Goal: Task Accomplishment & Management: Complete application form

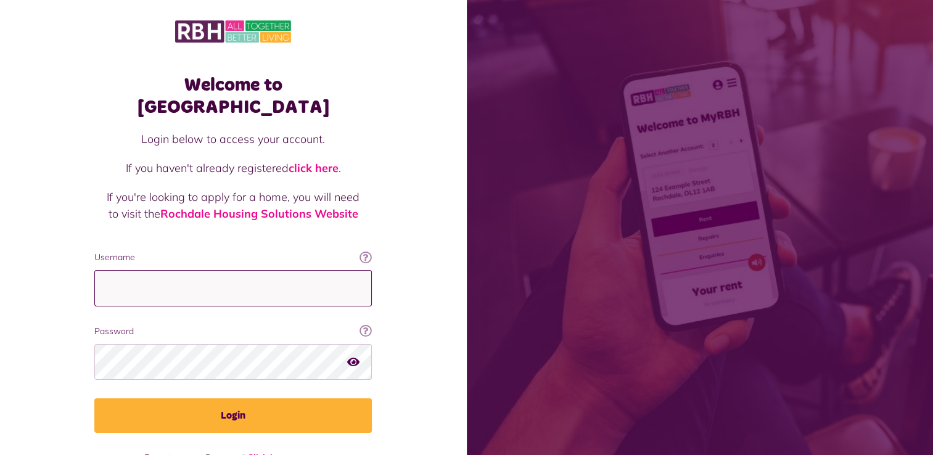
click at [289, 270] on input "Username" at bounding box center [233, 288] width 278 height 36
type input "**********"
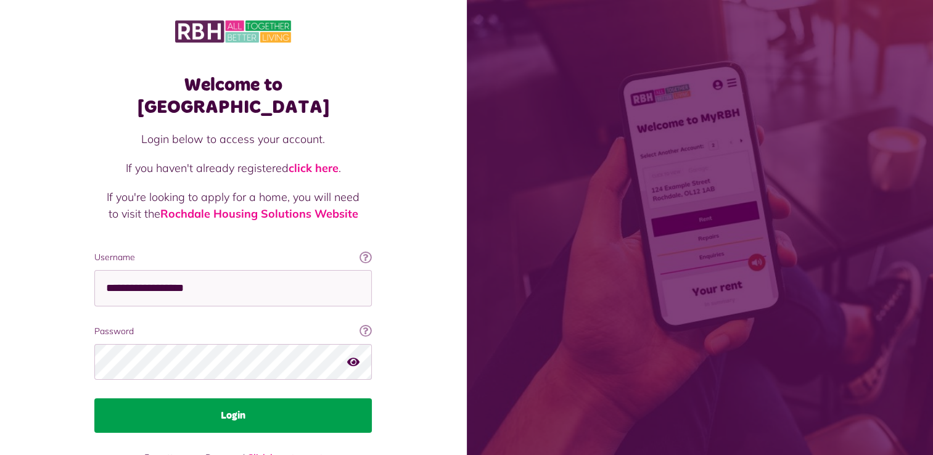
click at [274, 398] on button "Login" at bounding box center [233, 415] width 278 height 35
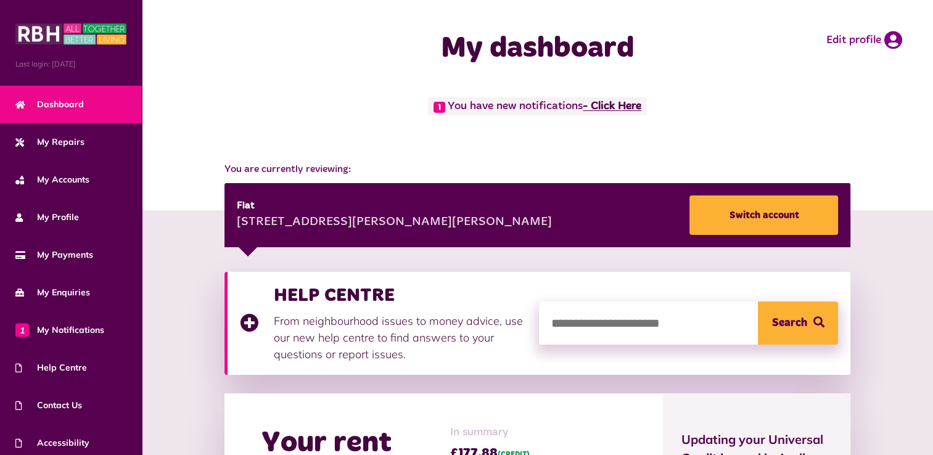
click at [617, 107] on link "- Click Here" at bounding box center [612, 106] width 59 height 11
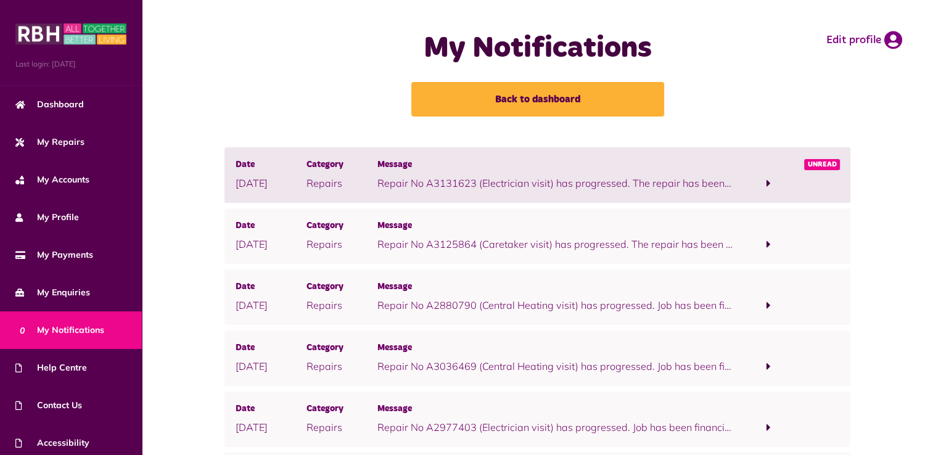
click at [597, 184] on p "Repair No A3131623 (Electrician visit) has progressed. The repair has been full…" at bounding box center [554, 183] width 355 height 15
click at [767, 186] on span at bounding box center [769, 183] width 4 height 11
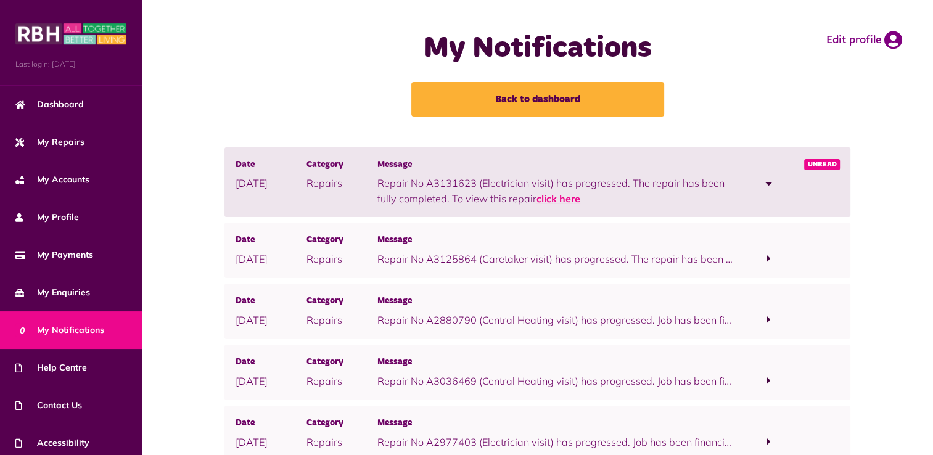
click at [565, 196] on link "click here" at bounding box center [559, 198] width 44 height 12
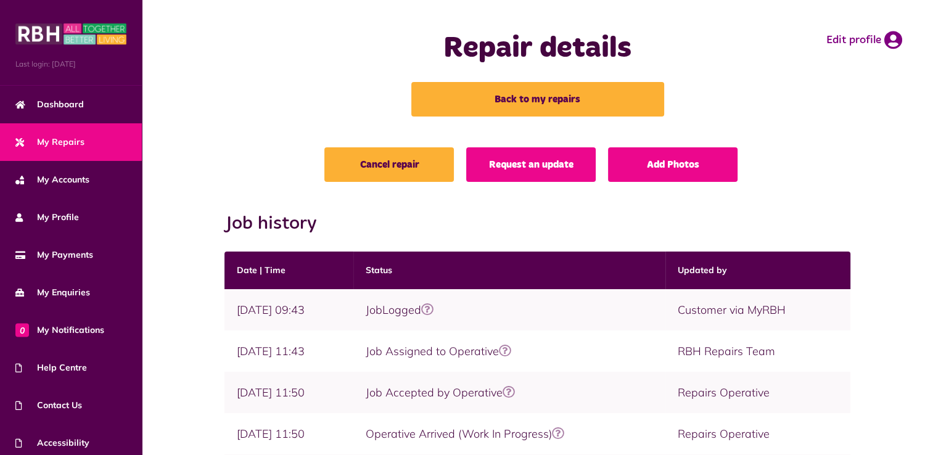
click at [844, 117] on div "Repair details Back to my repairs Edit profile" at bounding box center [537, 73] width 767 height 123
click at [60, 142] on span "My Repairs" at bounding box center [49, 142] width 69 height 13
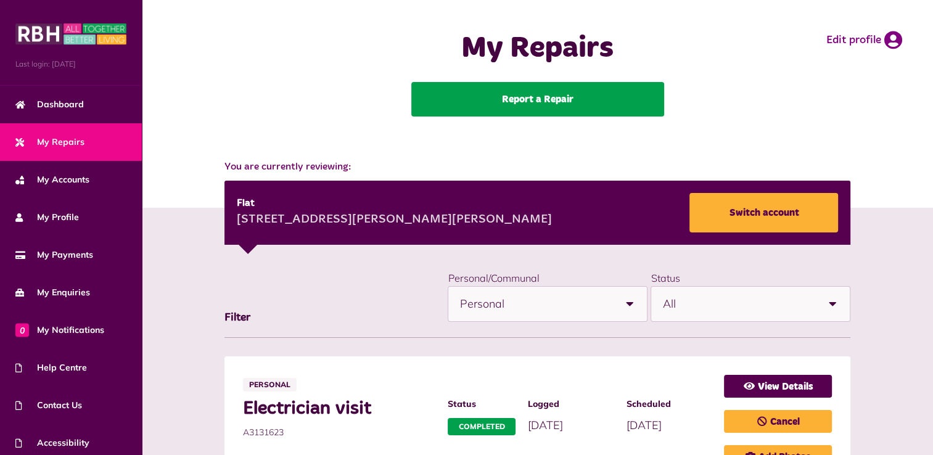
click at [531, 97] on link "Report a Repair" at bounding box center [537, 99] width 253 height 35
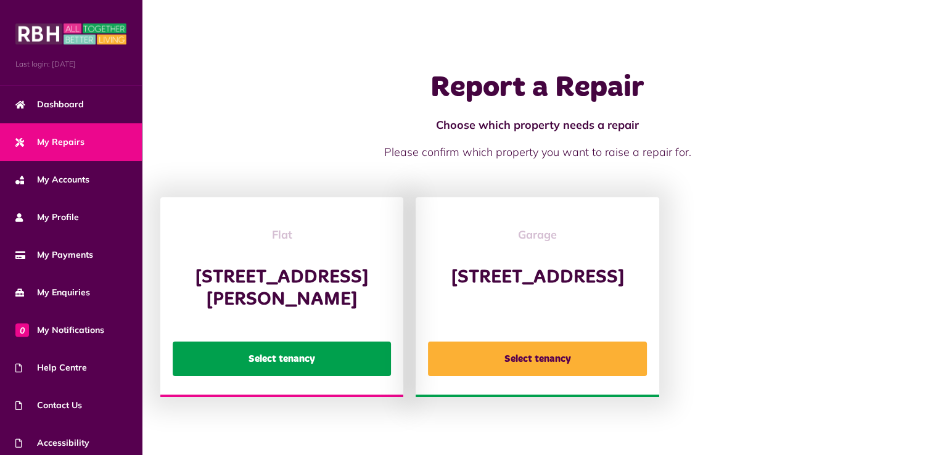
click at [298, 373] on button "Select tenancy" at bounding box center [282, 359] width 218 height 35
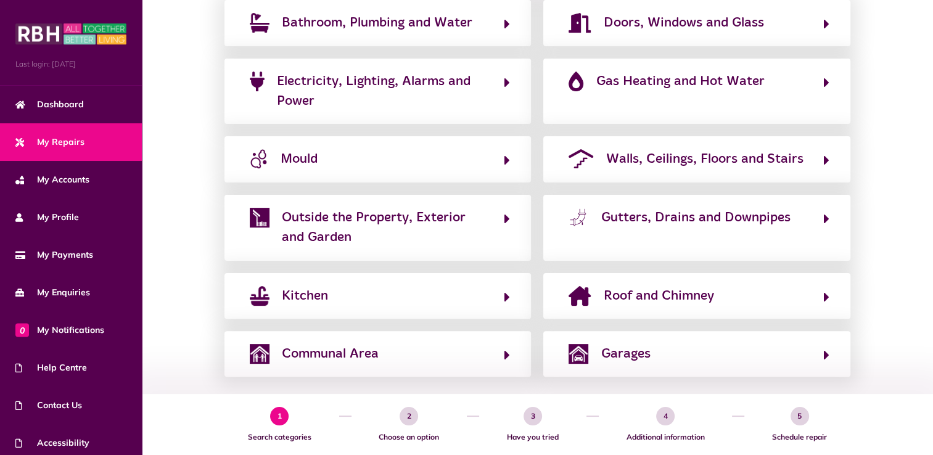
scroll to position [313, 0]
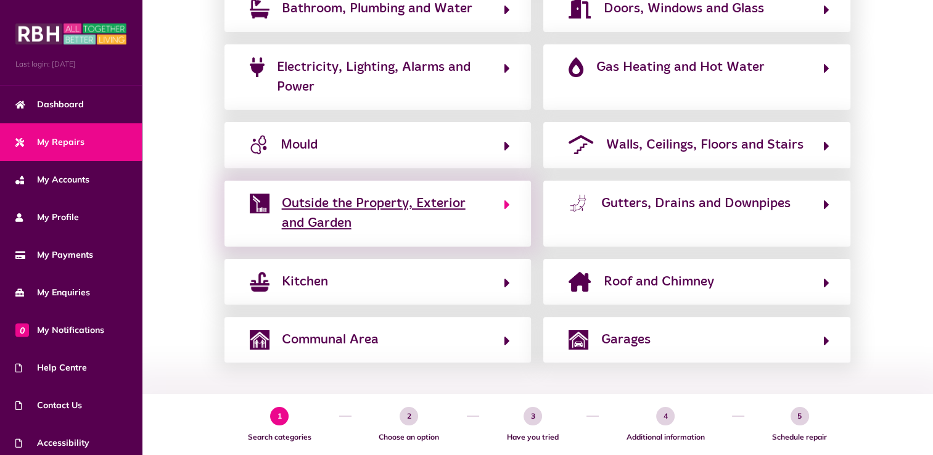
click at [369, 204] on span "Outside the Property, Exterior and Garden" at bounding box center [387, 214] width 210 height 40
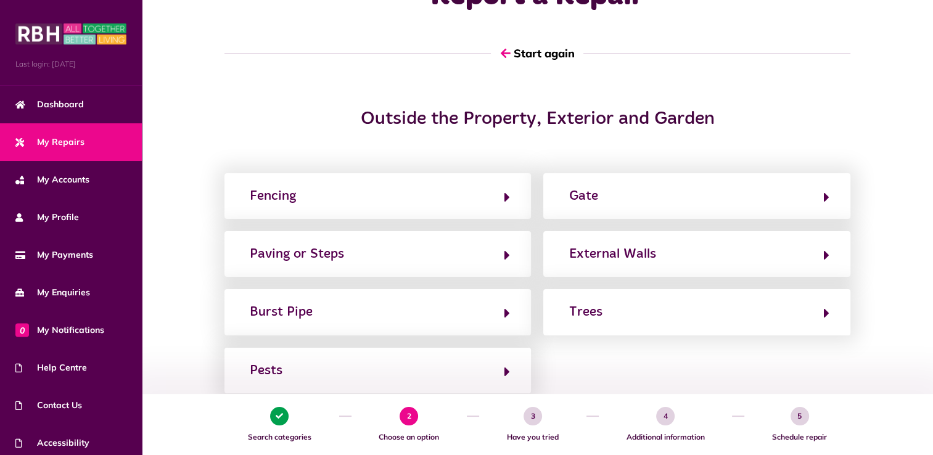
scroll to position [60, 0]
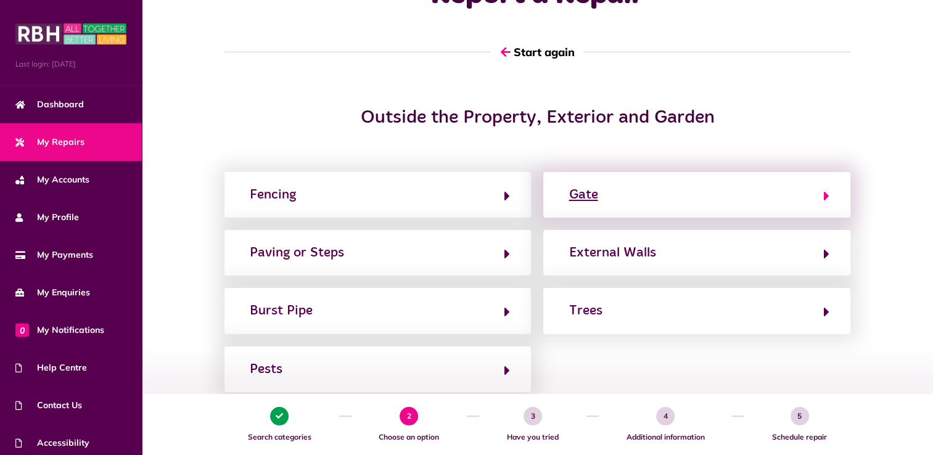
click at [825, 195] on icon "button" at bounding box center [826, 196] width 6 height 15
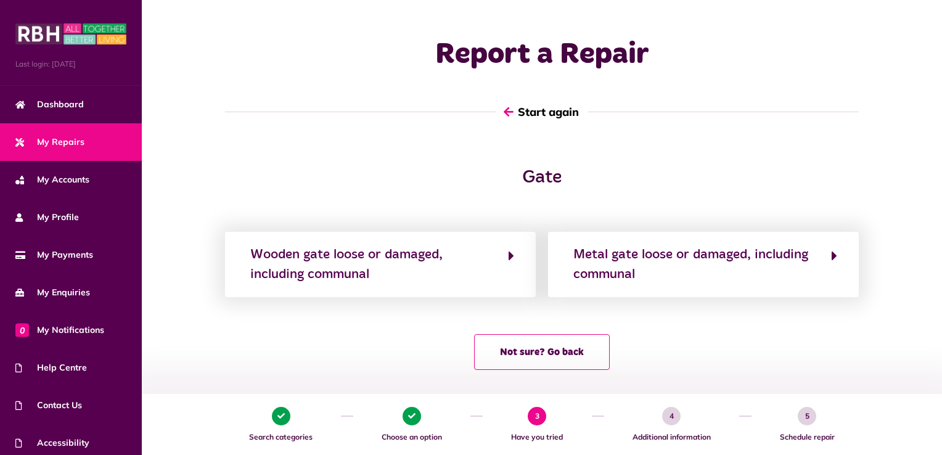
click at [575, 114] on button "Start again" at bounding box center [542, 111] width 93 height 35
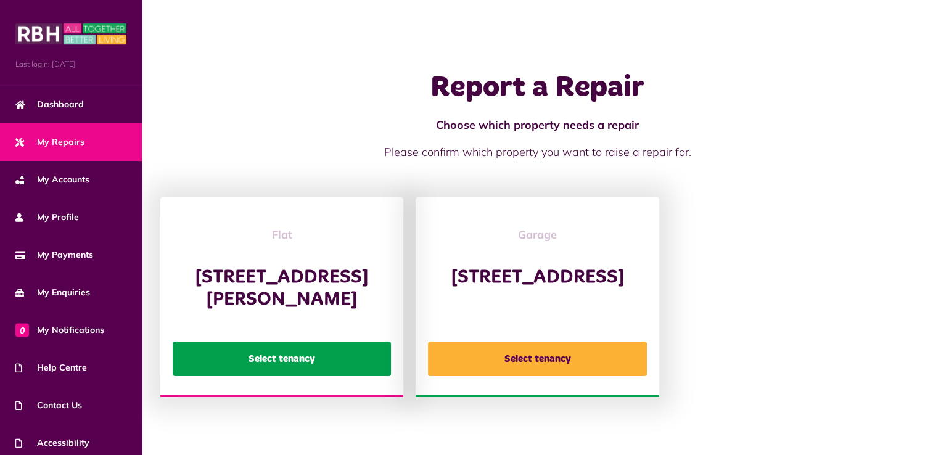
click at [329, 374] on button "Select tenancy" at bounding box center [282, 359] width 218 height 35
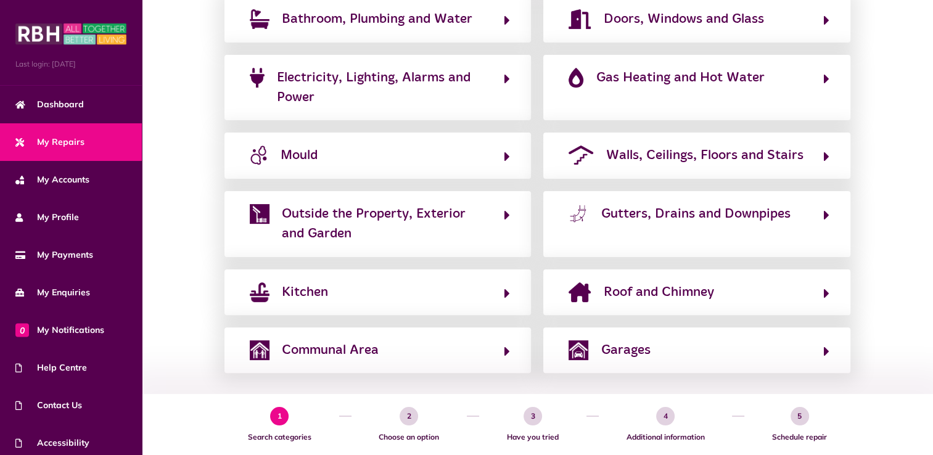
scroll to position [313, 0]
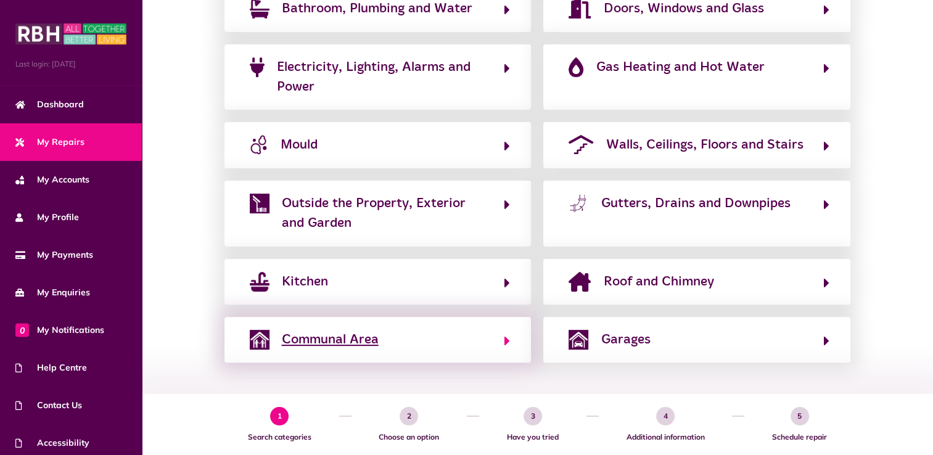
click at [361, 338] on span "Communal Area" at bounding box center [330, 340] width 97 height 20
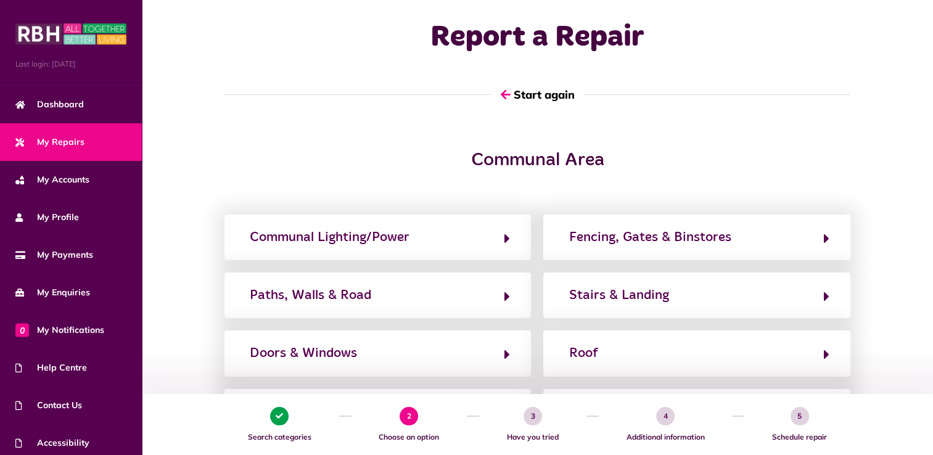
scroll to position [0, 0]
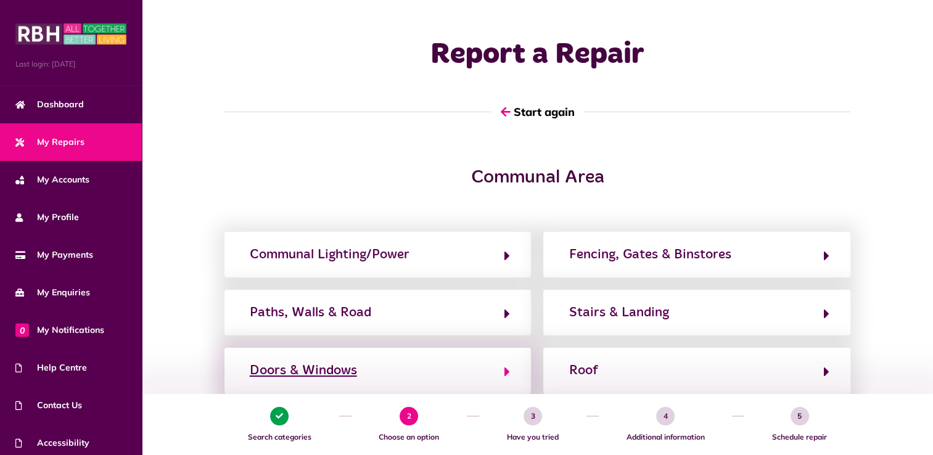
click at [343, 374] on div "Doors & Windows" at bounding box center [303, 371] width 107 height 20
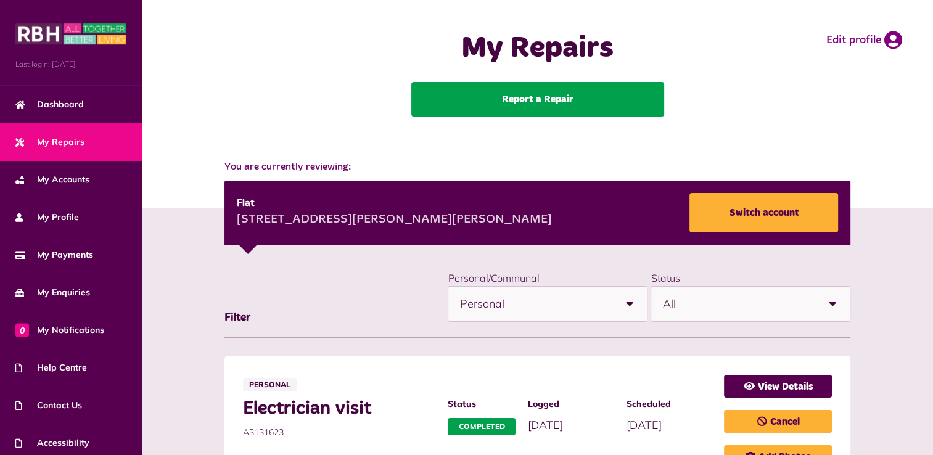
click at [536, 96] on link "Report a Repair" at bounding box center [537, 99] width 253 height 35
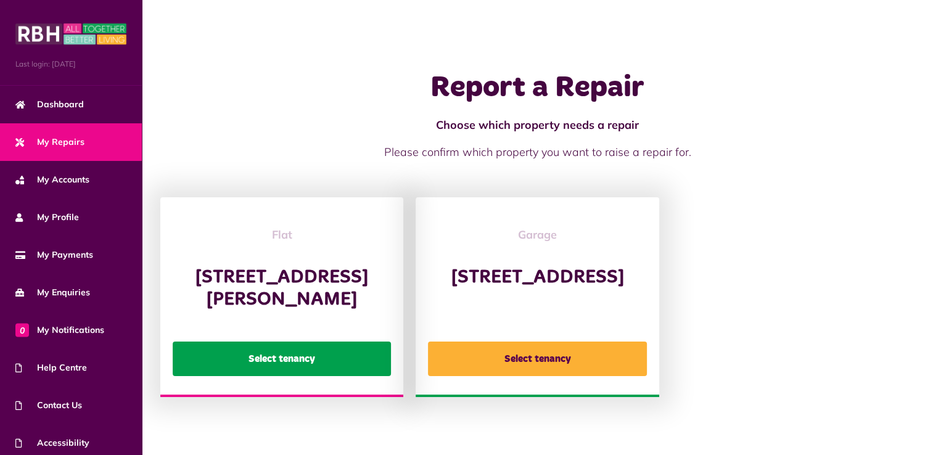
click at [319, 376] on button "Select tenancy" at bounding box center [282, 359] width 218 height 35
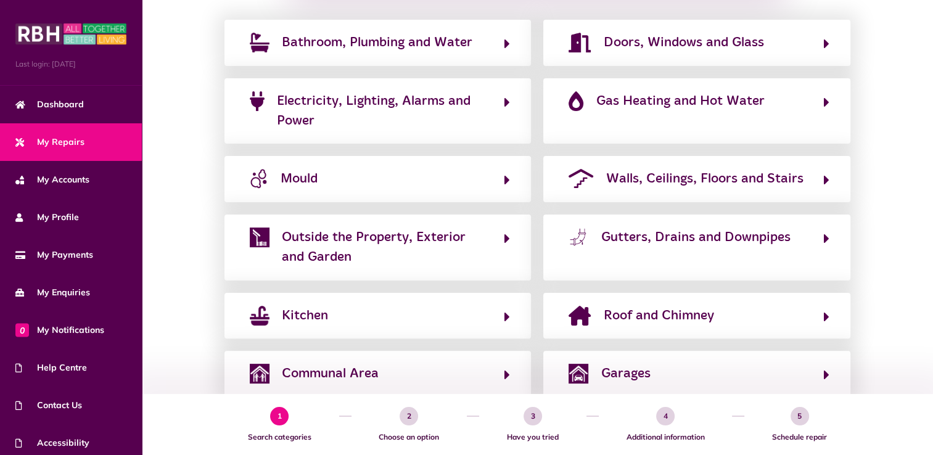
scroll to position [302, 0]
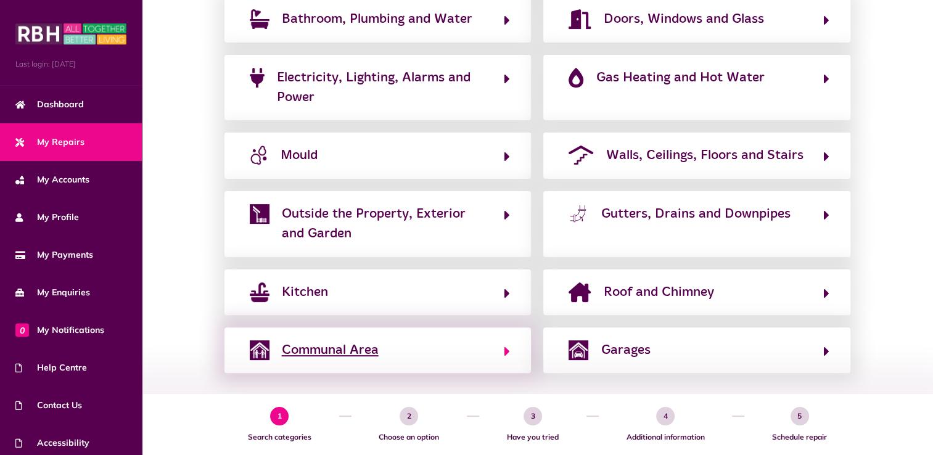
click at [364, 345] on span "Communal Area" at bounding box center [330, 350] width 97 height 20
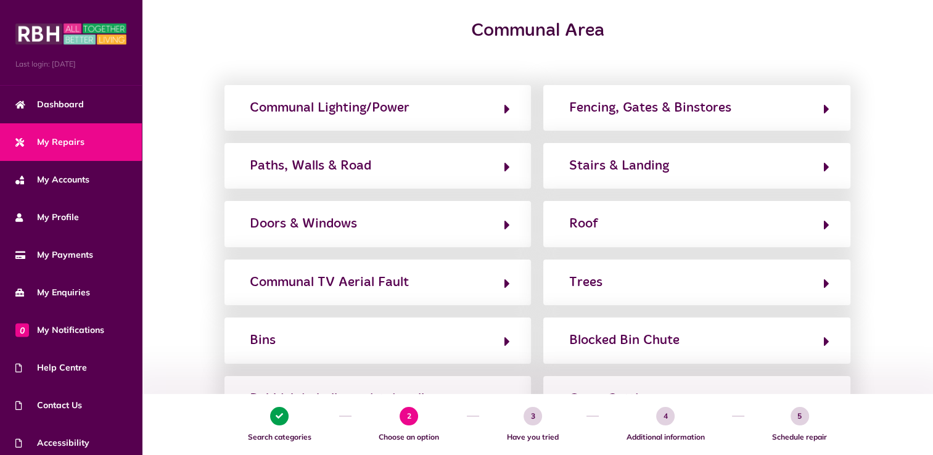
scroll to position [128, 0]
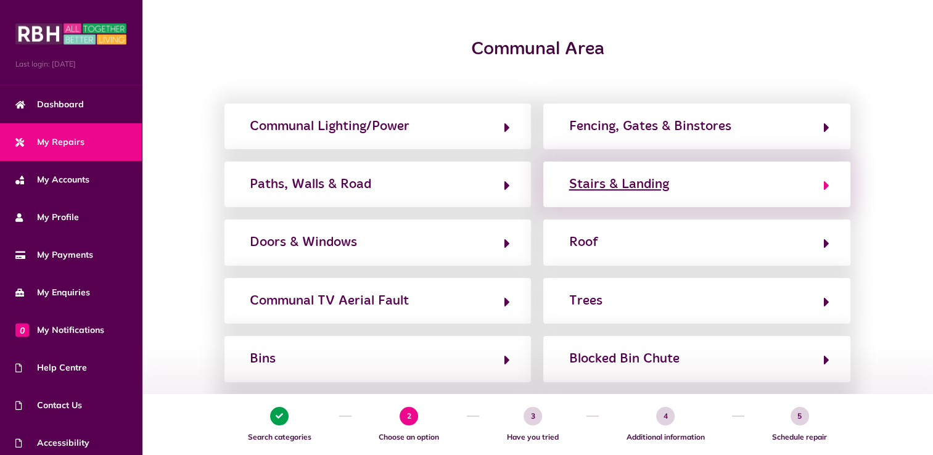
click at [656, 187] on div "Stairs & Landing" at bounding box center [619, 185] width 100 height 20
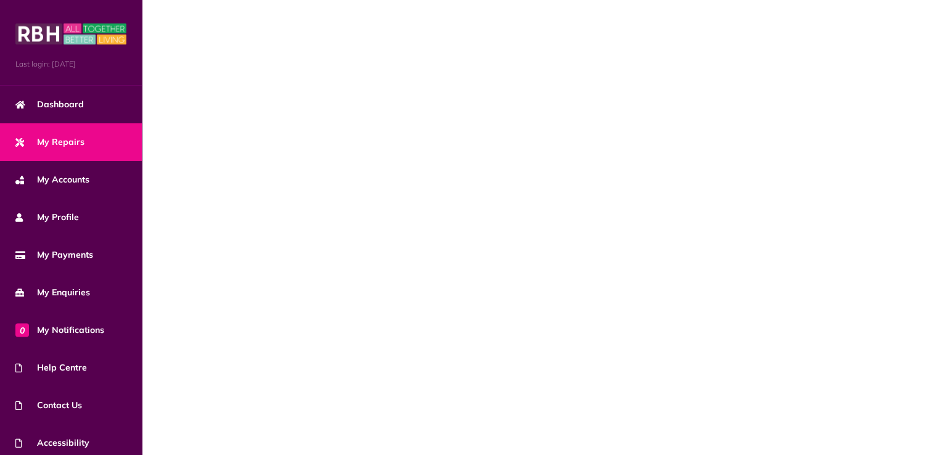
scroll to position [0, 0]
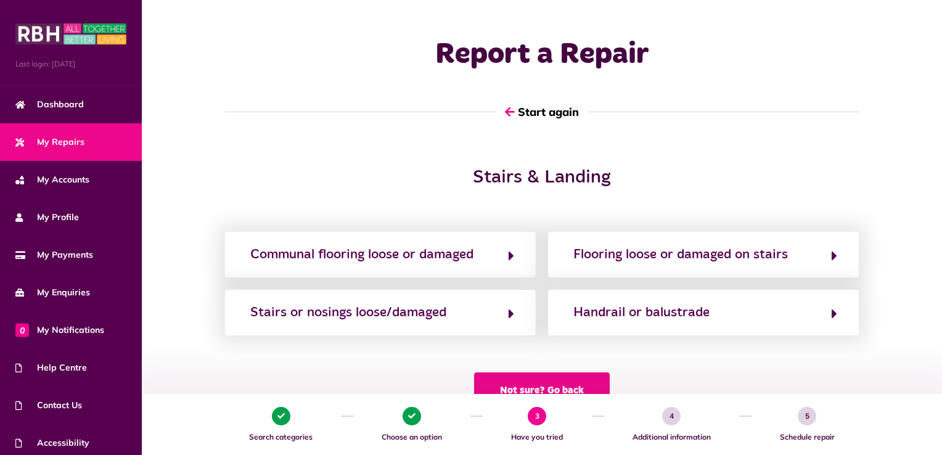
click at [586, 387] on button "Not sure? Go back" at bounding box center [542, 391] width 136 height 36
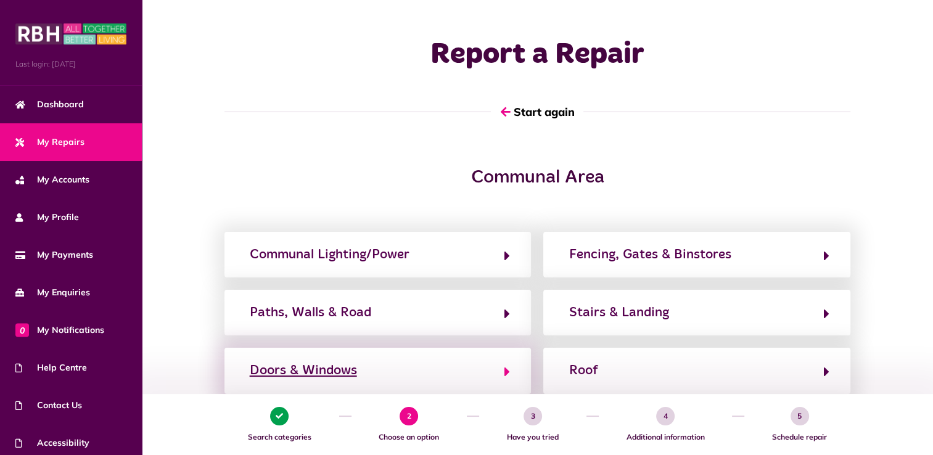
click at [314, 368] on div "Doors & Windows" at bounding box center [303, 371] width 107 height 20
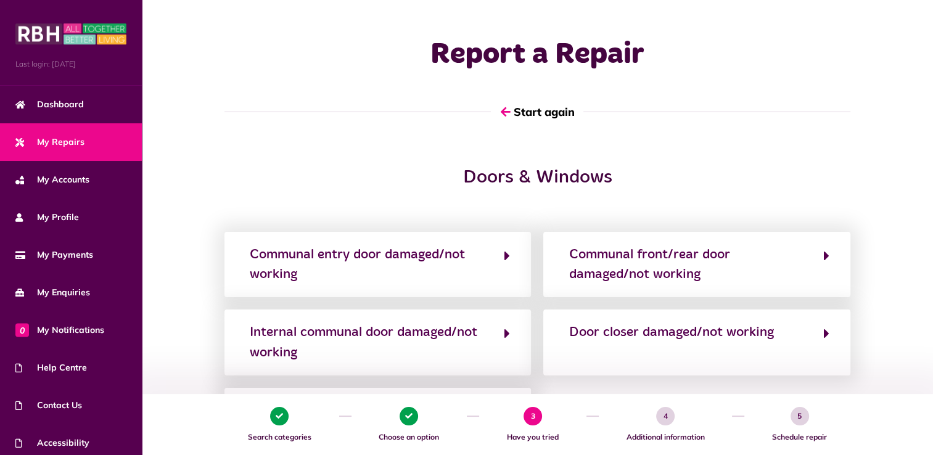
click at [706, 379] on div "Communal entry door damaged/not working Communal front/rear door damaged/not wo…" at bounding box center [537, 333] width 639 height 202
click at [547, 110] on button "Start again" at bounding box center [537, 111] width 93 height 35
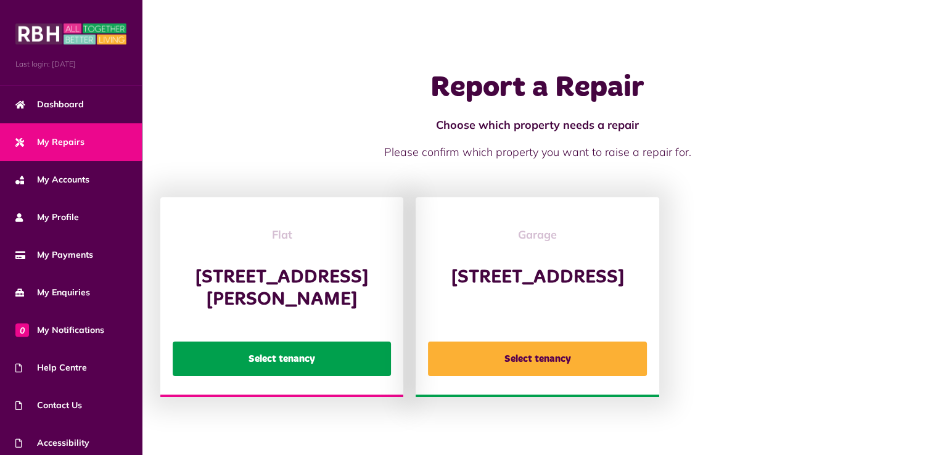
click at [294, 363] on button "Select tenancy" at bounding box center [282, 359] width 218 height 35
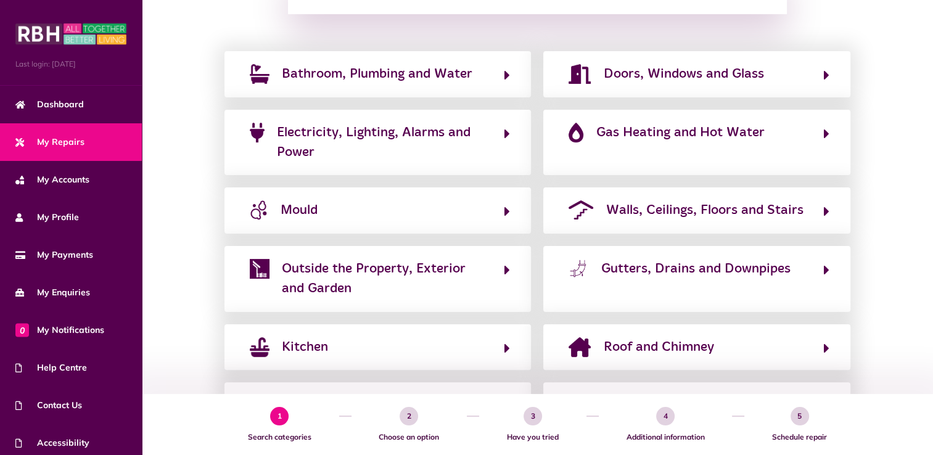
scroll to position [252, 0]
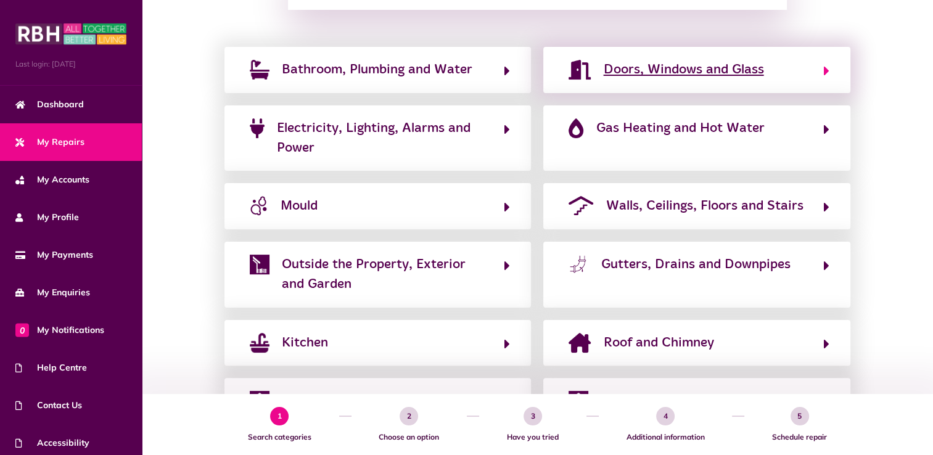
click at [739, 60] on span "Doors, Windows and Glass" at bounding box center [683, 70] width 160 height 20
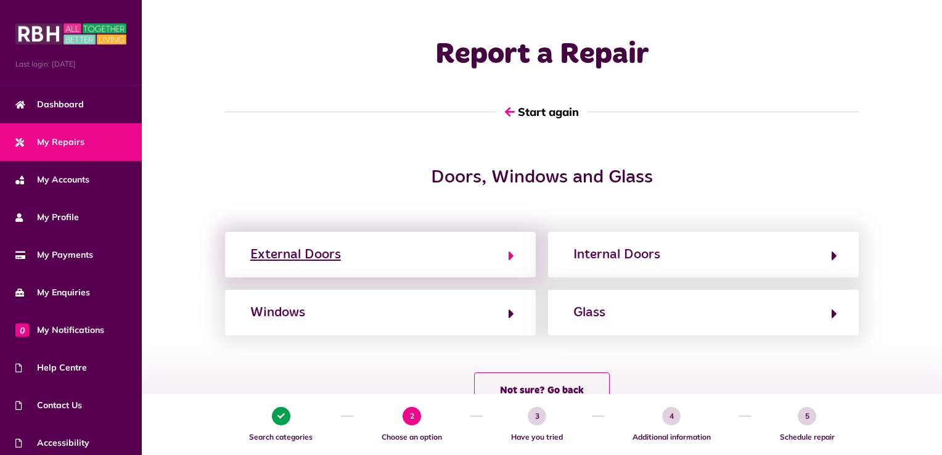
click at [319, 256] on div "External Doors" at bounding box center [295, 255] width 91 height 20
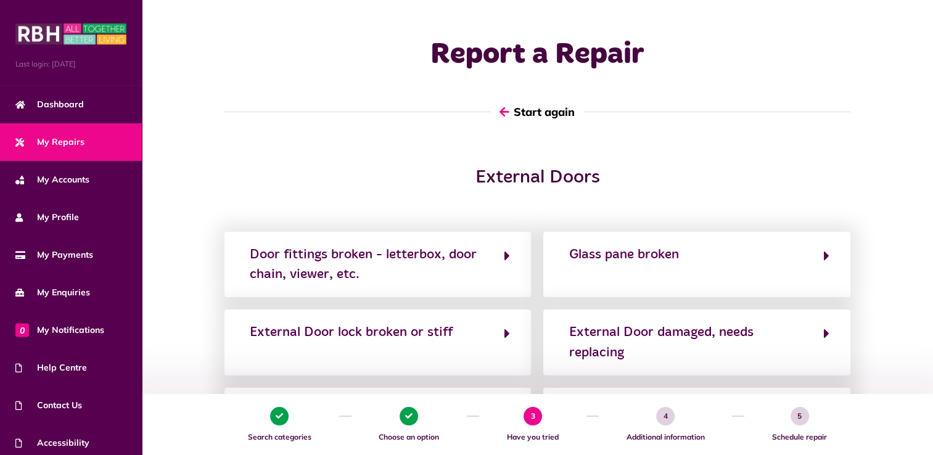
click at [552, 111] on button "Start again" at bounding box center [537, 111] width 93 height 35
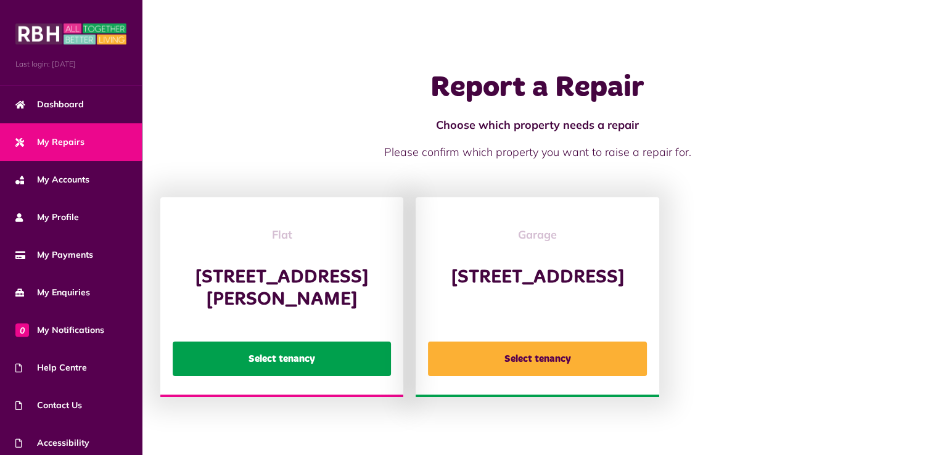
click at [286, 372] on button "Select tenancy" at bounding box center [282, 359] width 218 height 35
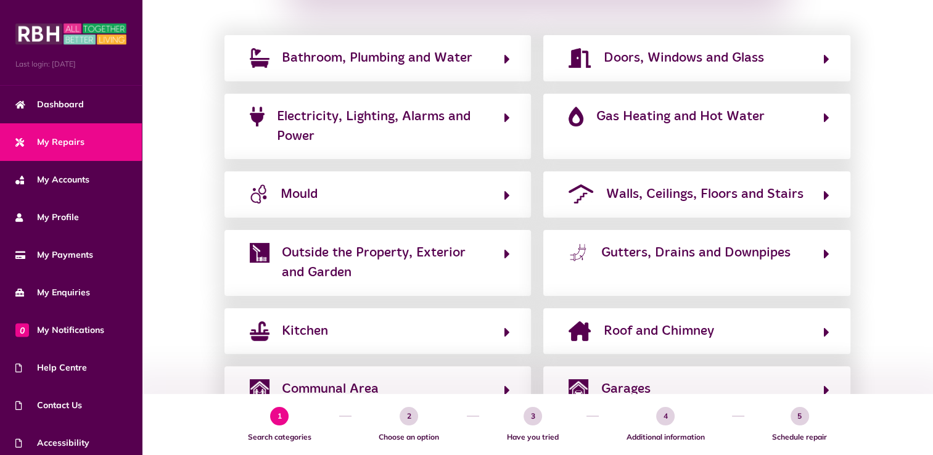
scroll to position [271, 0]
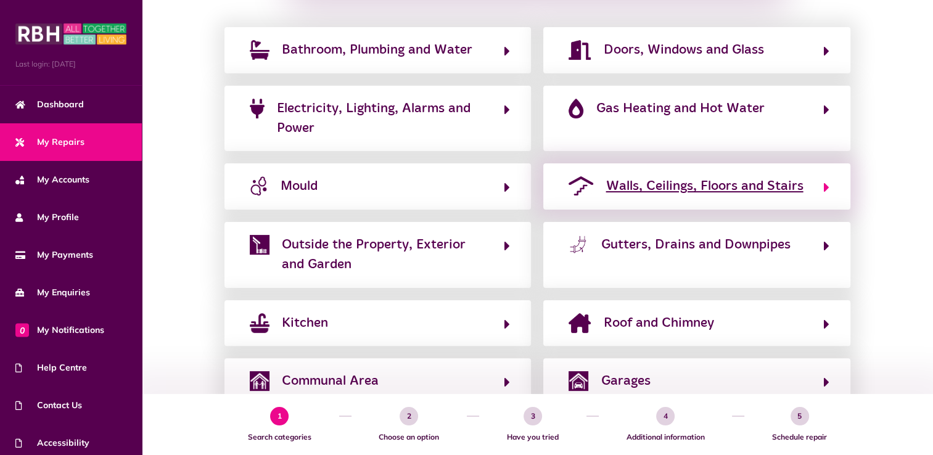
click at [753, 186] on span "Walls, Ceilings, Floors and Stairs" at bounding box center [704, 186] width 197 height 20
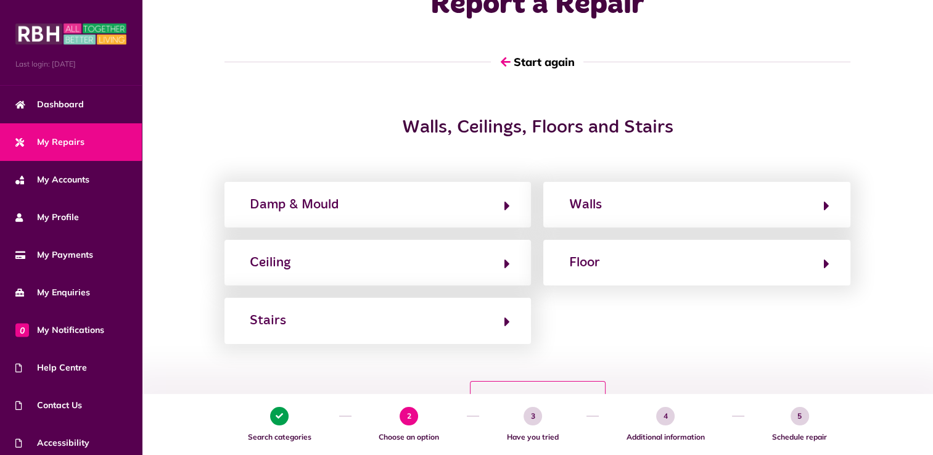
scroll to position [51, 0]
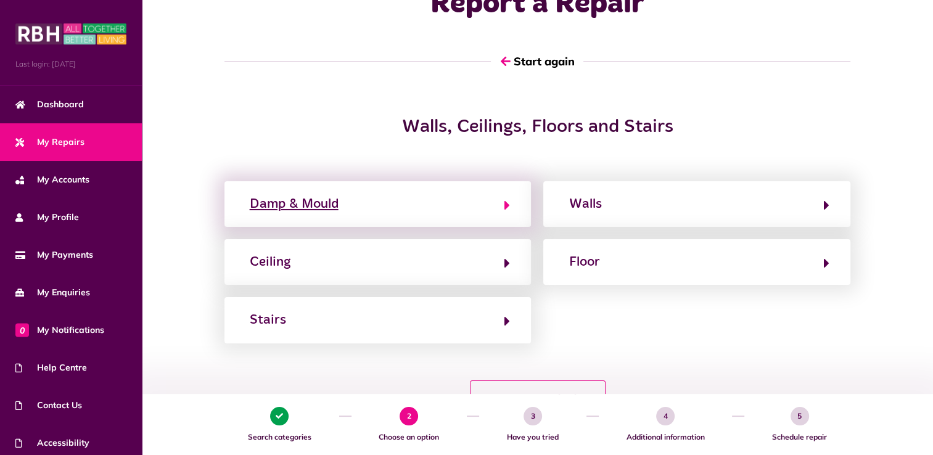
click at [303, 201] on div "Damp & Mould" at bounding box center [294, 204] width 89 height 20
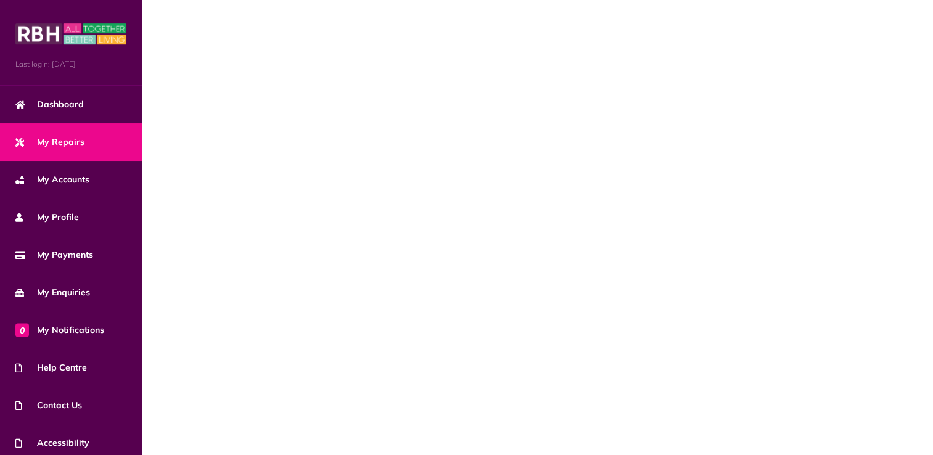
scroll to position [0, 0]
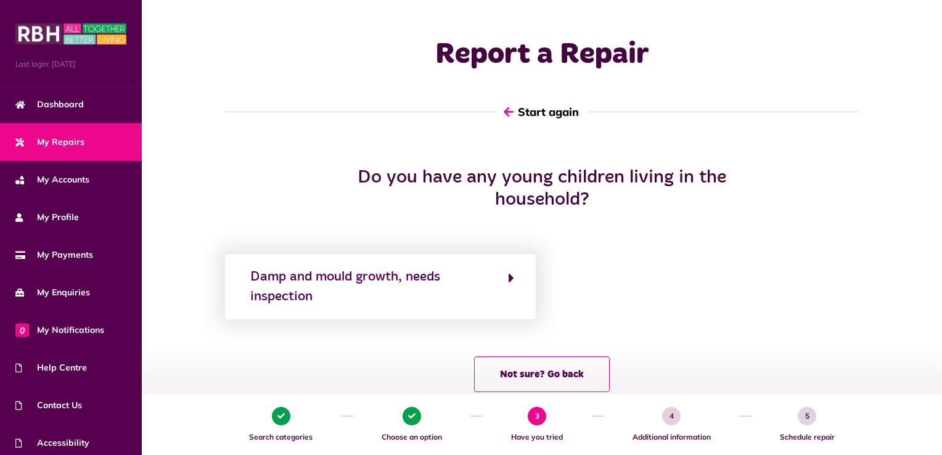
click at [548, 113] on button "Start again" at bounding box center [542, 111] width 93 height 35
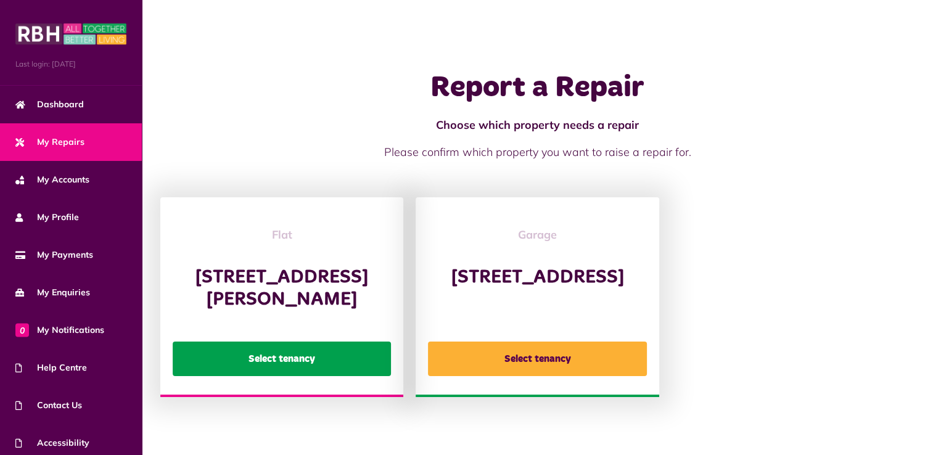
click at [319, 368] on button "Select tenancy" at bounding box center [282, 359] width 218 height 35
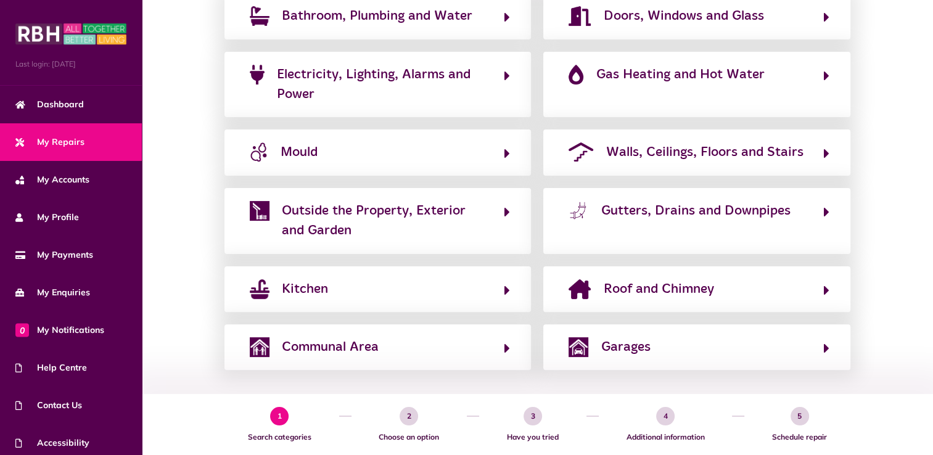
scroll to position [313, 0]
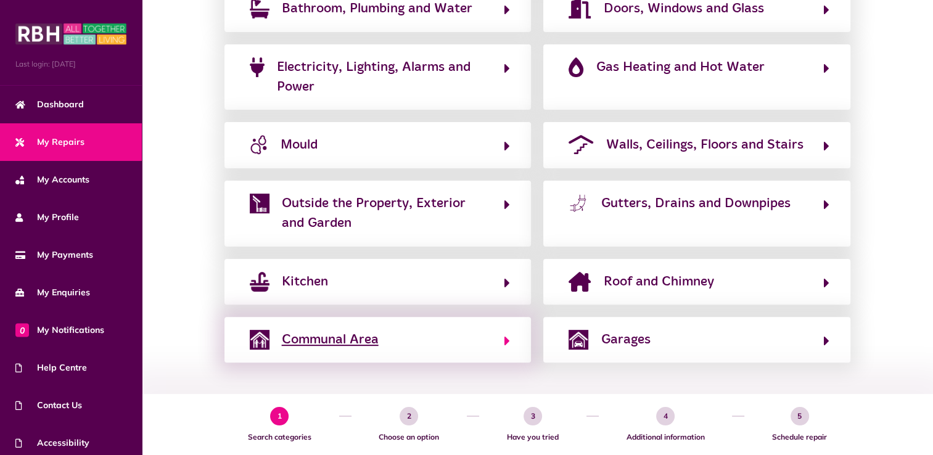
click at [350, 341] on span "Communal Area" at bounding box center [330, 340] width 97 height 20
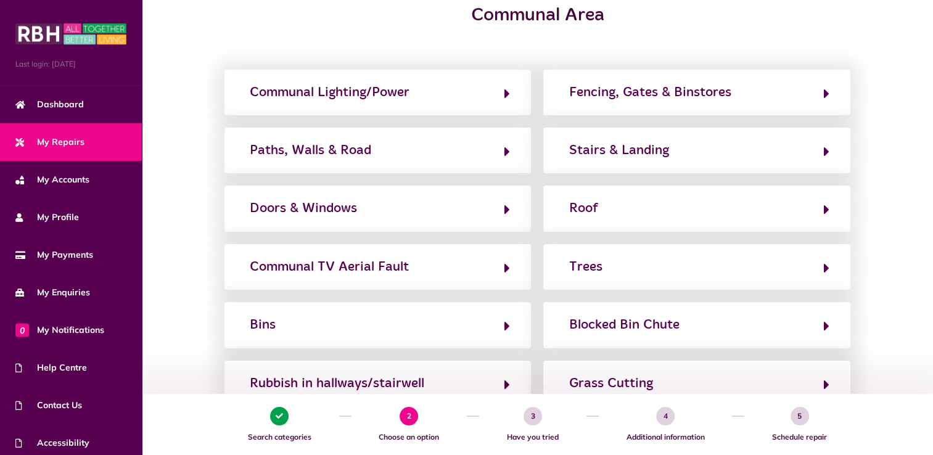
scroll to position [163, 0]
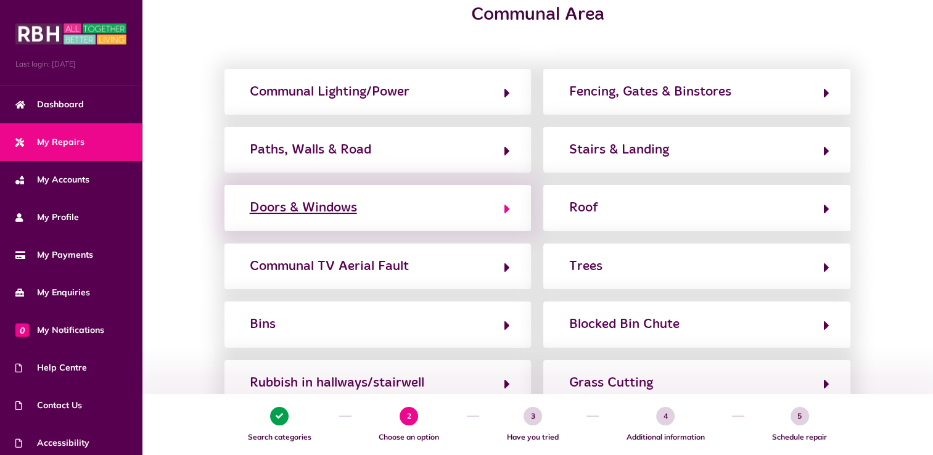
click at [332, 210] on div "Doors & Windows" at bounding box center [303, 208] width 107 height 20
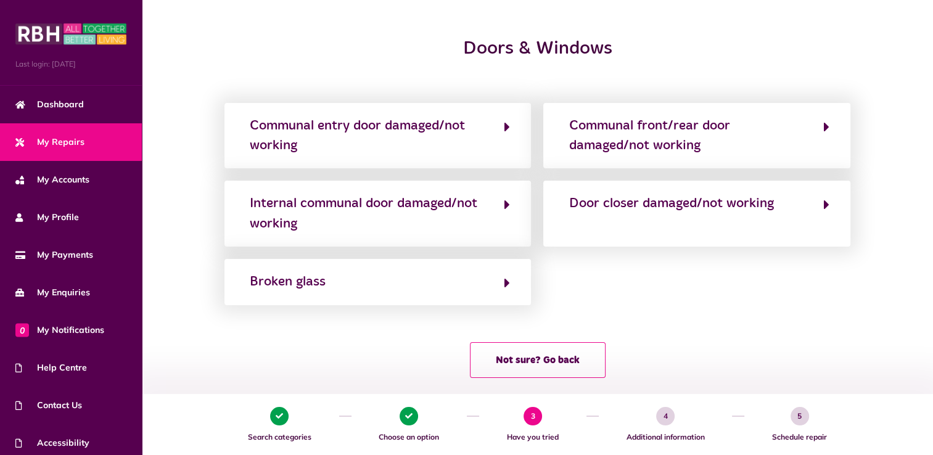
scroll to position [130, 0]
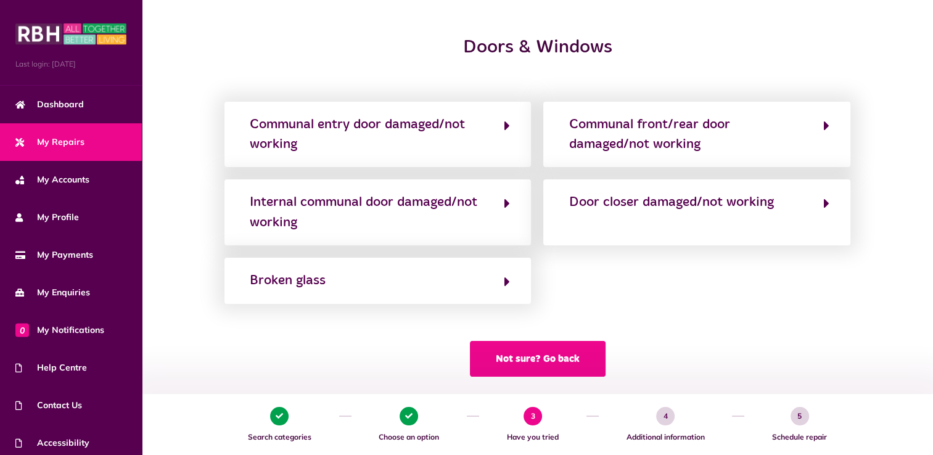
click at [577, 353] on button "Not sure? Go back" at bounding box center [538, 359] width 136 height 36
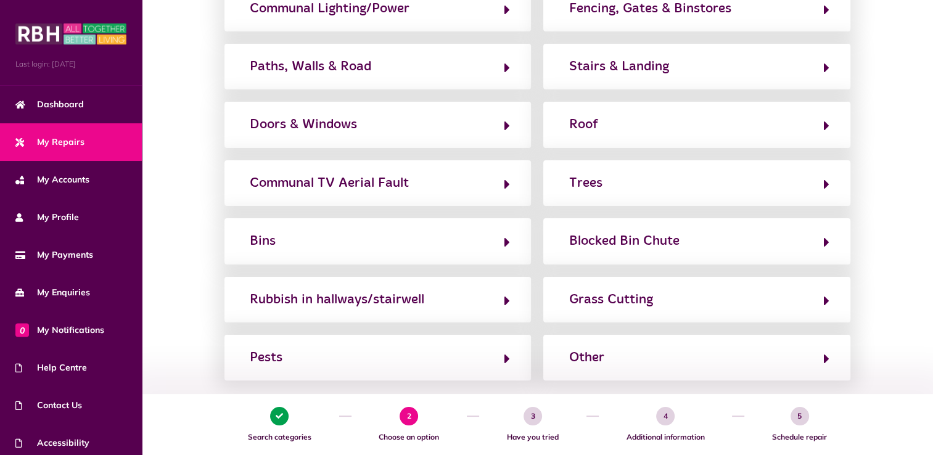
scroll to position [247, 0]
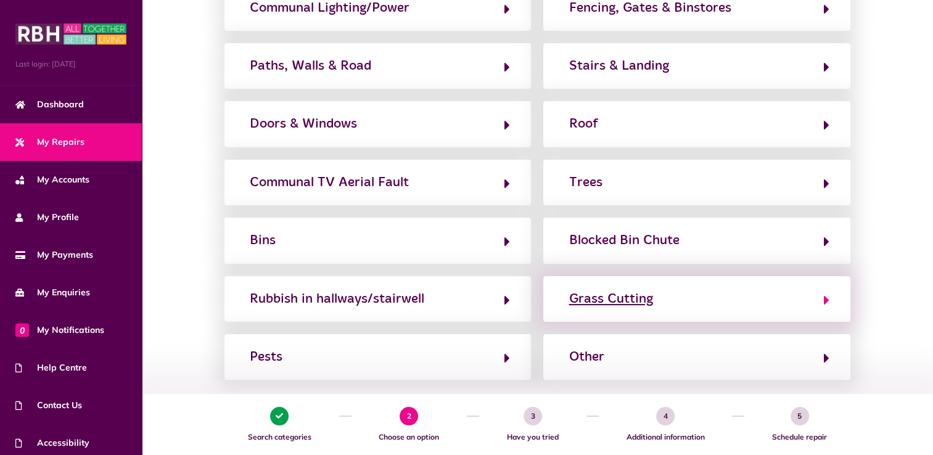
click at [634, 297] on div "Grass Cutting" at bounding box center [611, 299] width 84 height 20
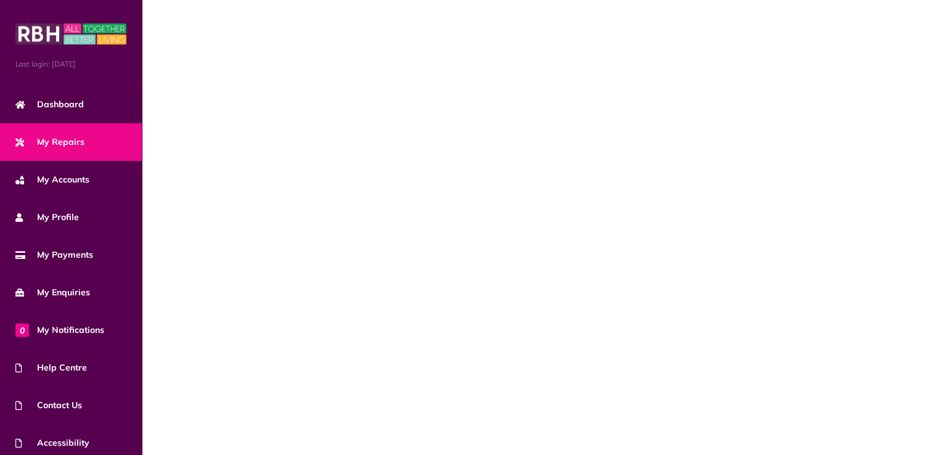
scroll to position [0, 0]
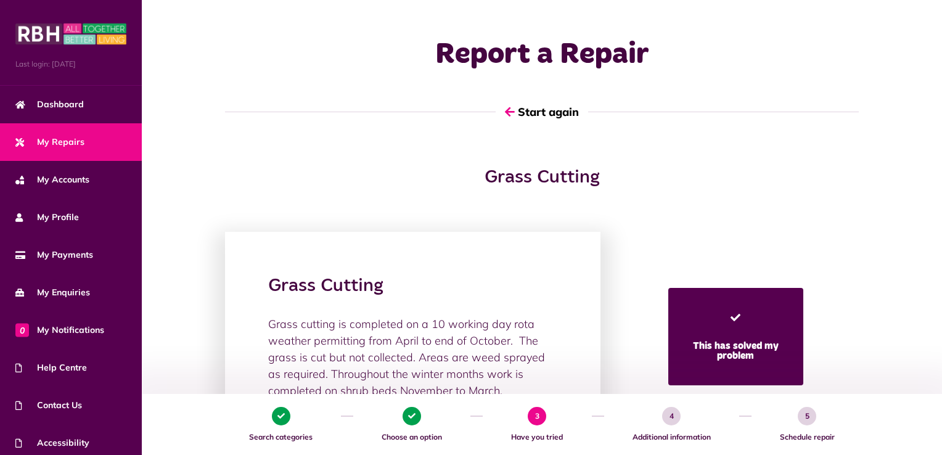
click at [915, 352] on div "Grass Cutting Grass cutting is completed on a 10 working day rota weather permi…" at bounding box center [542, 337] width 776 height 210
click at [558, 112] on button "Start again" at bounding box center [542, 111] width 93 height 35
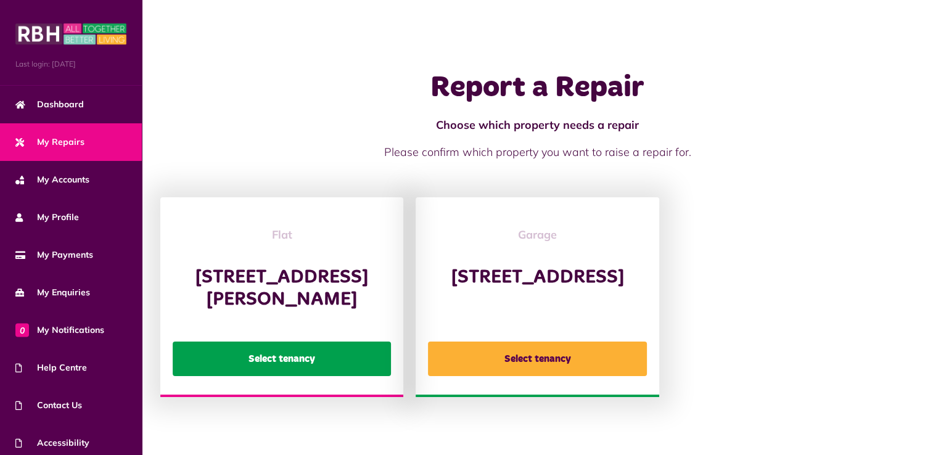
click at [324, 376] on button "Select tenancy" at bounding box center [282, 359] width 218 height 35
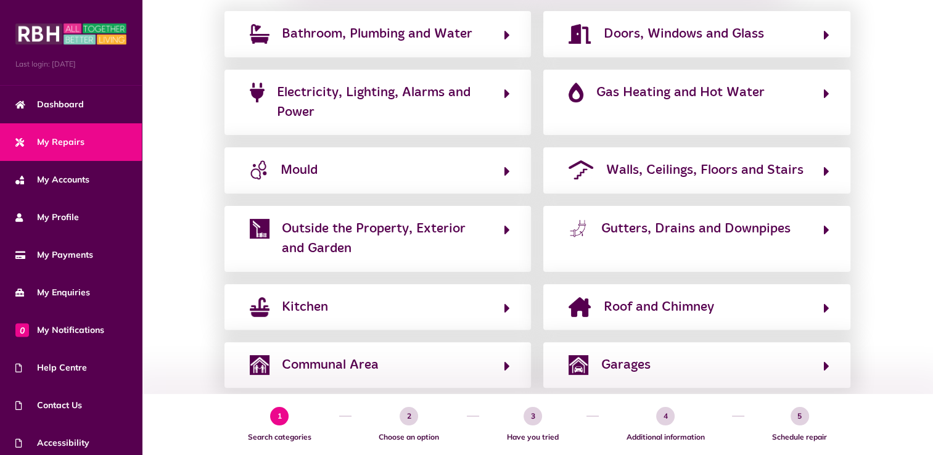
scroll to position [313, 0]
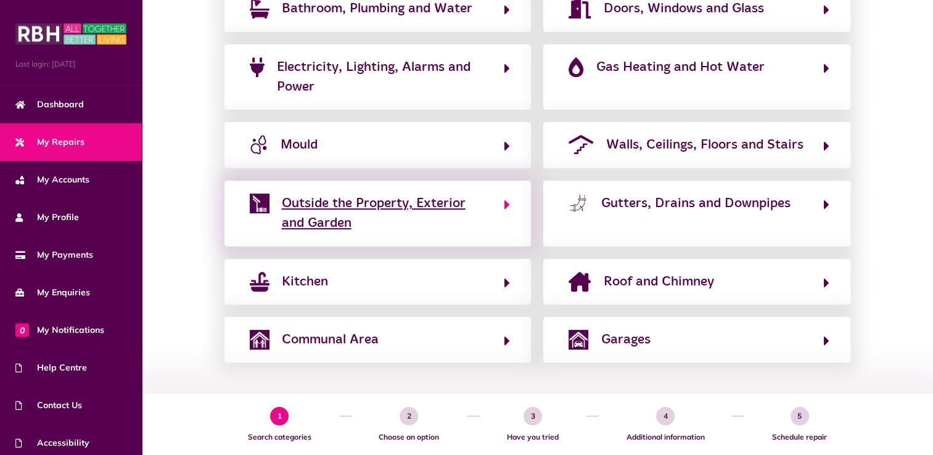
click at [339, 199] on span "Outside the Property, Exterior and Garden" at bounding box center [387, 214] width 210 height 40
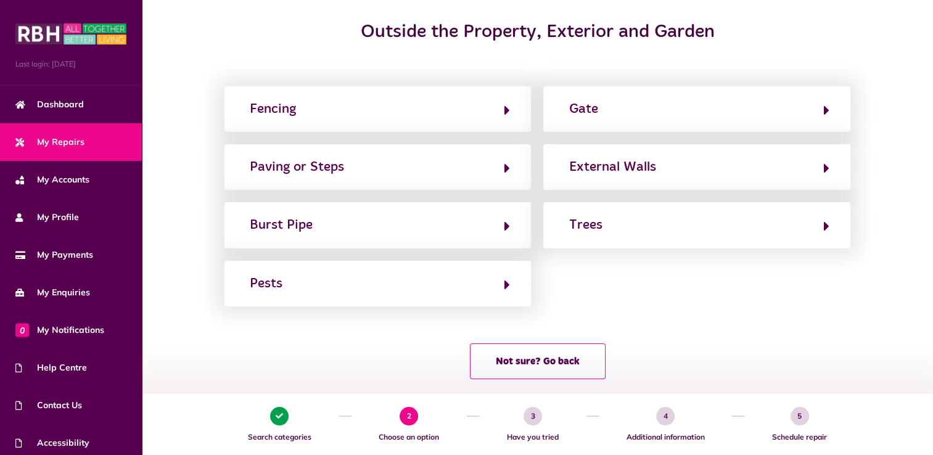
scroll to position [146, 0]
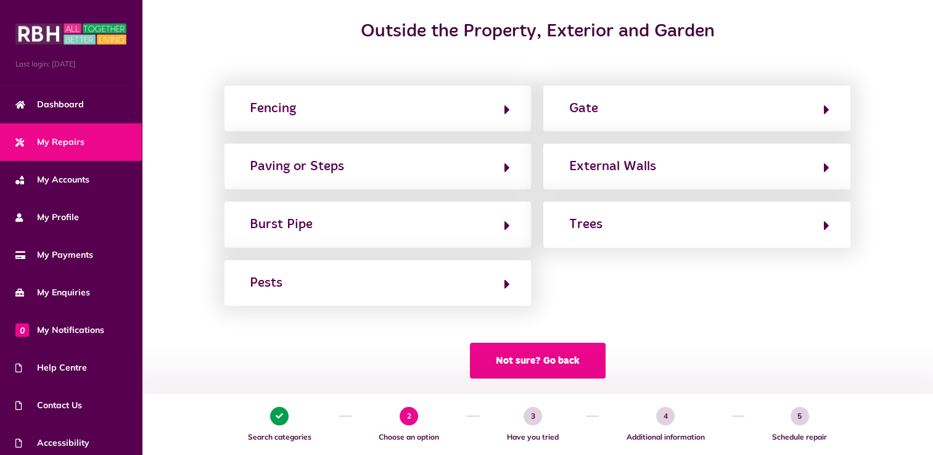
click at [575, 370] on button "Not sure? Go back" at bounding box center [538, 361] width 136 height 36
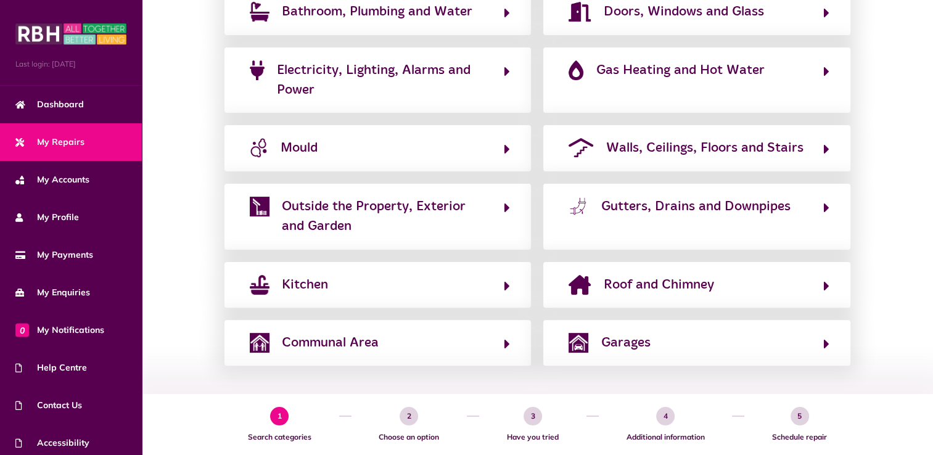
scroll to position [313, 0]
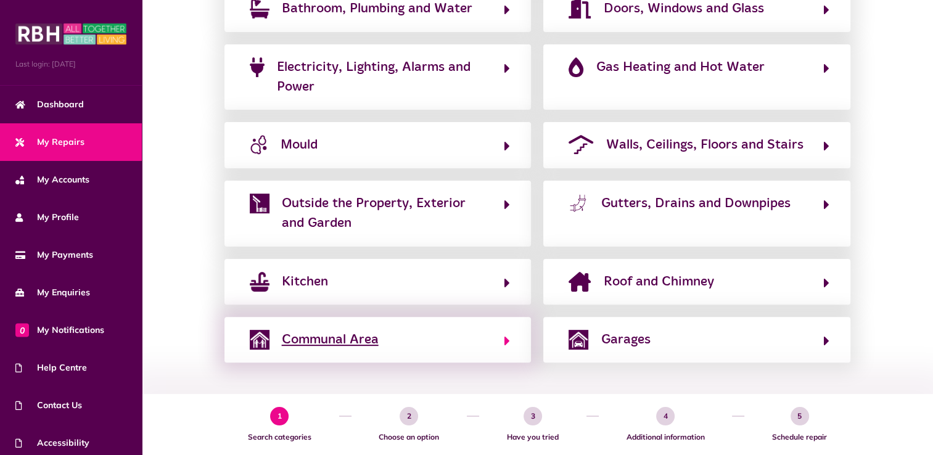
click at [358, 337] on span "Communal Area" at bounding box center [330, 340] width 97 height 20
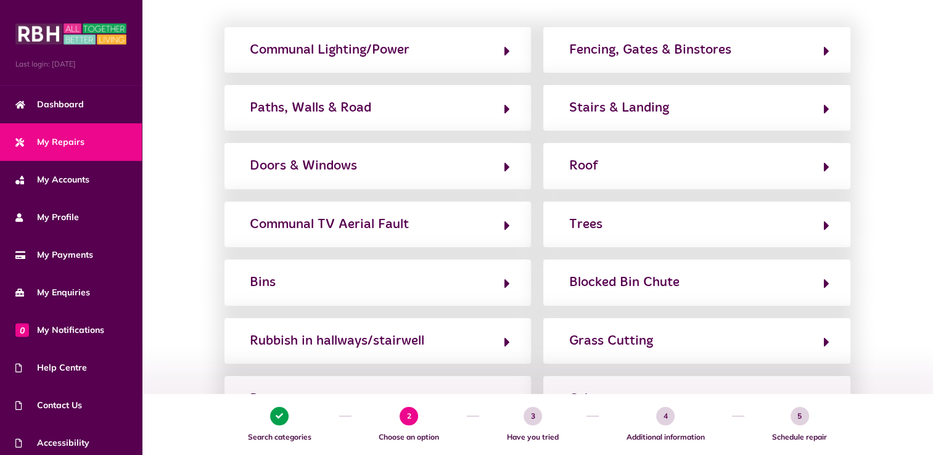
scroll to position [203, 0]
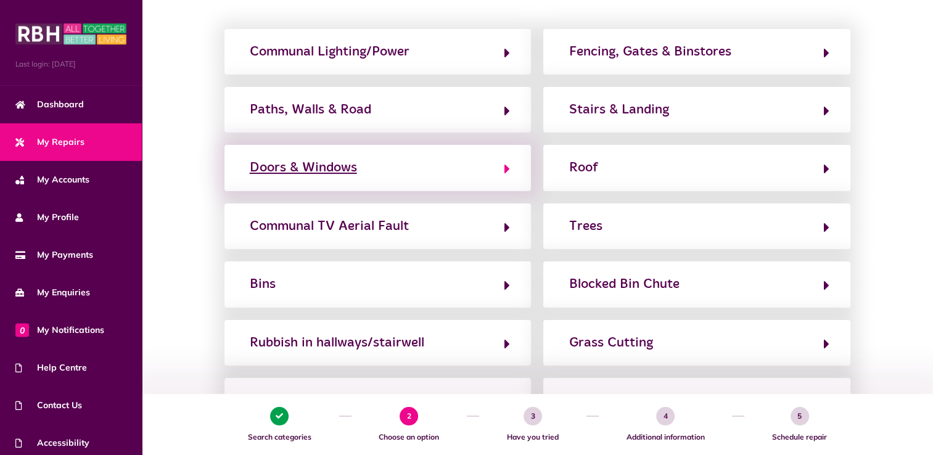
click at [337, 169] on div "Doors & Windows" at bounding box center [303, 168] width 107 height 20
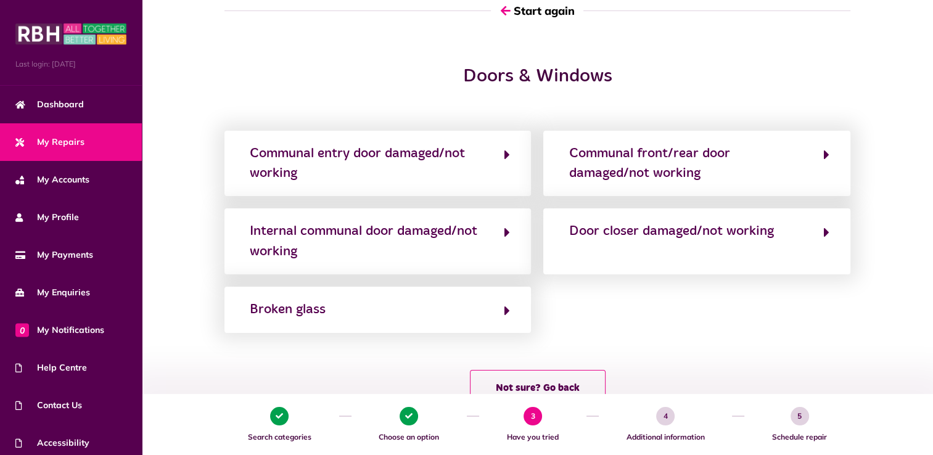
scroll to position [105, 0]
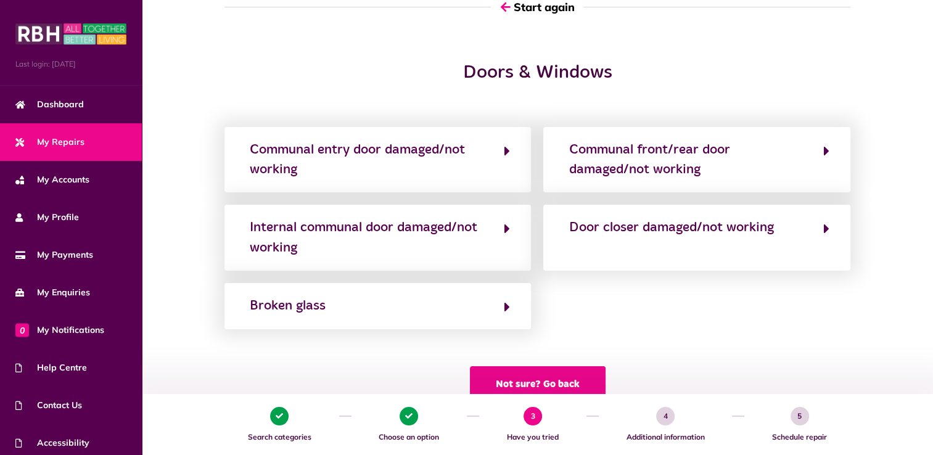
click at [579, 384] on button "Not sure? Go back" at bounding box center [538, 384] width 136 height 36
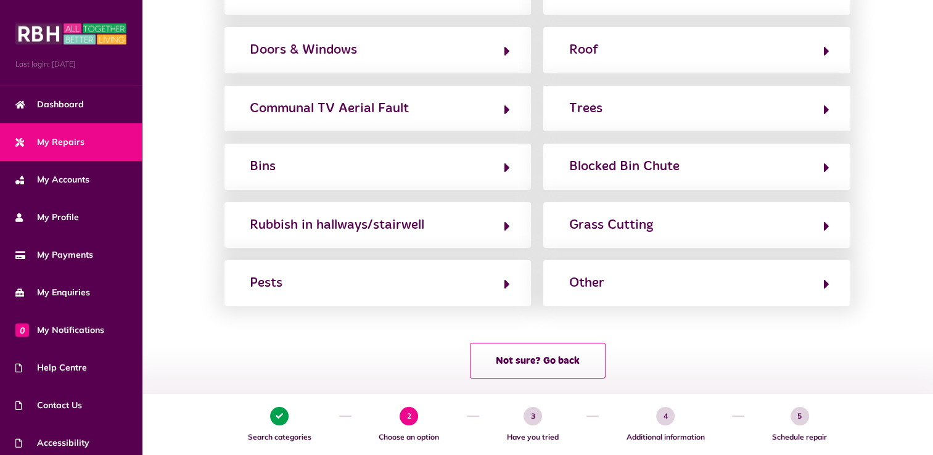
scroll to position [325, 0]
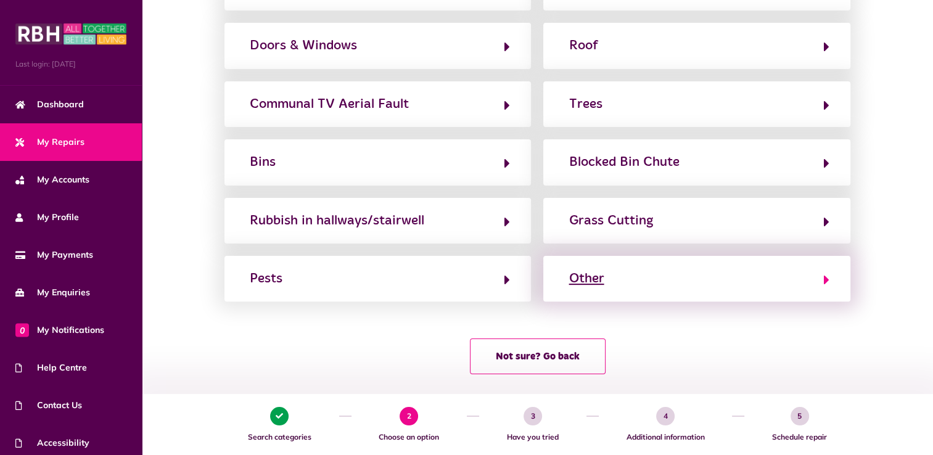
click at [588, 280] on div "Other" at bounding box center [586, 279] width 35 height 20
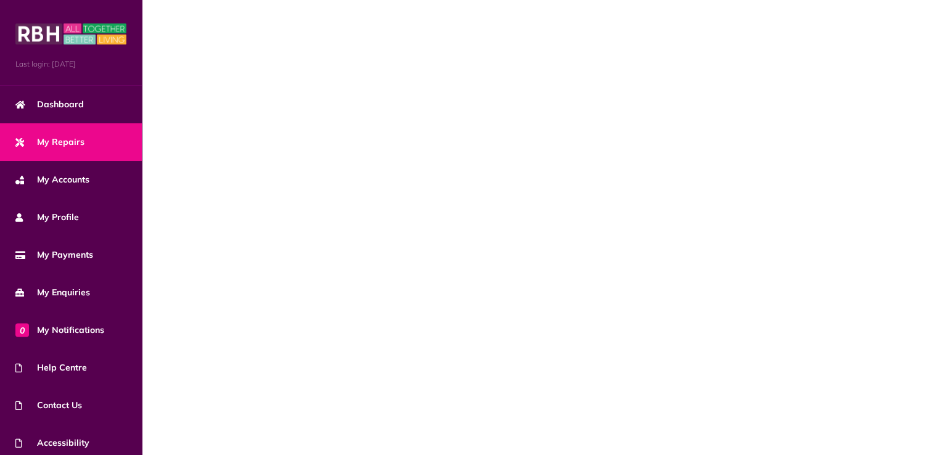
scroll to position [0, 0]
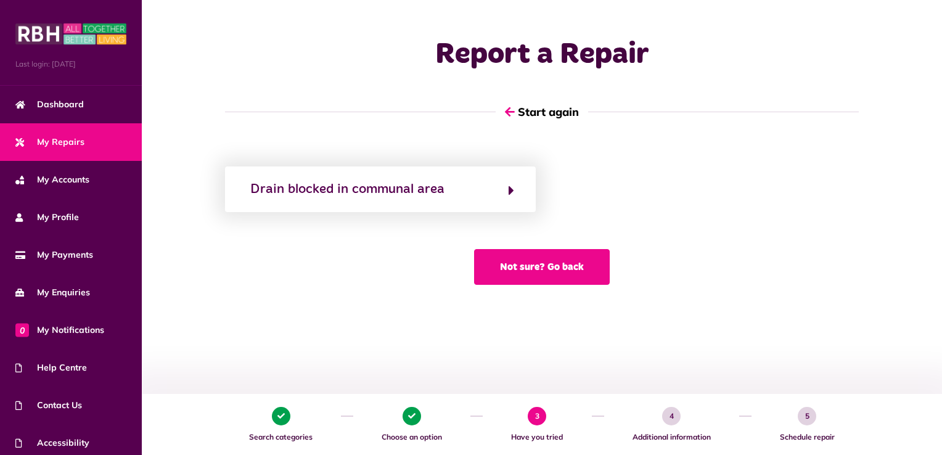
click at [562, 269] on button "Not sure? Go back" at bounding box center [542, 267] width 136 height 36
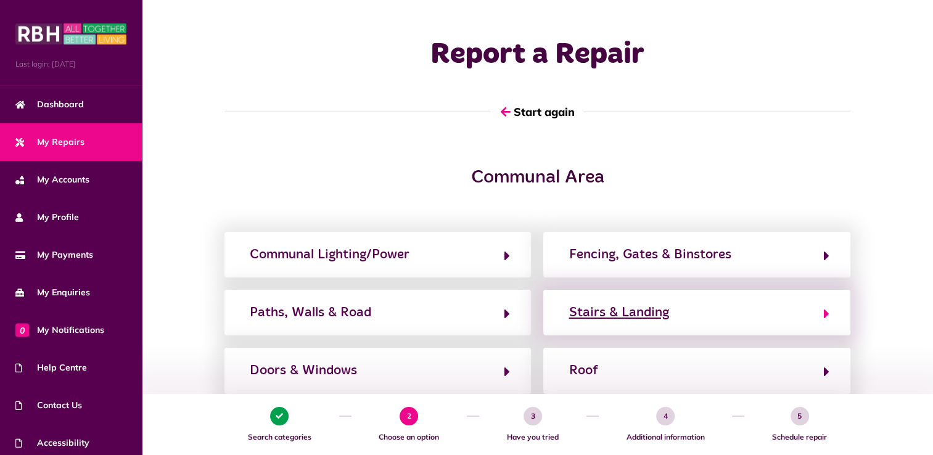
click at [638, 313] on div "Stairs & Landing" at bounding box center [619, 313] width 100 height 20
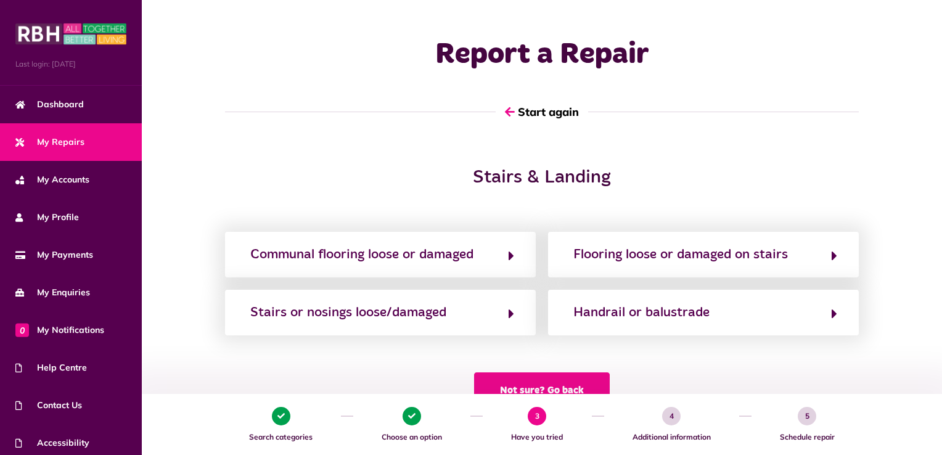
click at [591, 384] on button "Not sure? Go back" at bounding box center [542, 391] width 136 height 36
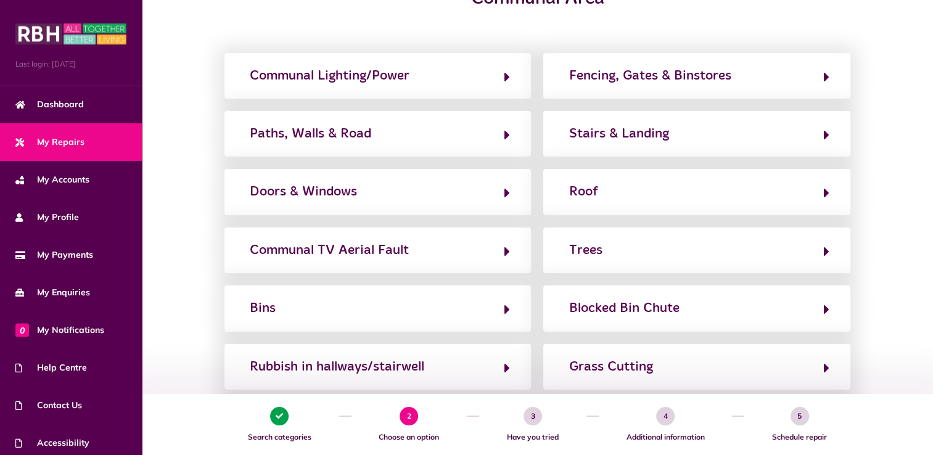
scroll to position [180, 0]
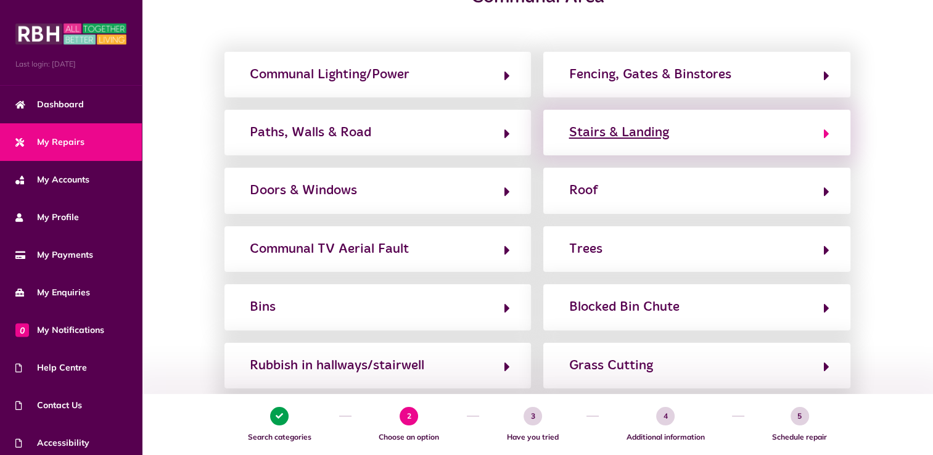
click at [640, 132] on div "Stairs & Landing" at bounding box center [619, 133] width 100 height 20
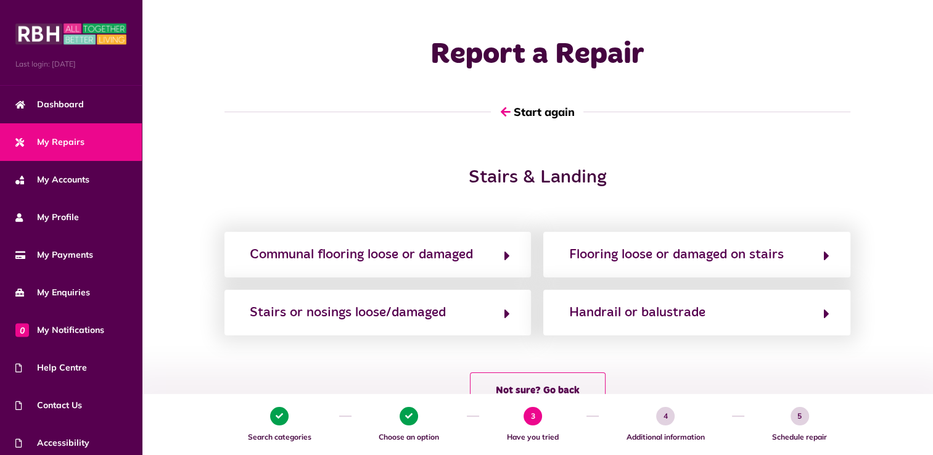
scroll to position [0, 0]
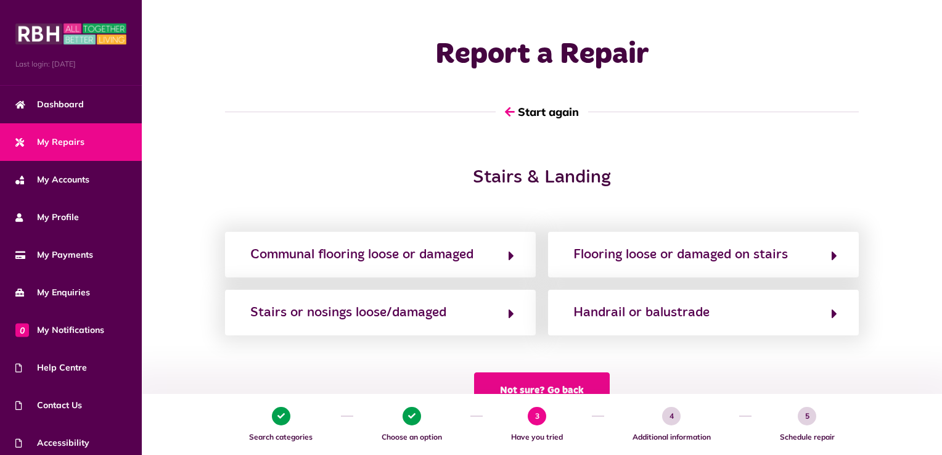
click at [578, 391] on button "Not sure? Go back" at bounding box center [542, 391] width 136 height 36
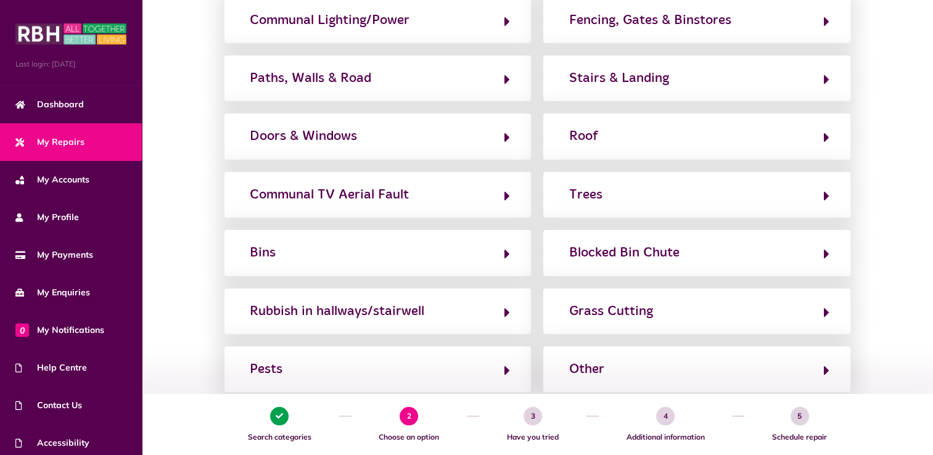
scroll to position [233, 0]
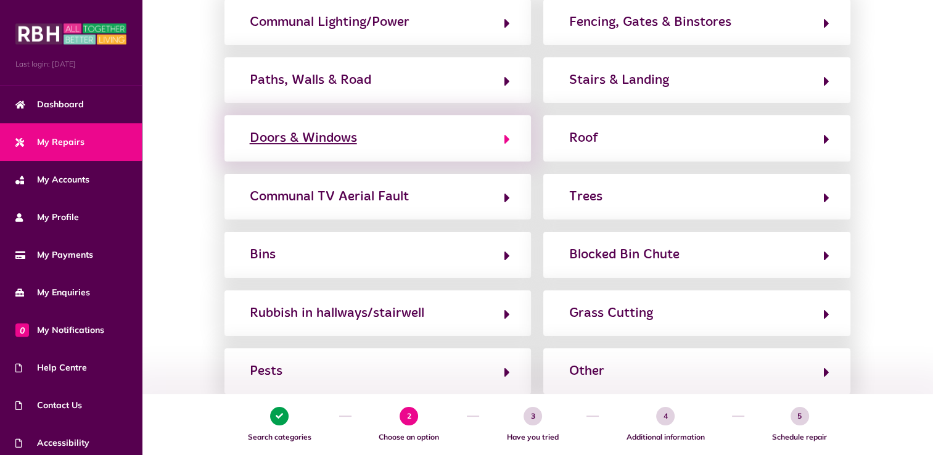
click at [335, 136] on div "Doors & Windows" at bounding box center [303, 138] width 107 height 20
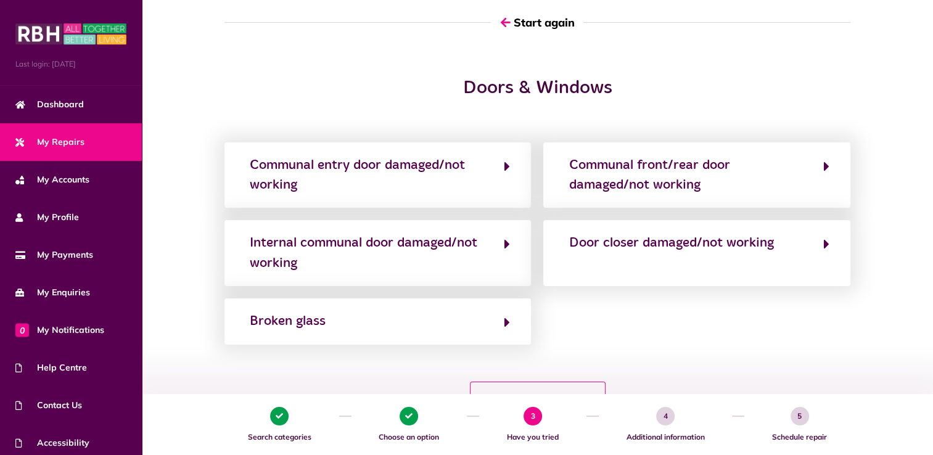
scroll to position [0, 0]
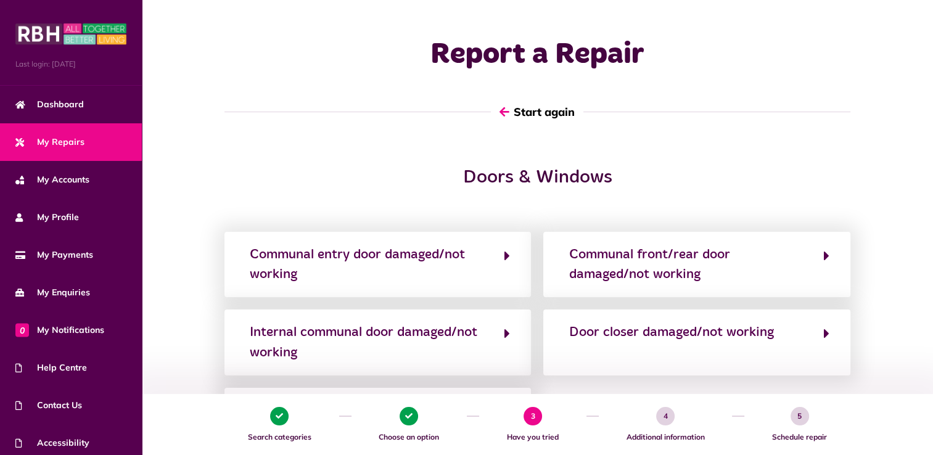
click at [540, 110] on button "Start again" at bounding box center [537, 111] width 93 height 35
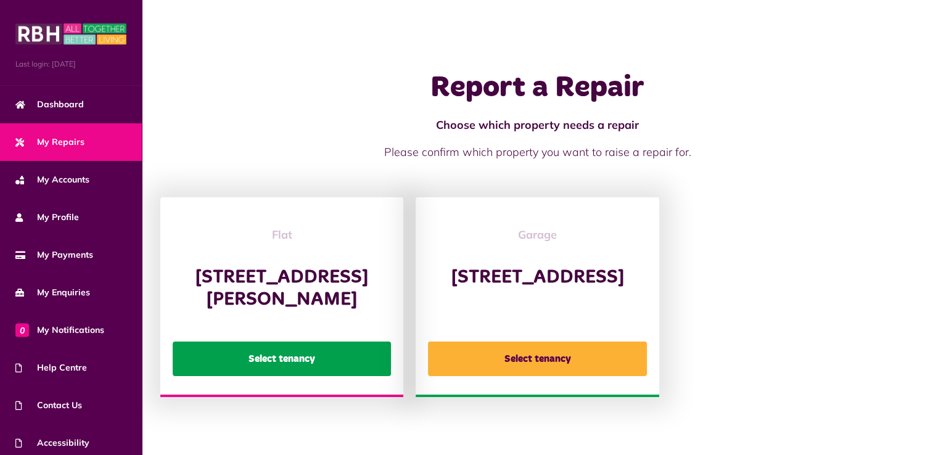
click at [331, 371] on button "Select tenancy" at bounding box center [282, 359] width 218 height 35
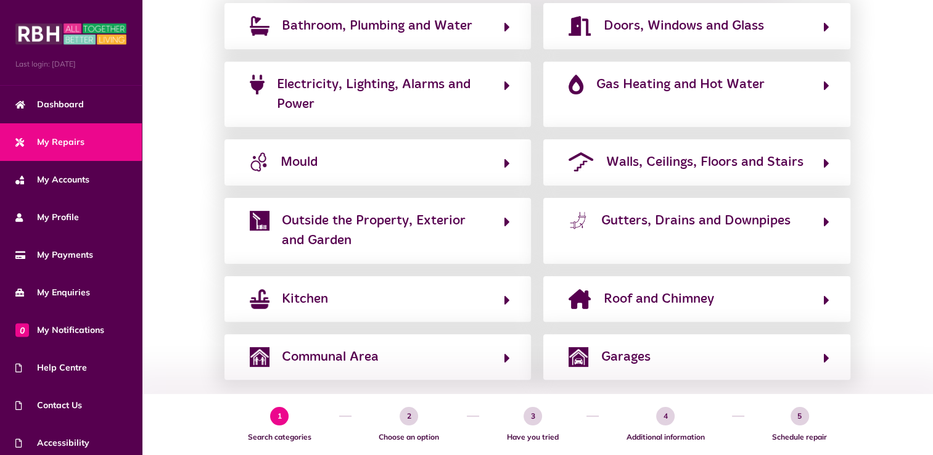
scroll to position [296, 0]
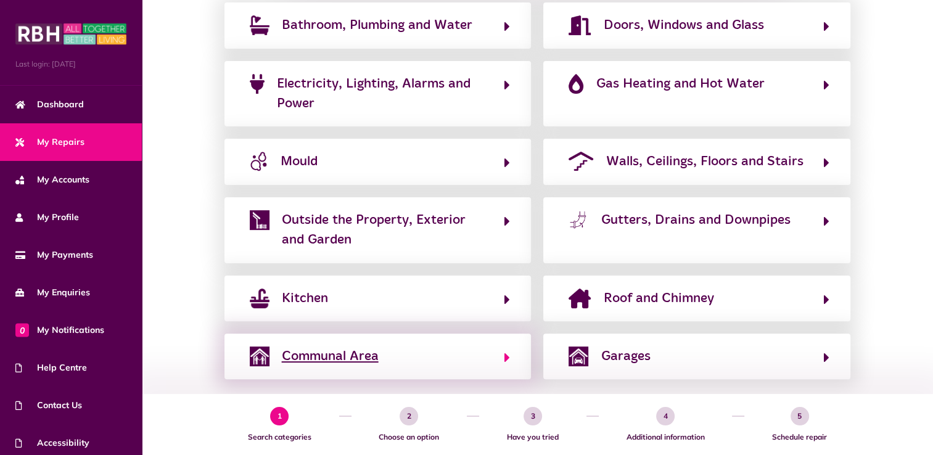
click at [507, 355] on icon "button" at bounding box center [507, 357] width 6 height 15
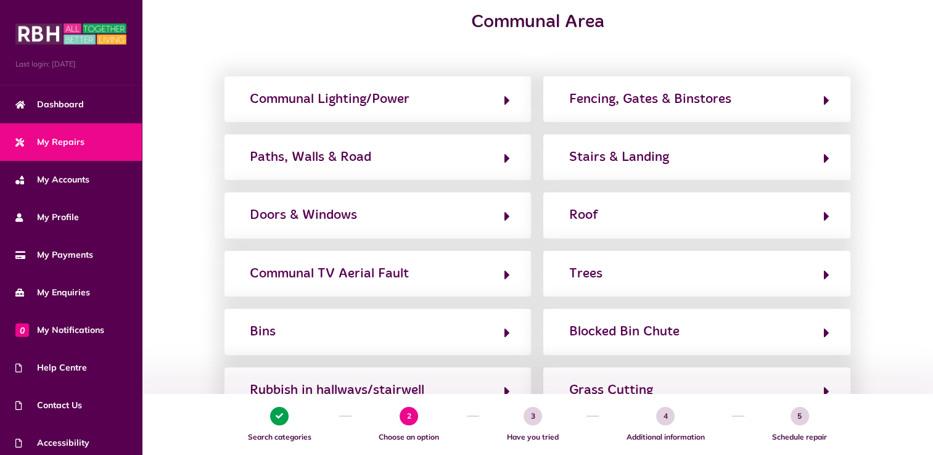
scroll to position [158, 0]
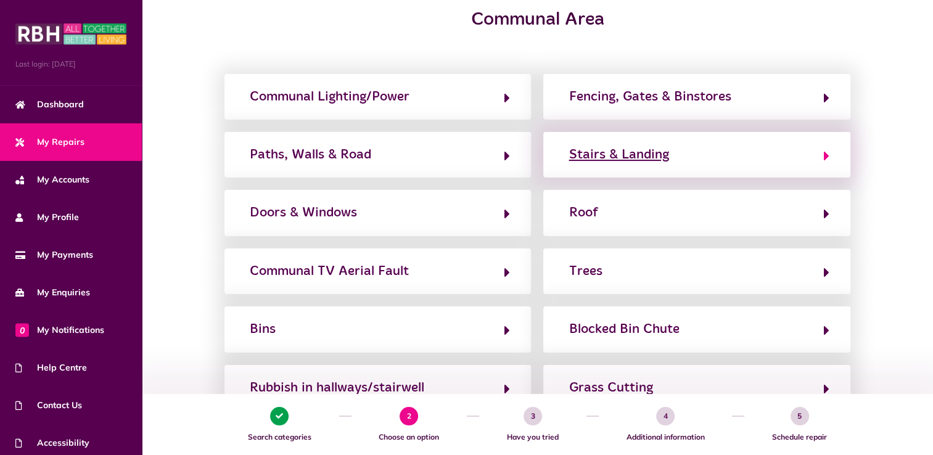
click at [640, 157] on div "Stairs & Landing" at bounding box center [619, 155] width 100 height 20
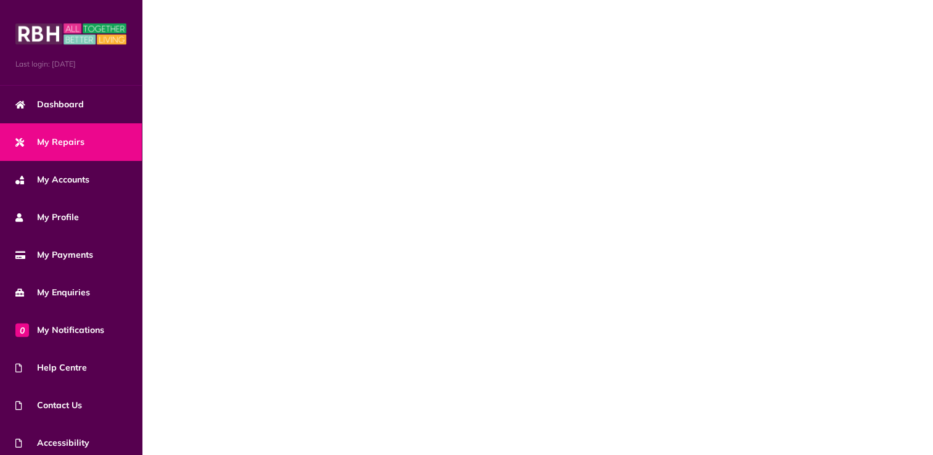
scroll to position [0, 0]
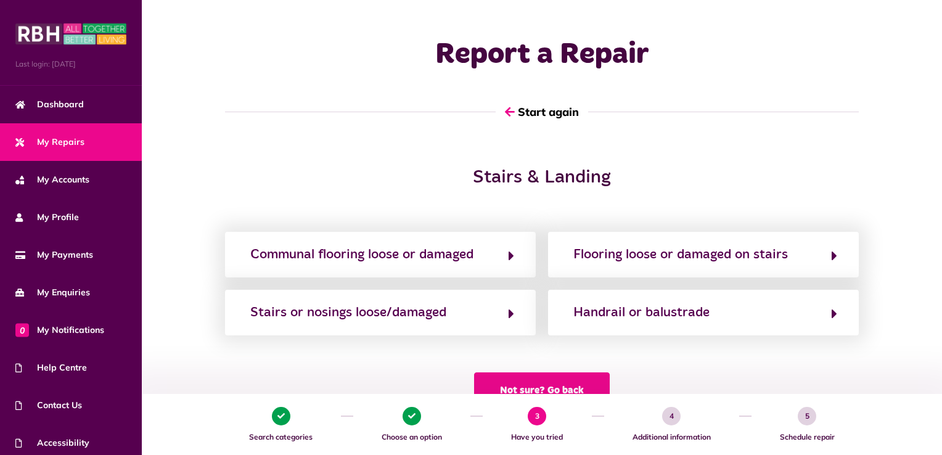
click at [567, 384] on button "Not sure? Go back" at bounding box center [542, 391] width 136 height 36
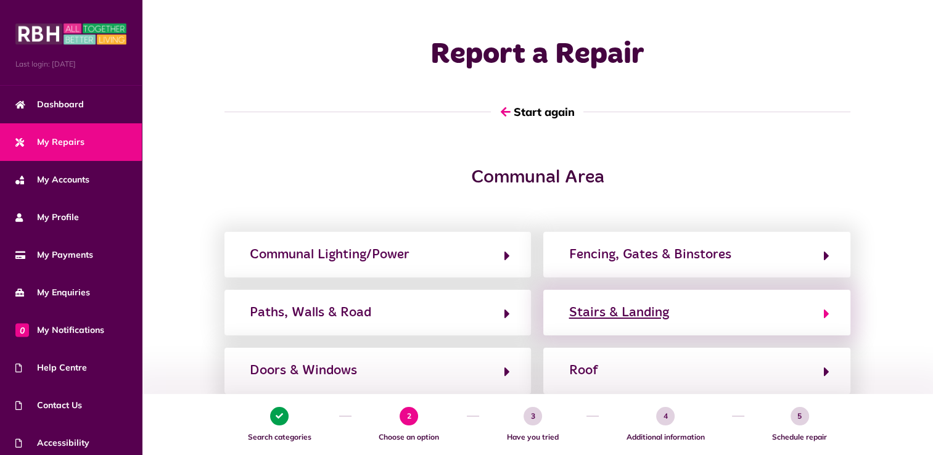
click at [625, 310] on div "Stairs & Landing" at bounding box center [619, 313] width 100 height 20
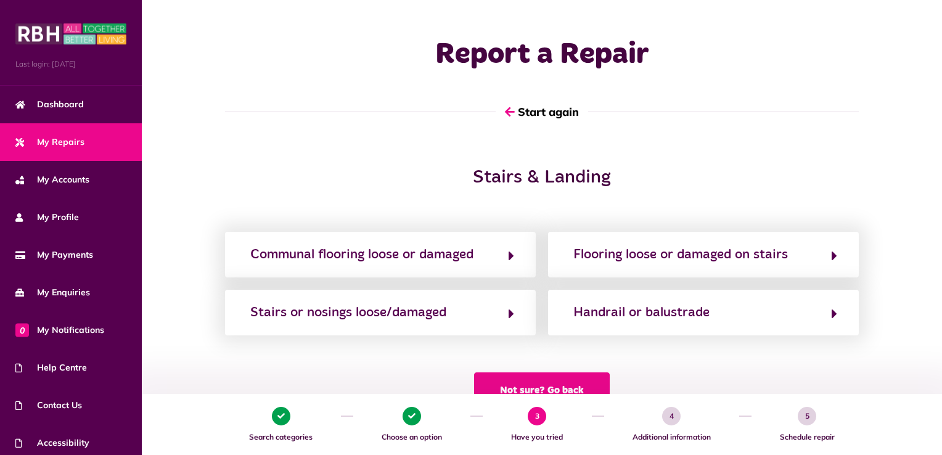
click at [588, 381] on button "Not sure? Go back" at bounding box center [542, 391] width 136 height 36
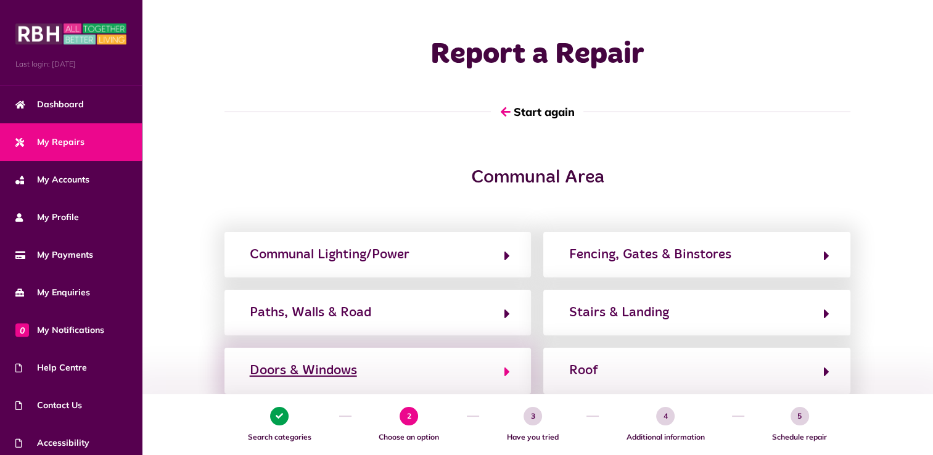
click at [333, 374] on div "Doors & Windows" at bounding box center [303, 371] width 107 height 20
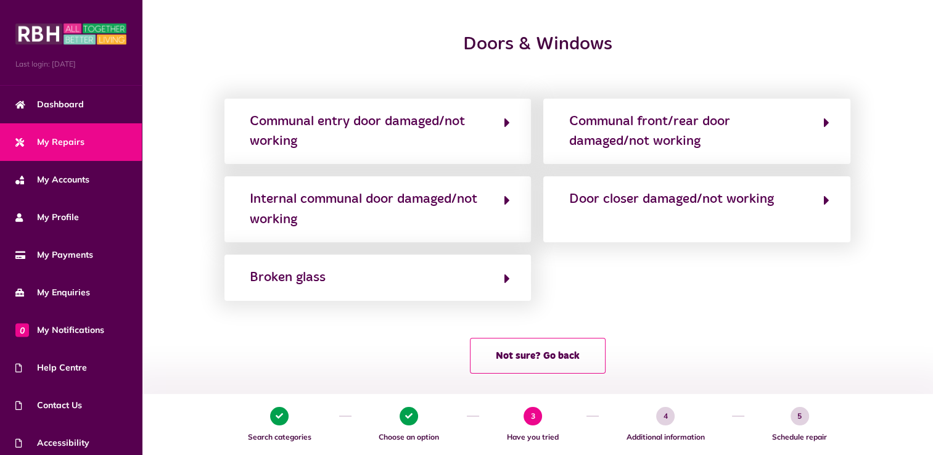
scroll to position [143, 0]
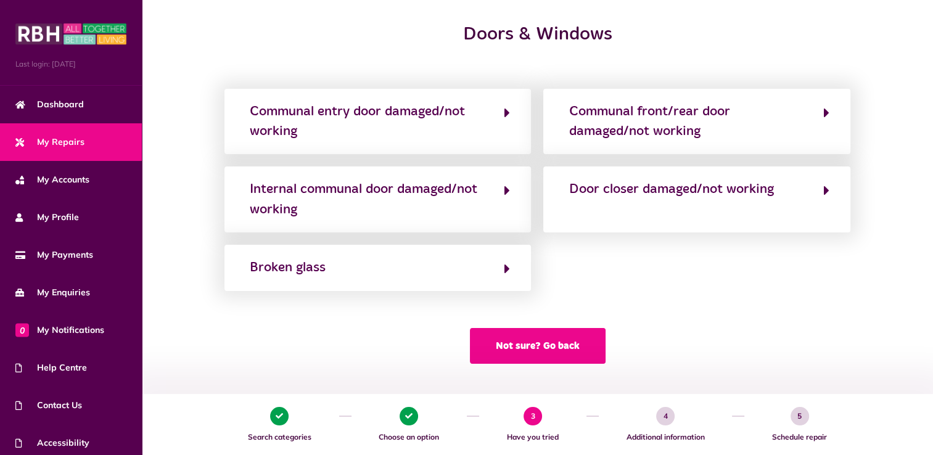
click at [560, 344] on button "Not sure? Go back" at bounding box center [538, 346] width 136 height 36
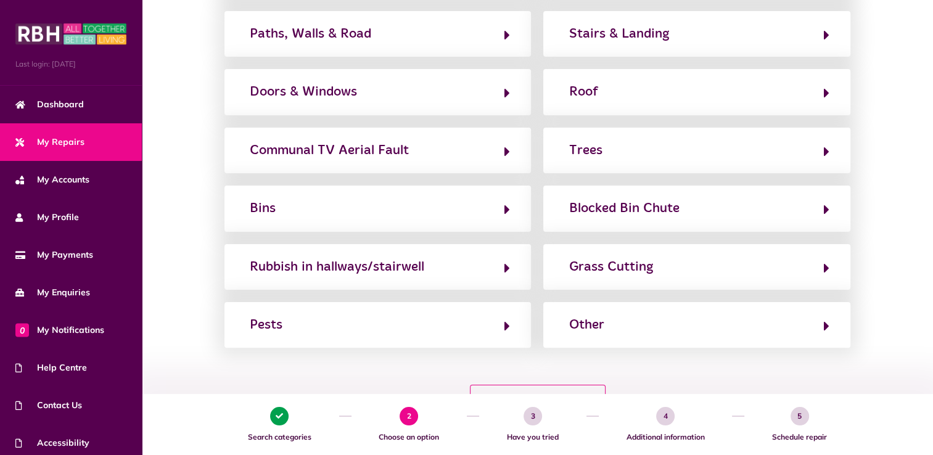
scroll to position [281, 0]
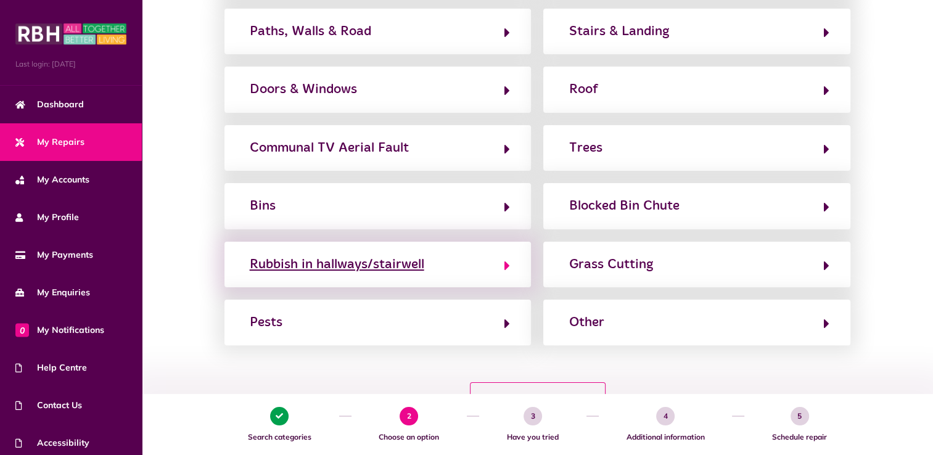
click at [406, 268] on div "Rubbish in hallways/stairwell" at bounding box center [337, 265] width 175 height 20
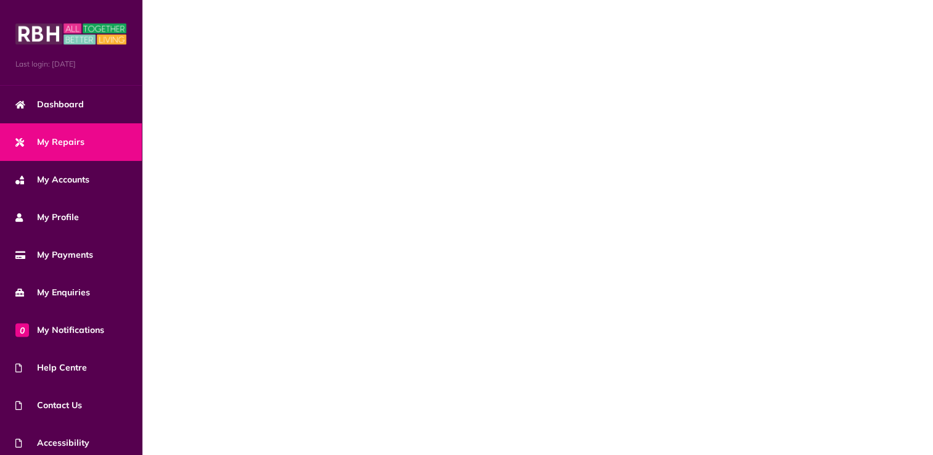
scroll to position [0, 0]
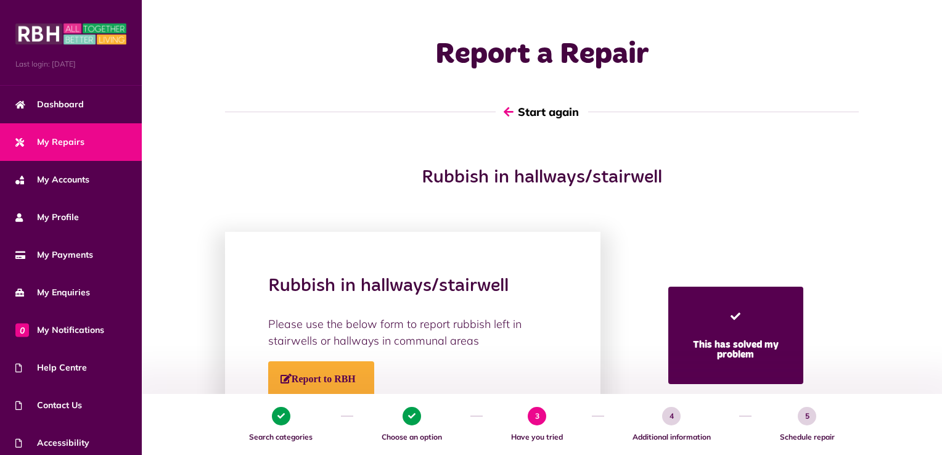
click at [551, 112] on button "Start again" at bounding box center [542, 111] width 93 height 35
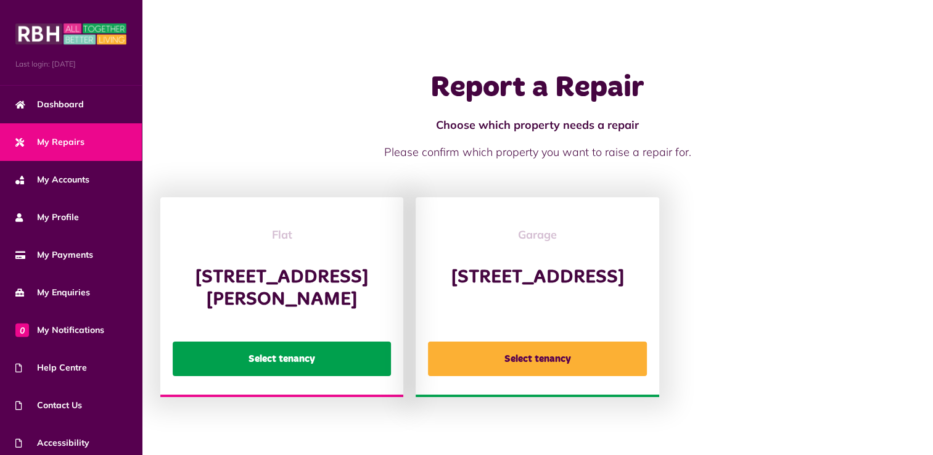
click at [336, 371] on button "Select tenancy" at bounding box center [282, 359] width 218 height 35
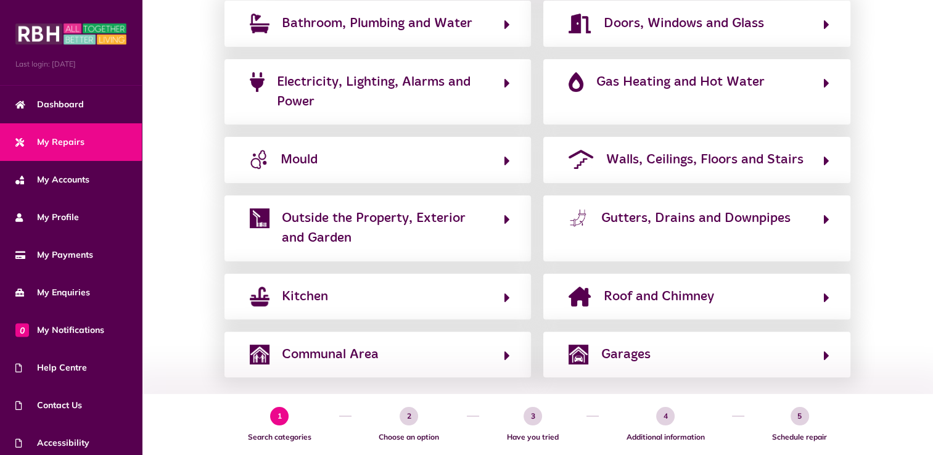
scroll to position [313, 0]
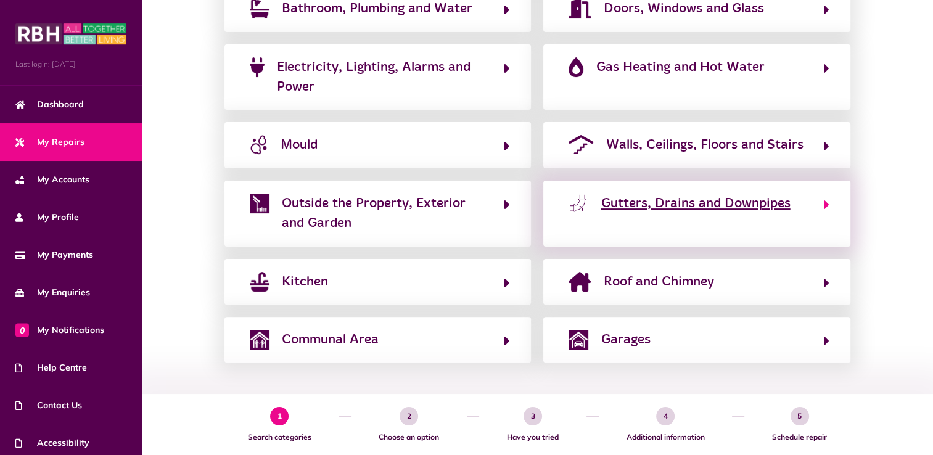
click at [718, 201] on span "Gutters, Drains and Downpipes" at bounding box center [695, 204] width 189 height 20
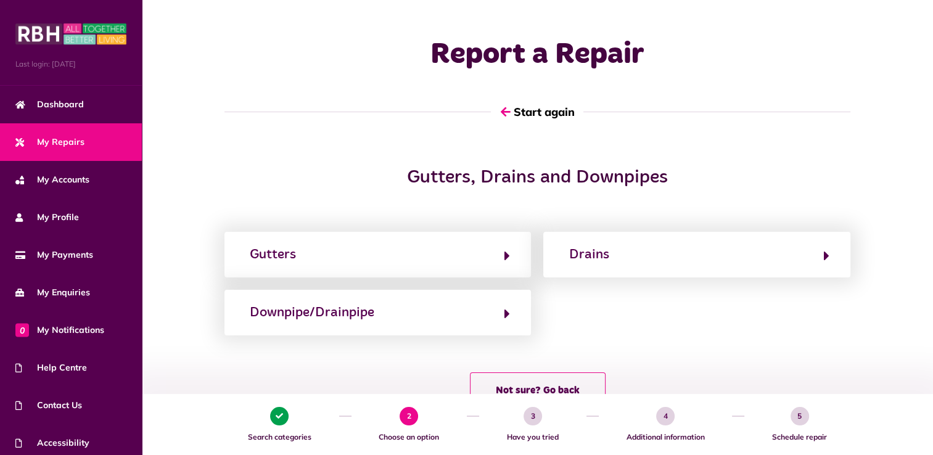
scroll to position [0, 0]
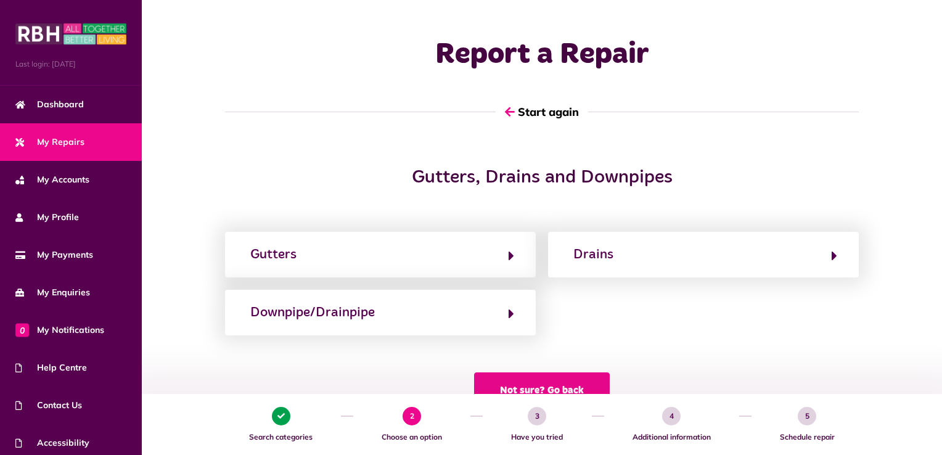
click at [567, 385] on button "Not sure? Go back" at bounding box center [542, 391] width 136 height 36
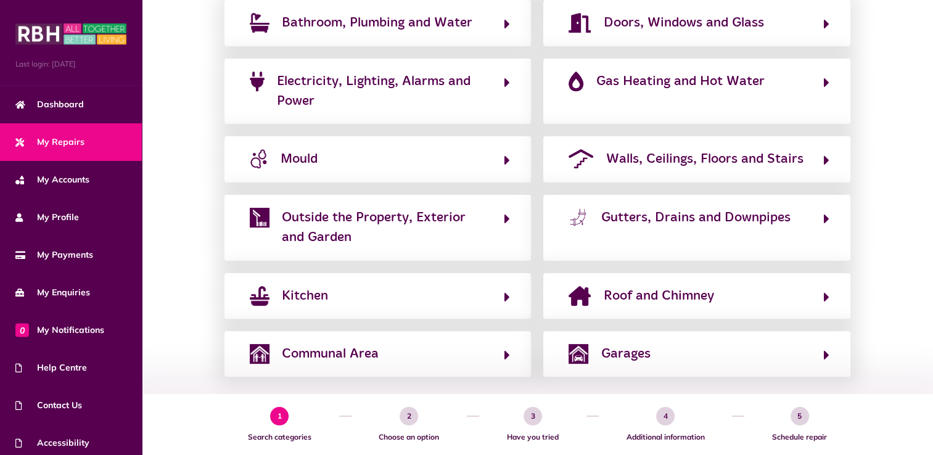
scroll to position [313, 0]
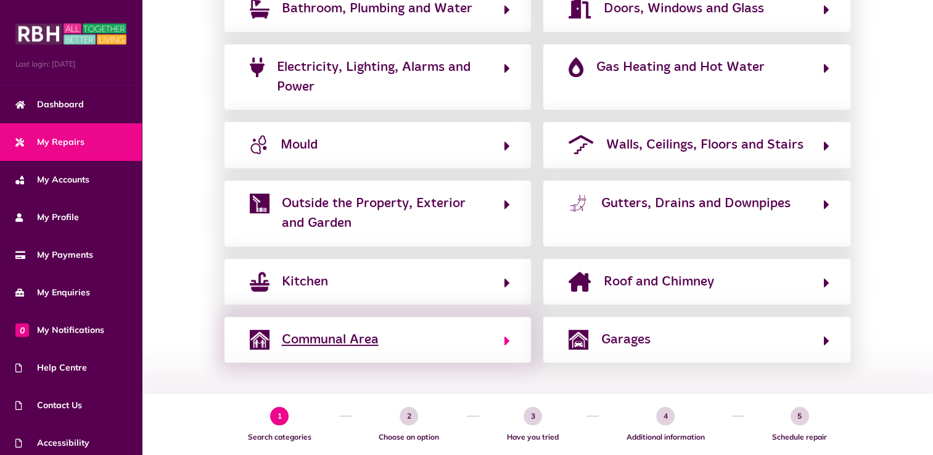
click at [340, 339] on span "Communal Area" at bounding box center [330, 340] width 97 height 20
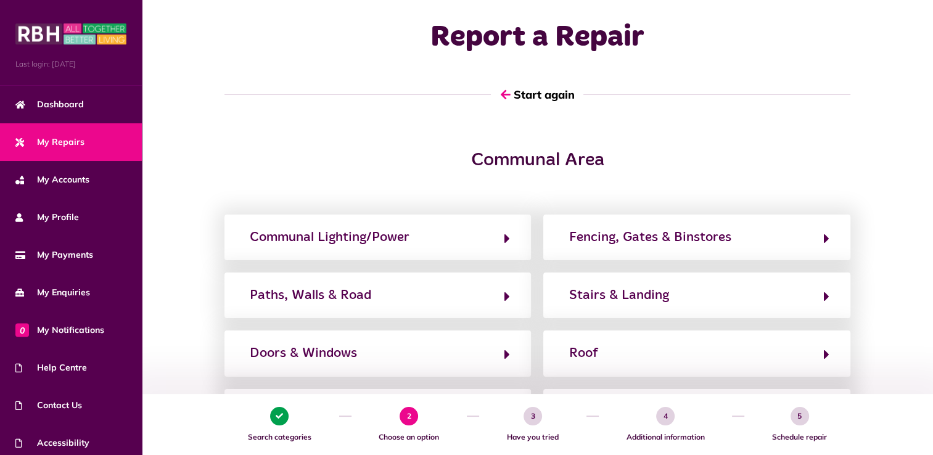
scroll to position [0, 0]
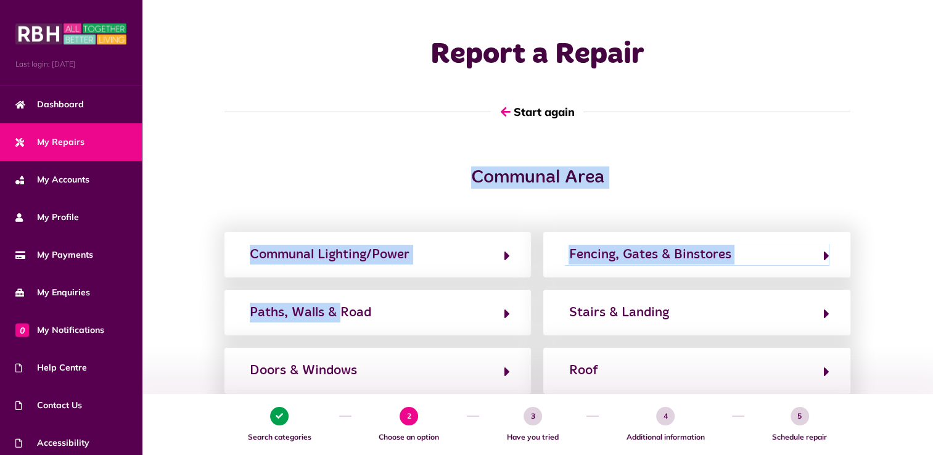
drag, startPoint x: 340, startPoint y: 339, endPoint x: 406, endPoint y: 192, distance: 160.7
click at [406, 192] on div "Communal Area Communal Lighting/Power Fencing, Gates & Binstores Paths, Walls &…" at bounding box center [537, 440] width 791 height 546
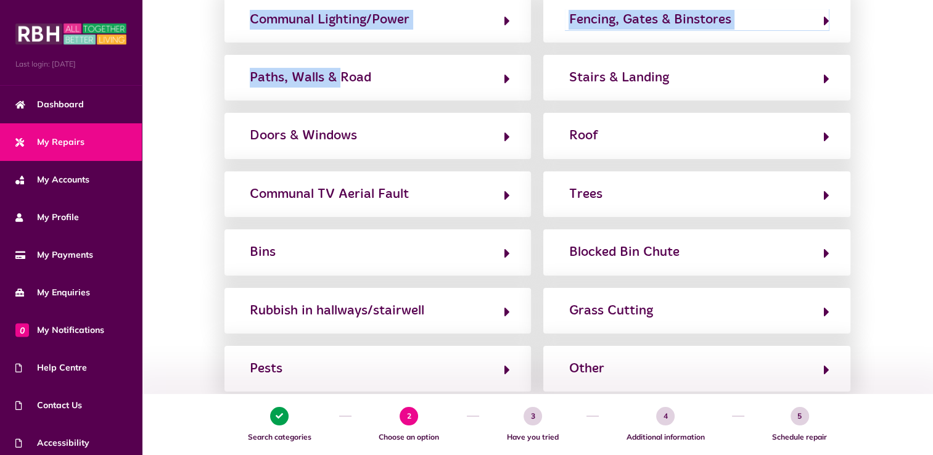
scroll to position [234, 0]
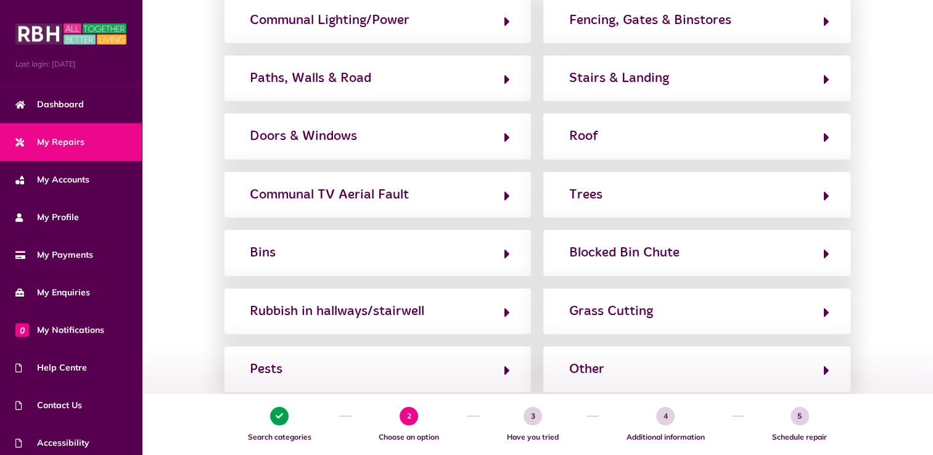
click at [896, 149] on div "Communal Area Communal Lighting/Power Fencing, Gates & Binstores Paths, Walls &…" at bounding box center [537, 205] width 791 height 546
click at [584, 366] on div "Other" at bounding box center [586, 370] width 35 height 20
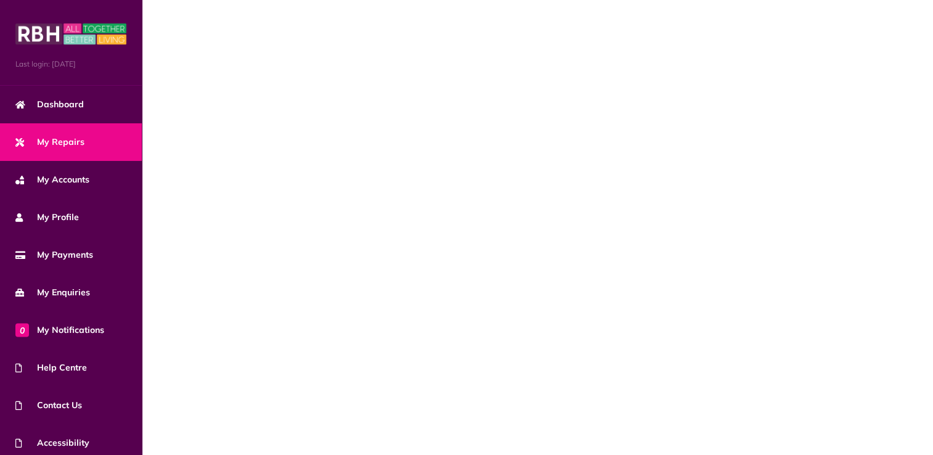
scroll to position [0, 0]
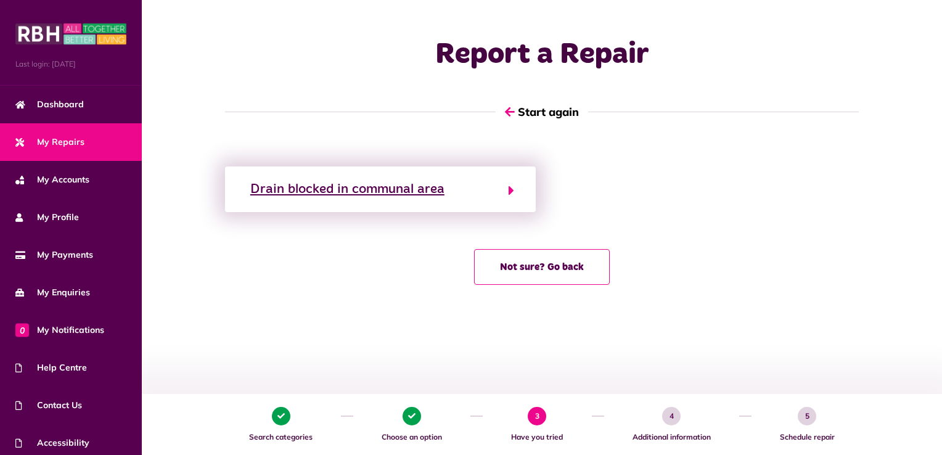
click at [406, 186] on div "Drain blocked in communal area" at bounding box center [347, 189] width 194 height 20
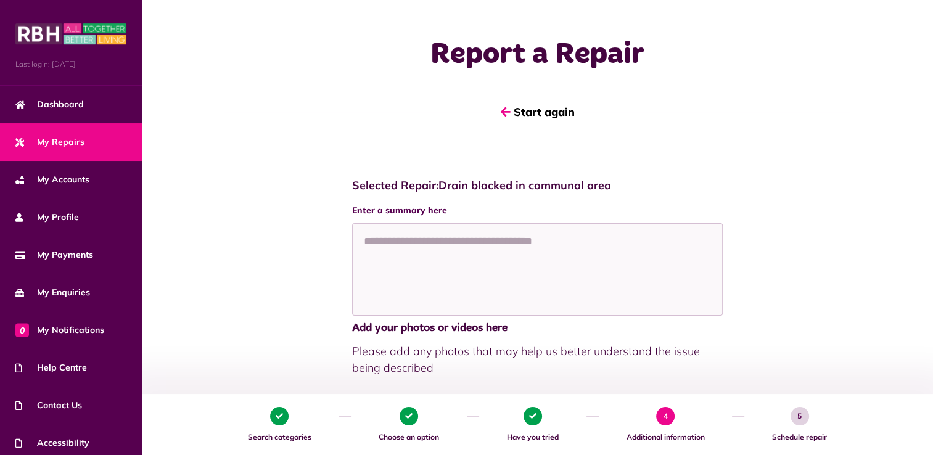
click at [529, 350] on span "Please add any photos that may help us better understand the issue being descri…" at bounding box center [537, 359] width 371 height 33
click at [365, 241] on textarea at bounding box center [537, 269] width 371 height 93
click at [563, 117] on button "Start again" at bounding box center [537, 111] width 93 height 35
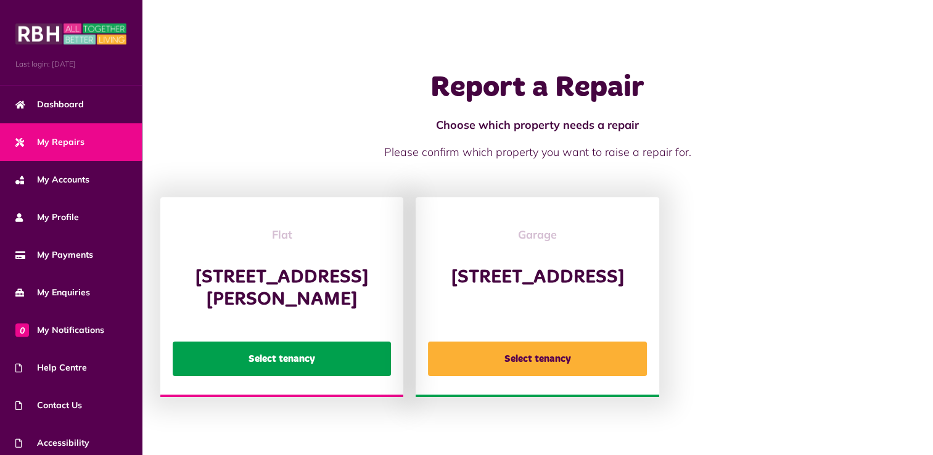
click at [333, 371] on button "Select tenancy" at bounding box center [282, 359] width 218 height 35
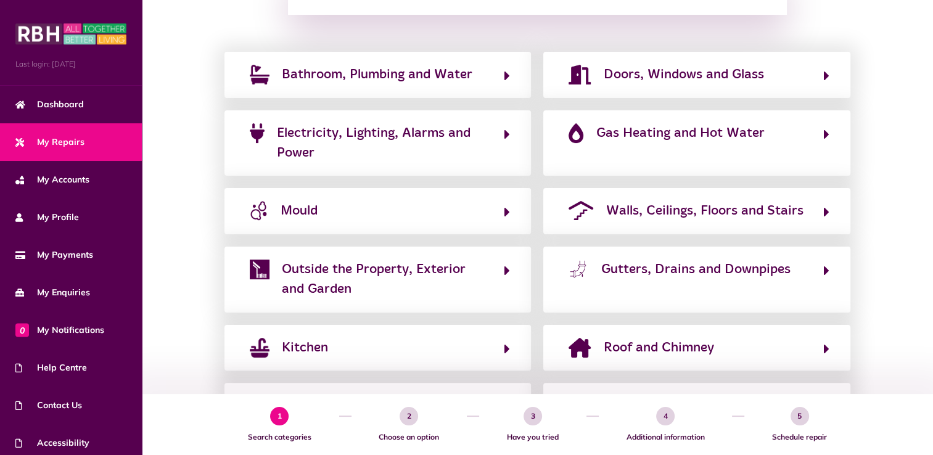
scroll to position [313, 0]
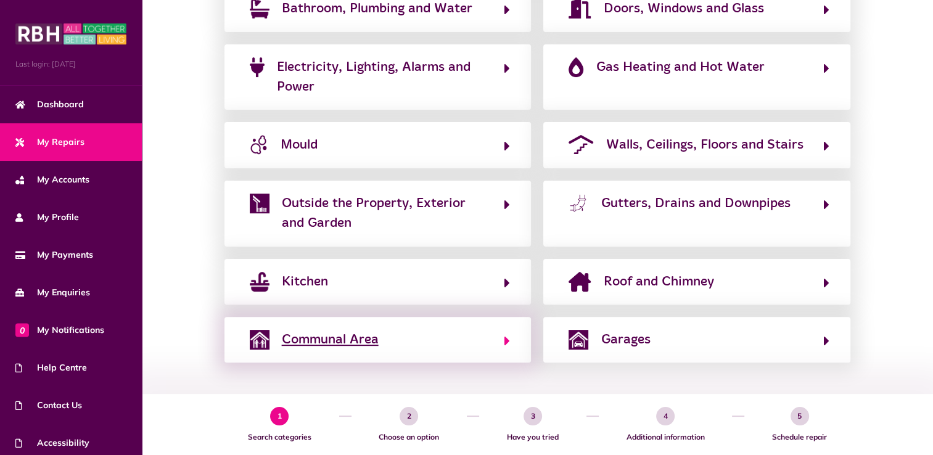
click at [376, 336] on span "Communal Area" at bounding box center [330, 340] width 97 height 20
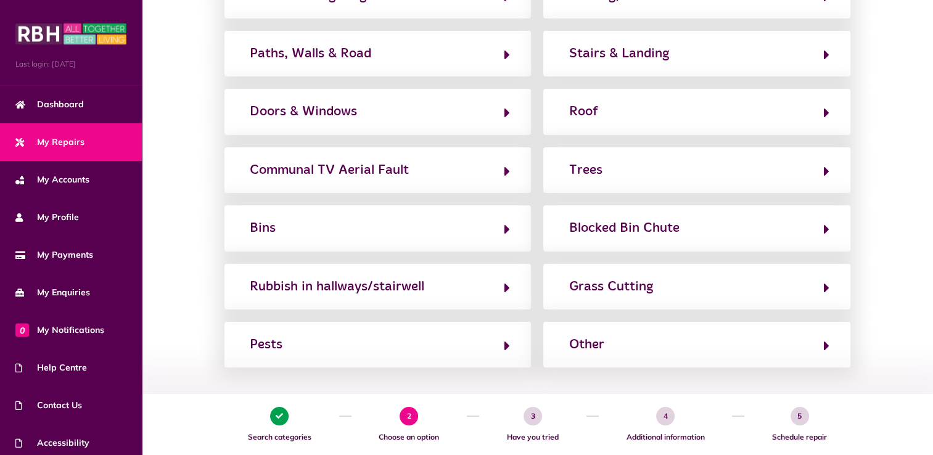
scroll to position [257, 0]
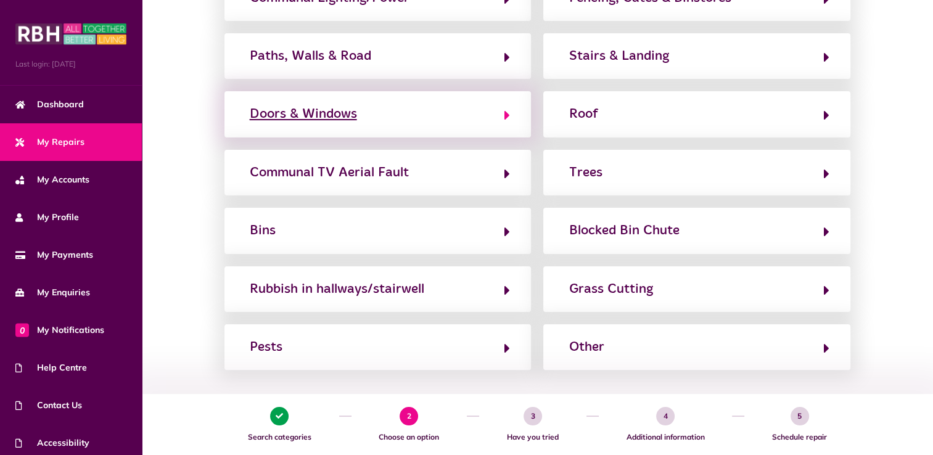
click at [330, 112] on div "Doors & Windows" at bounding box center [303, 114] width 107 height 20
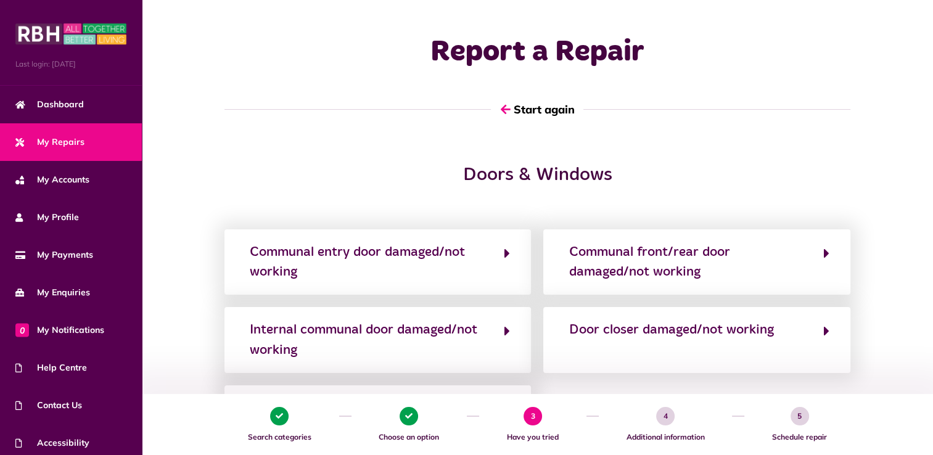
scroll to position [0, 0]
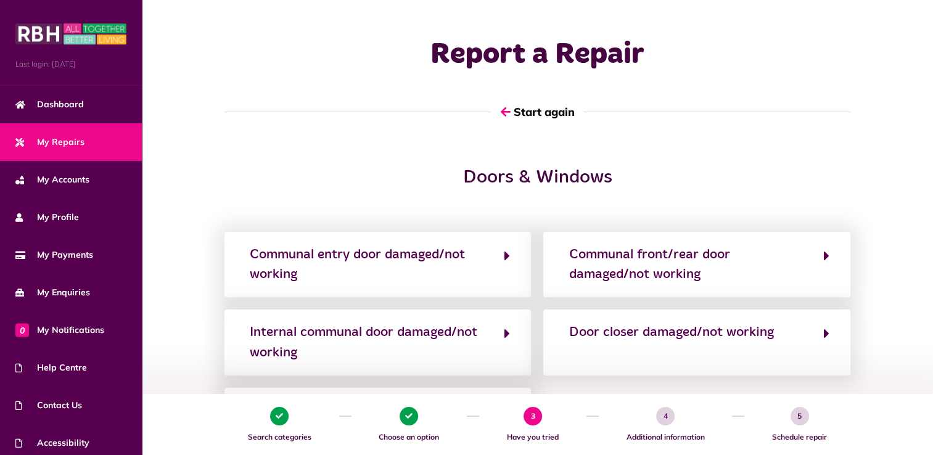
click at [932, 329] on div "Doors & Windows Communal entry door damaged/not working Communal front/rear doo…" at bounding box center [537, 343] width 791 height 353
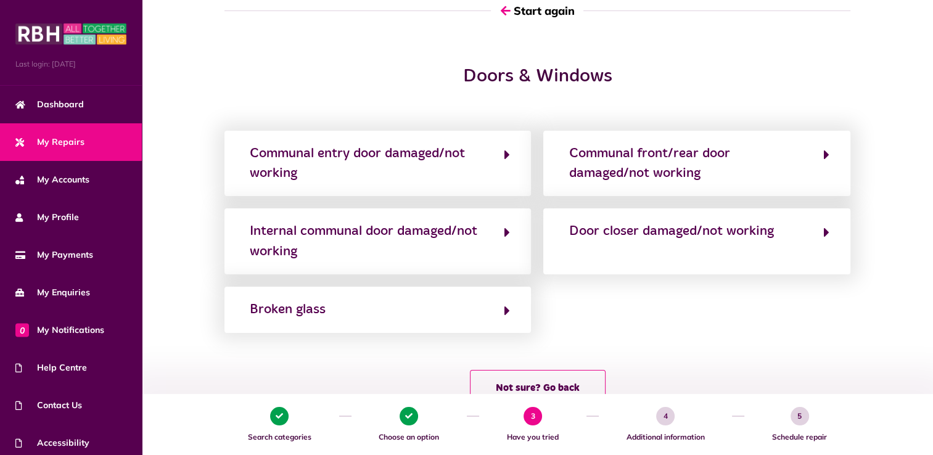
scroll to position [101, 0]
click at [599, 377] on button "Not sure? Go back" at bounding box center [538, 388] width 136 height 36
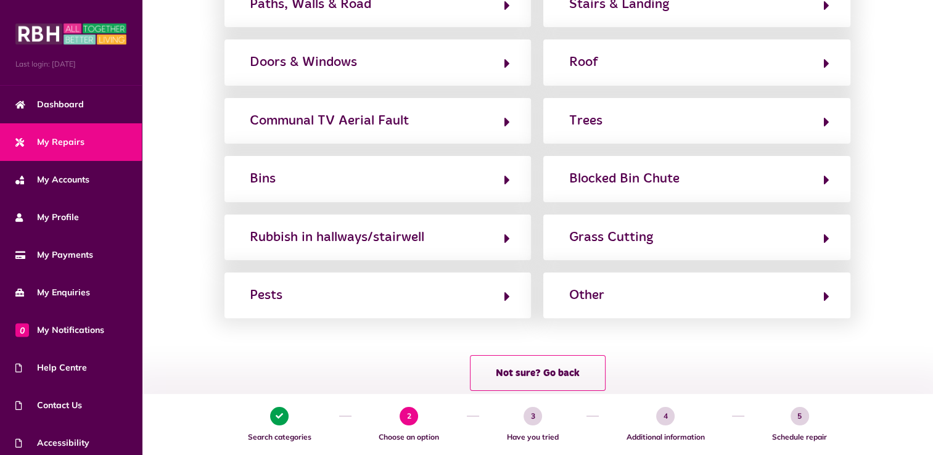
scroll to position [309, 0]
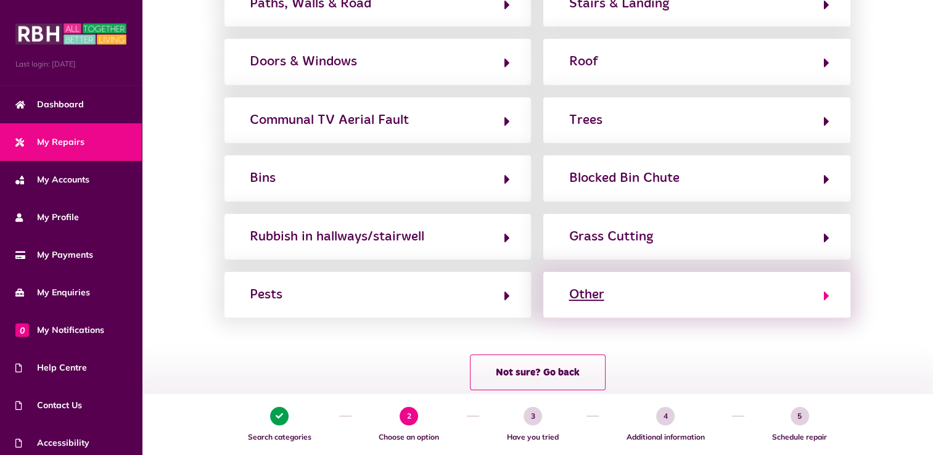
click at [605, 297] on button "Other" at bounding box center [697, 294] width 264 height 21
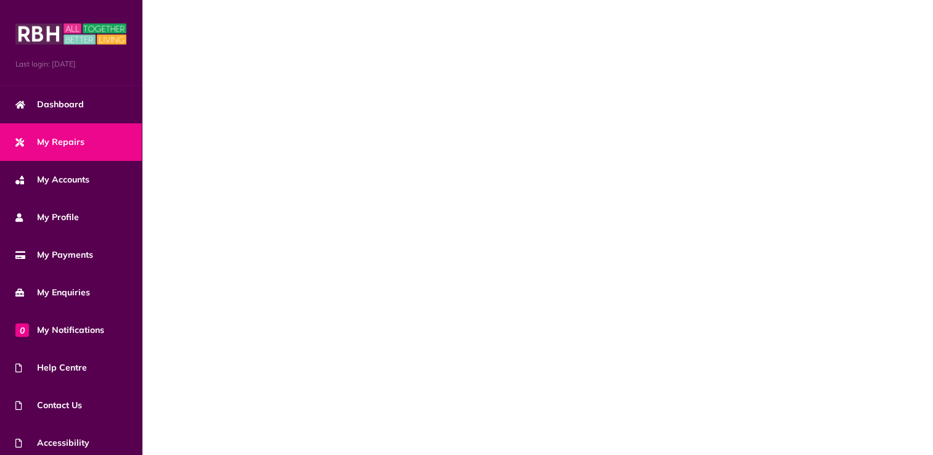
scroll to position [0, 0]
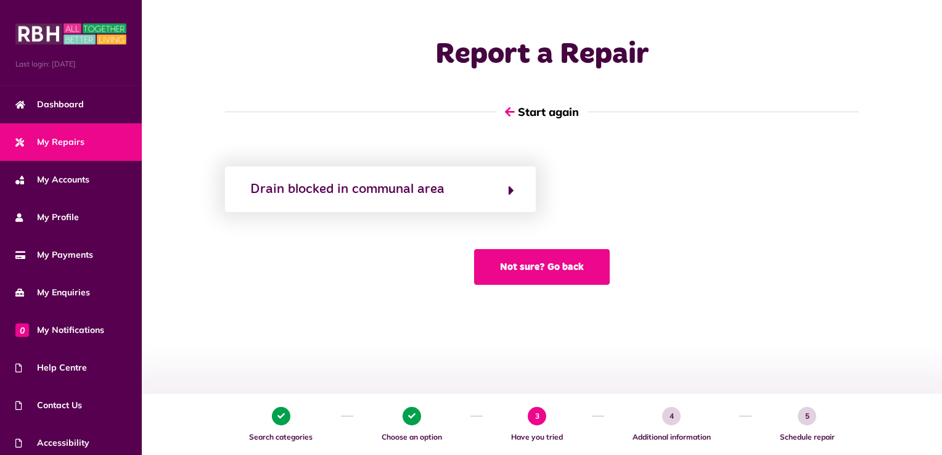
click at [566, 265] on button "Not sure? Go back" at bounding box center [542, 267] width 136 height 36
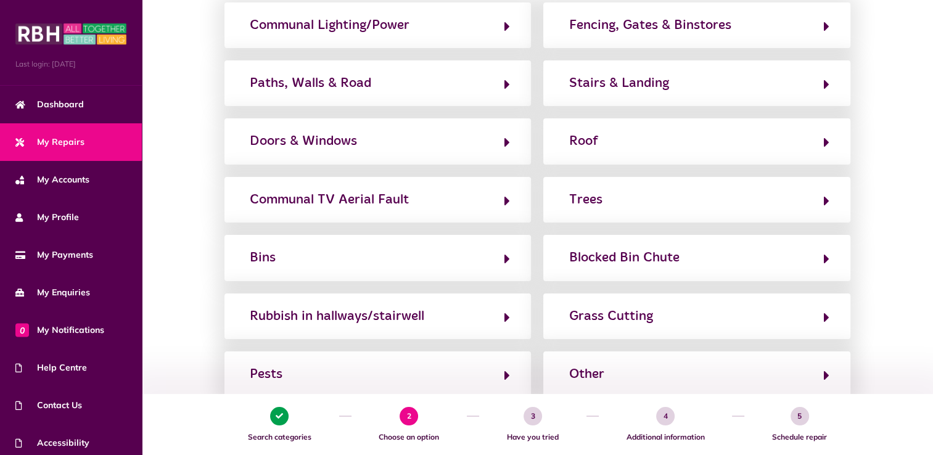
scroll to position [229, 0]
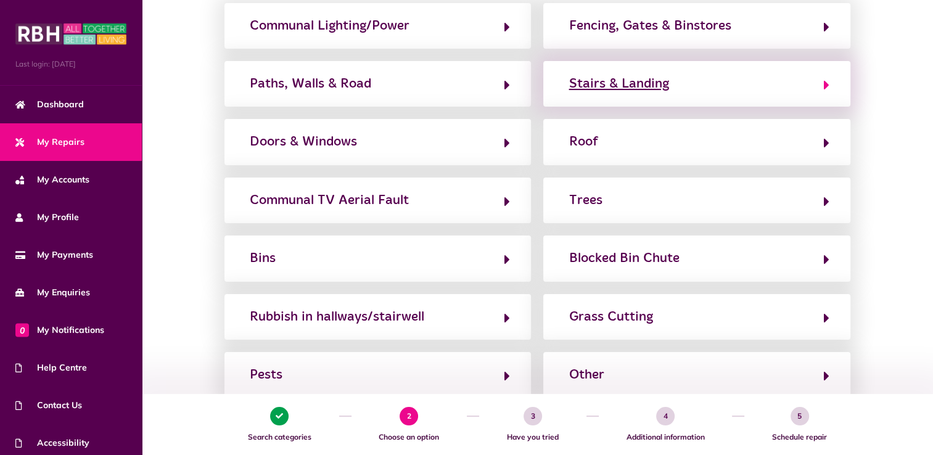
click at [646, 85] on div "Stairs & Landing" at bounding box center [619, 84] width 100 height 20
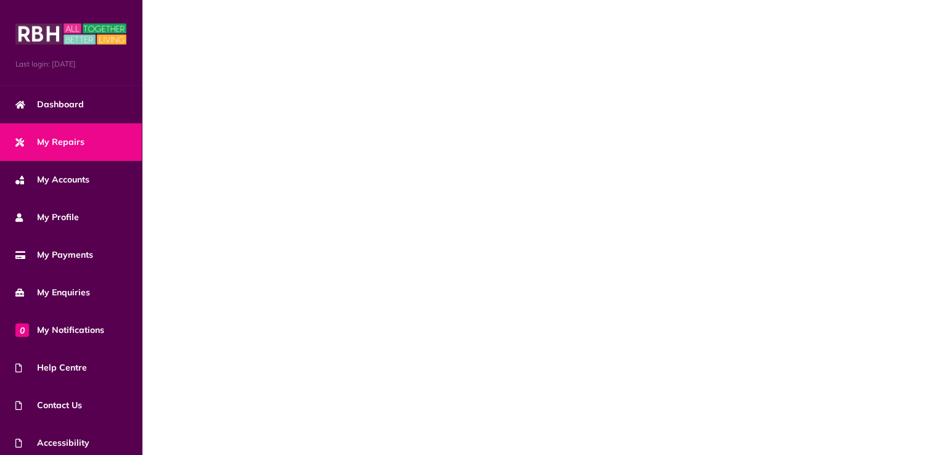
scroll to position [0, 0]
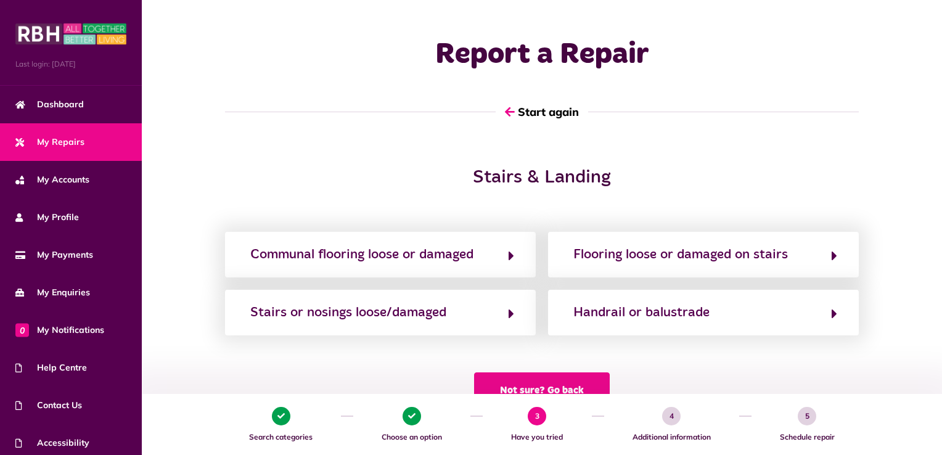
click at [572, 384] on button "Not sure? Go back" at bounding box center [542, 391] width 136 height 36
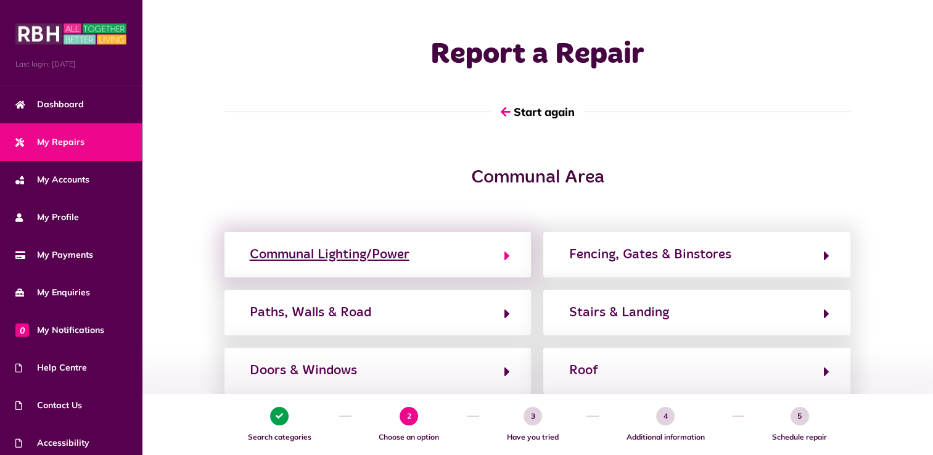
click at [397, 249] on div "Communal Lighting/Power" at bounding box center [330, 255] width 160 height 20
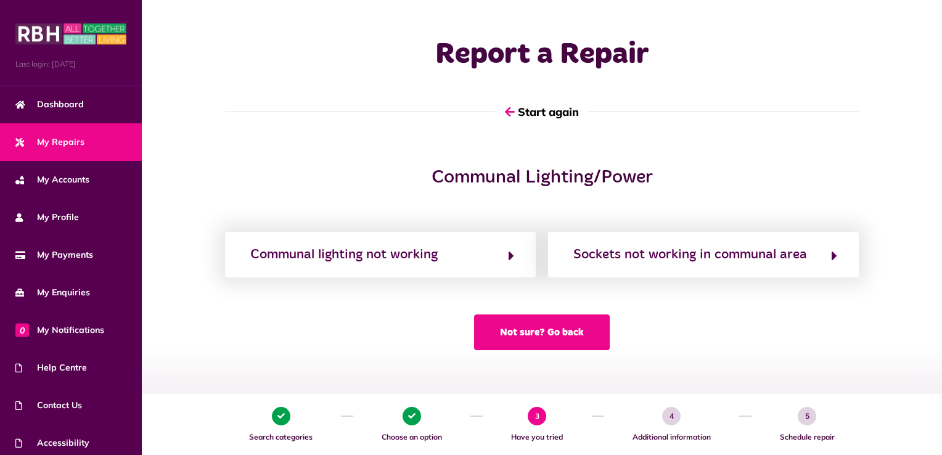
click at [518, 337] on button "Not sure? Go back" at bounding box center [542, 333] width 136 height 36
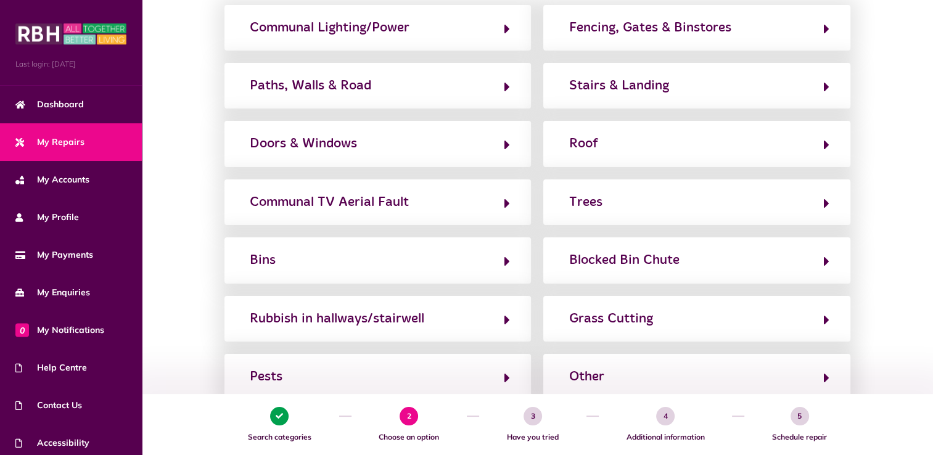
scroll to position [226, 0]
click at [348, 138] on div "Doors & Windows" at bounding box center [303, 144] width 107 height 20
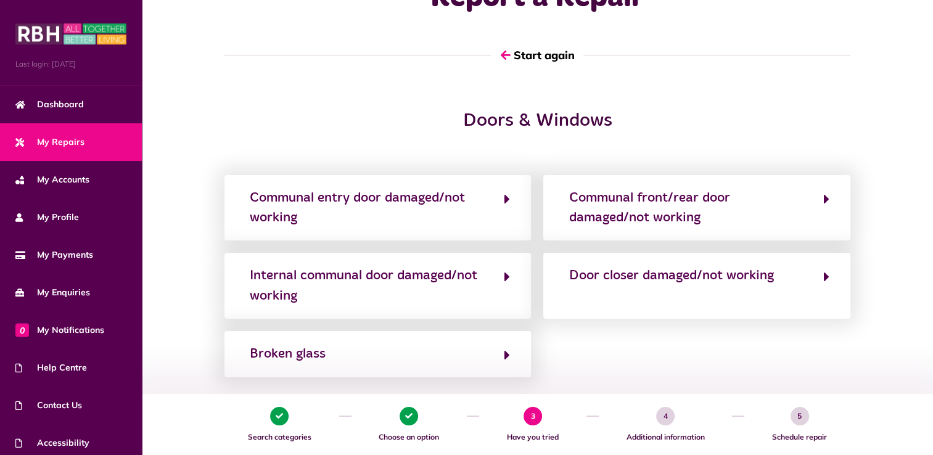
scroll to position [0, 0]
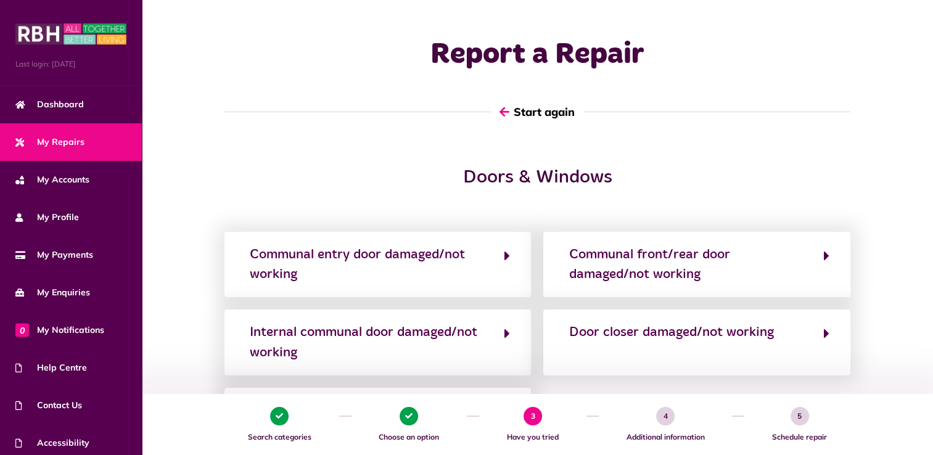
click at [530, 110] on button "Start again" at bounding box center [537, 111] width 93 height 35
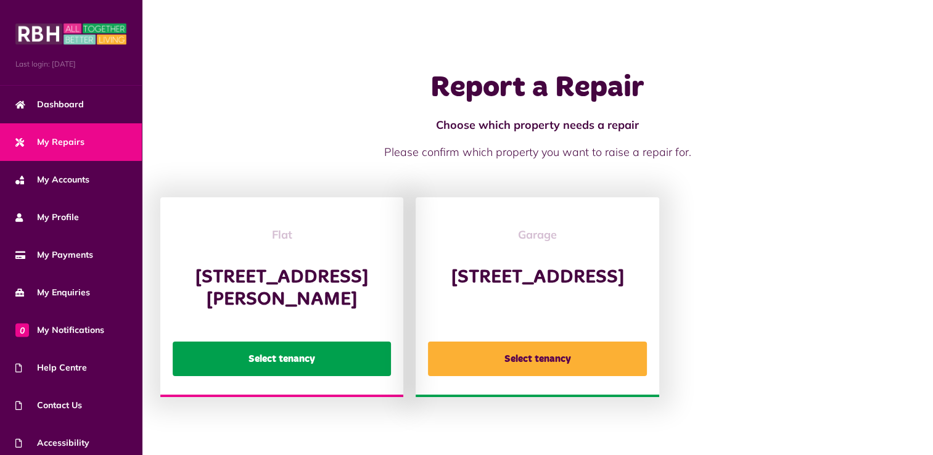
click at [338, 364] on button "Select tenancy" at bounding box center [282, 359] width 218 height 35
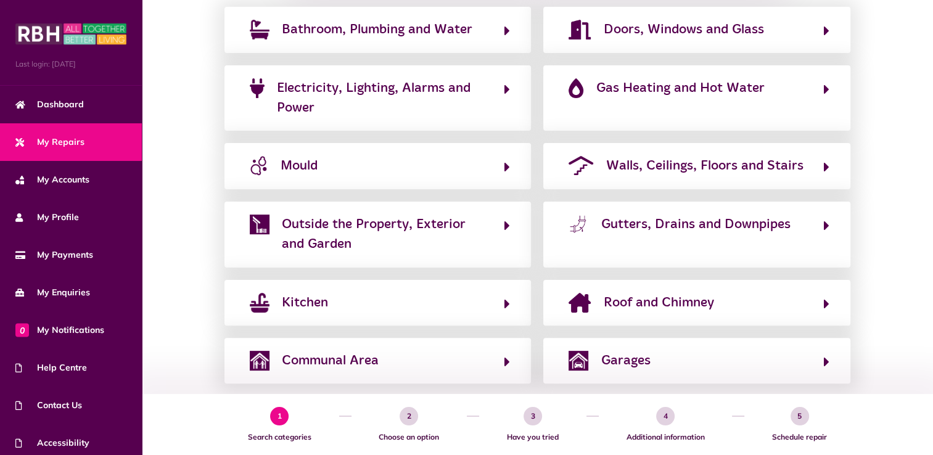
scroll to position [290, 0]
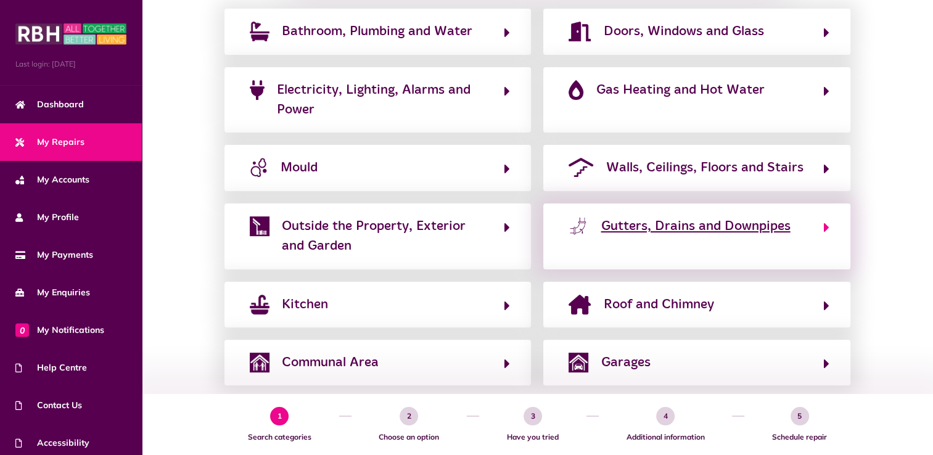
click at [701, 228] on span "Gutters, Drains and Downpipes" at bounding box center [695, 226] width 189 height 20
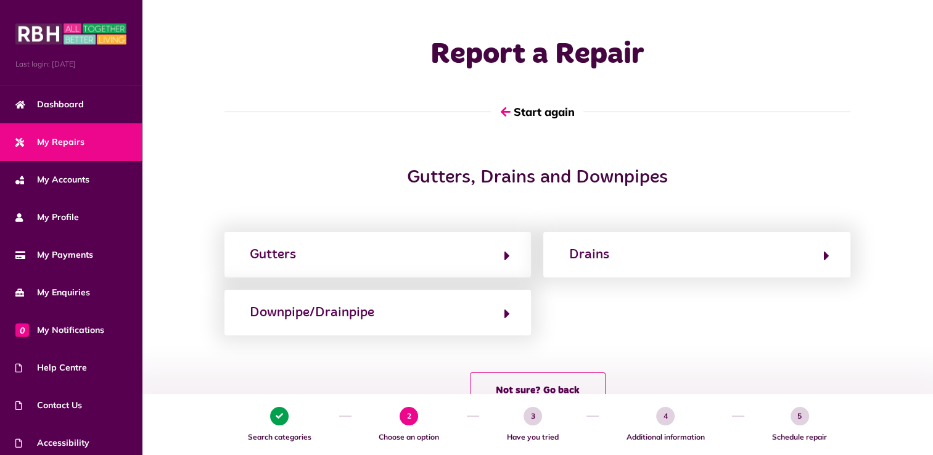
scroll to position [0, 0]
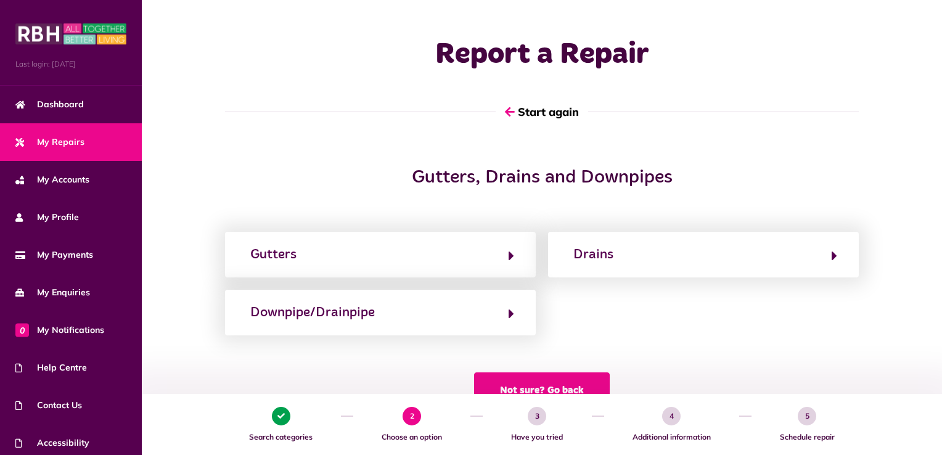
click at [580, 385] on button "Not sure? Go back" at bounding box center [542, 391] width 136 height 36
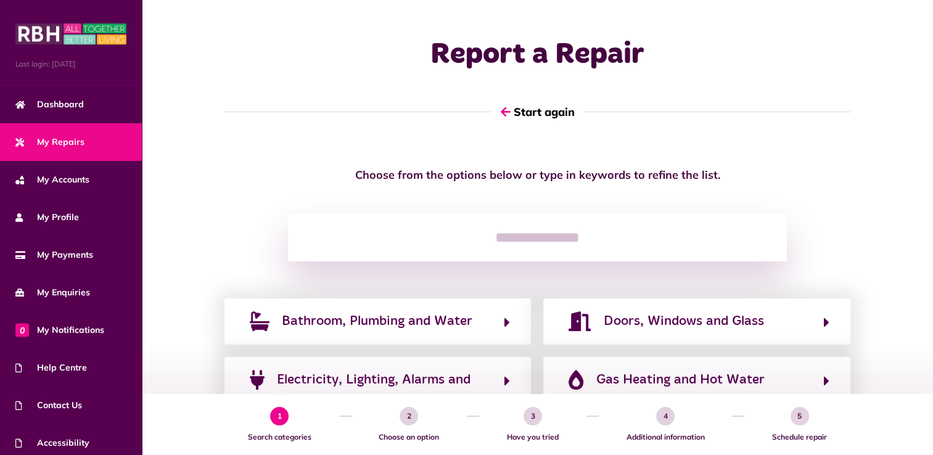
click at [508, 248] on input "search" at bounding box center [537, 238] width 499 height 48
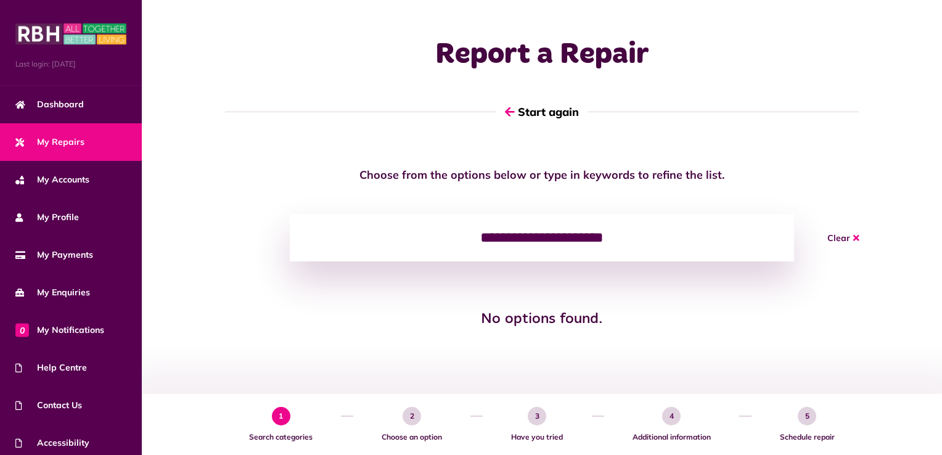
type input "**********"
click at [836, 241] on button "Clear" at bounding box center [844, 238] width 62 height 48
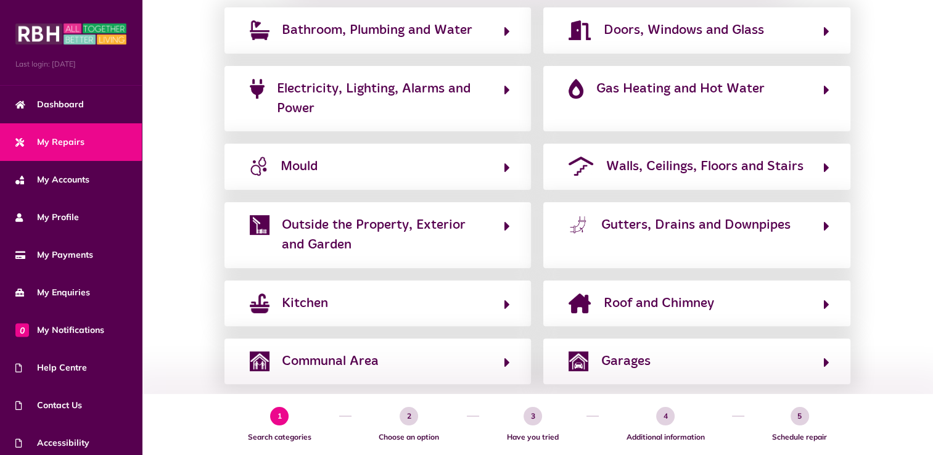
scroll to position [297, 0]
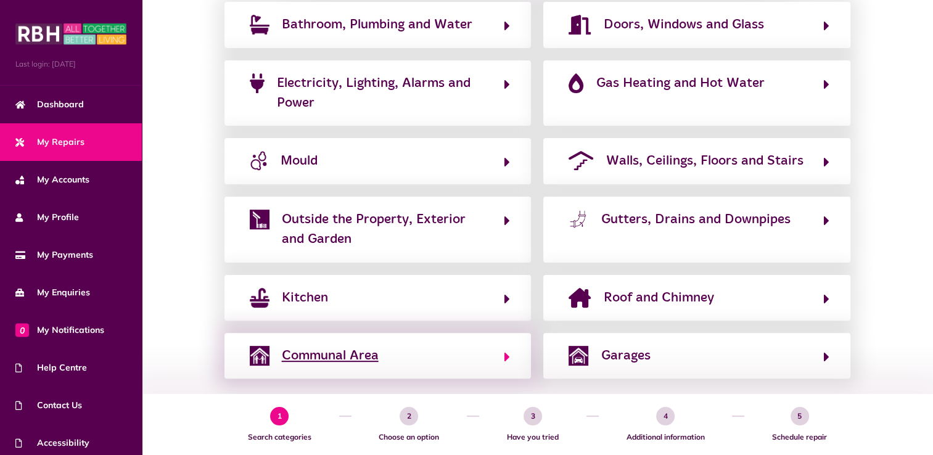
click at [360, 358] on span "Communal Area" at bounding box center [330, 356] width 97 height 20
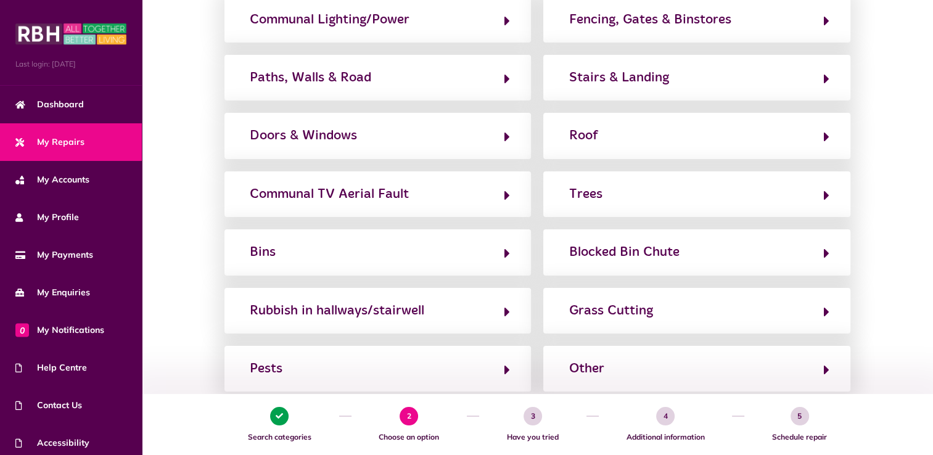
scroll to position [233, 0]
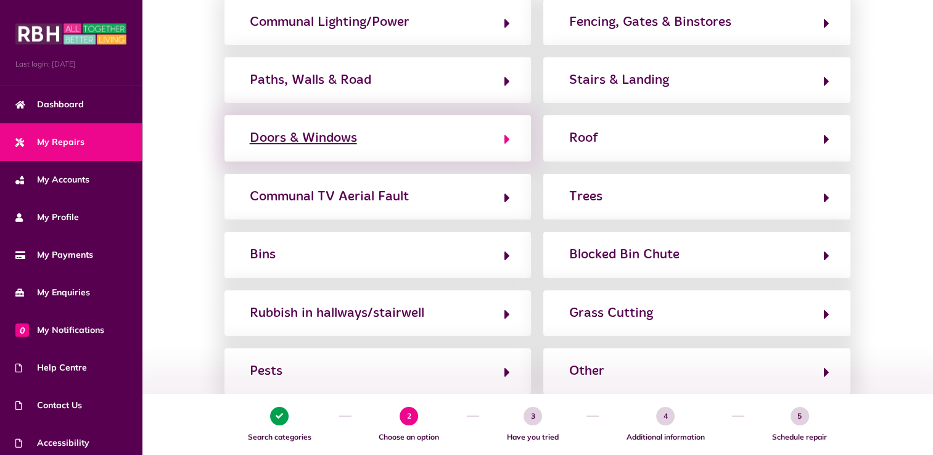
click at [335, 138] on div "Doors & Windows" at bounding box center [303, 138] width 107 height 20
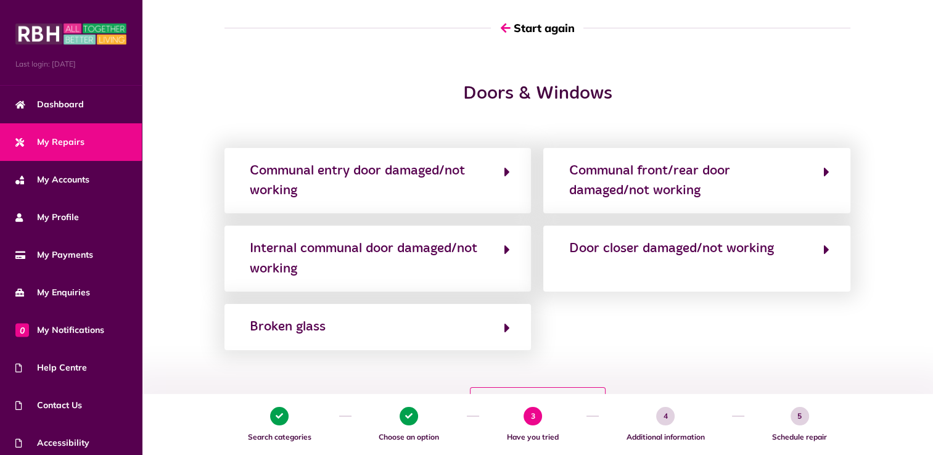
scroll to position [86, 0]
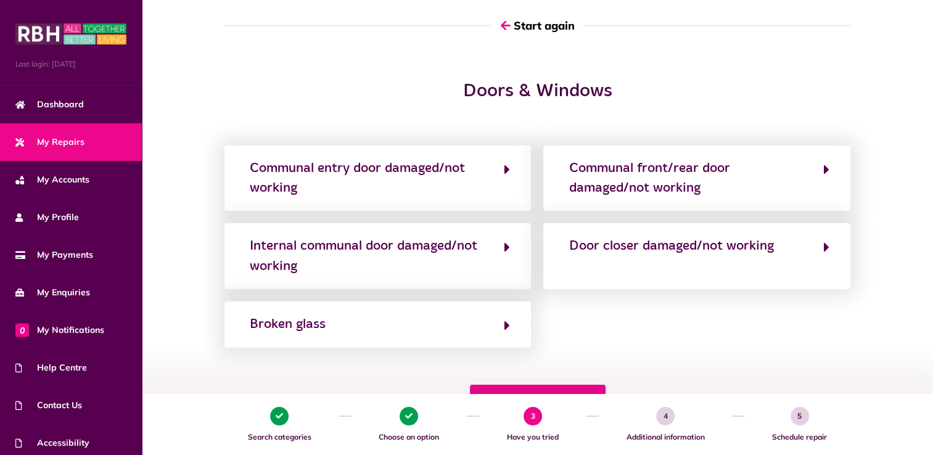
click at [574, 386] on button "Not sure? Go back" at bounding box center [538, 403] width 136 height 36
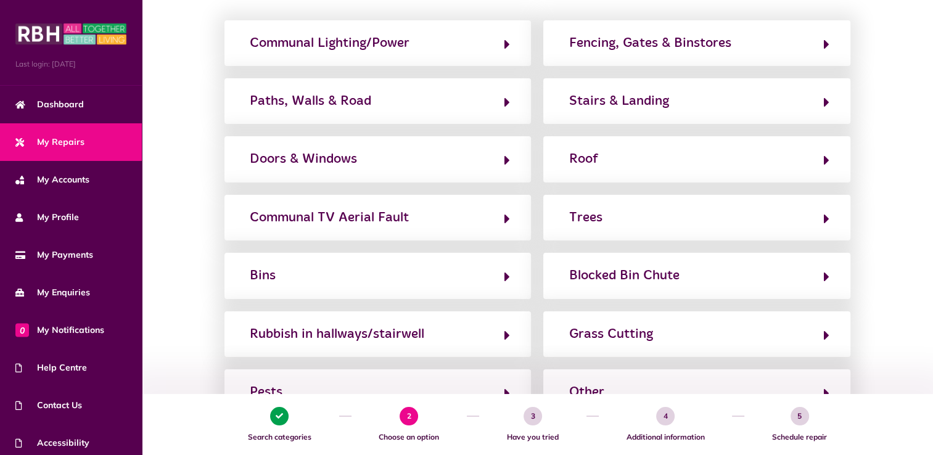
scroll to position [212, 0]
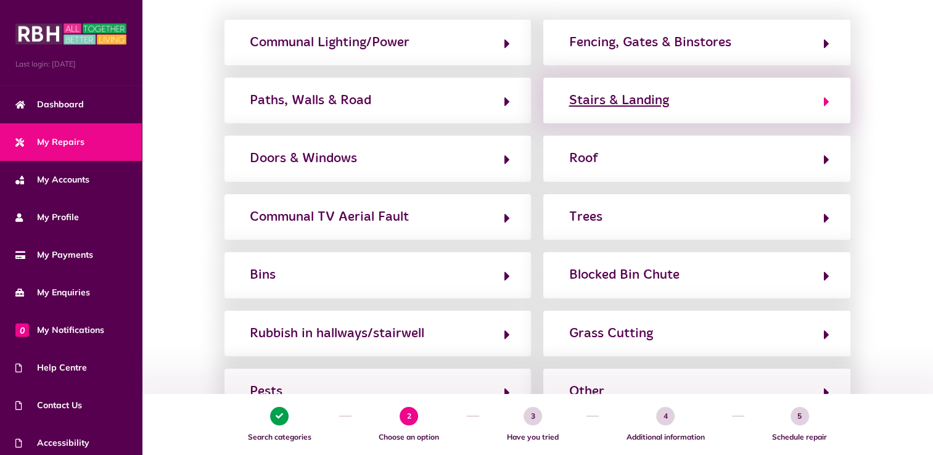
click at [609, 100] on div "Stairs & Landing" at bounding box center [619, 101] width 100 height 20
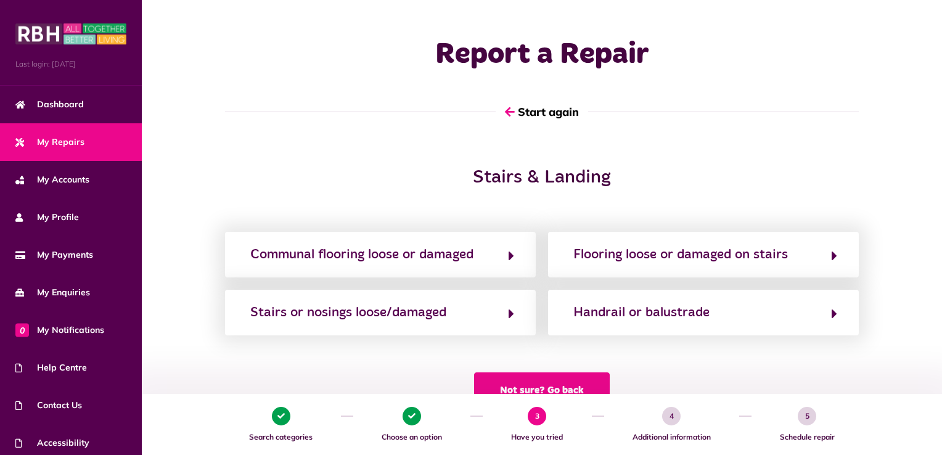
click at [584, 389] on button "Not sure? Go back" at bounding box center [542, 391] width 136 height 36
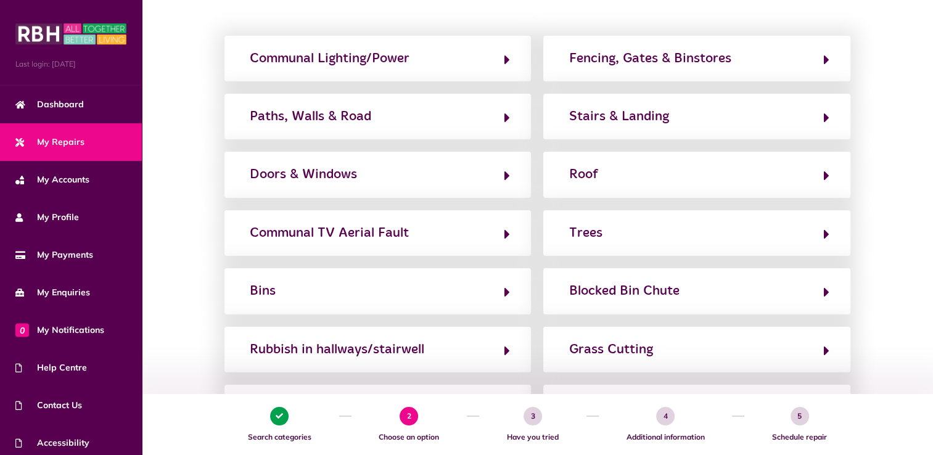
scroll to position [194, 0]
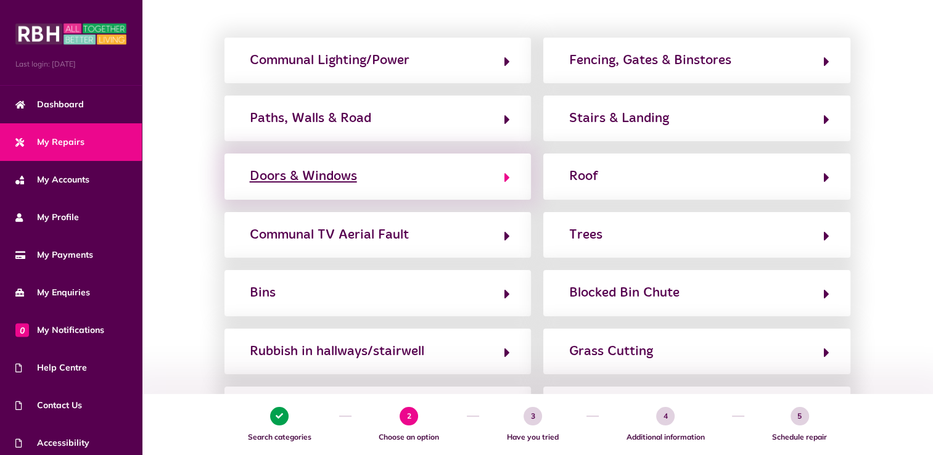
click at [342, 174] on div "Doors & Windows" at bounding box center [303, 177] width 107 height 20
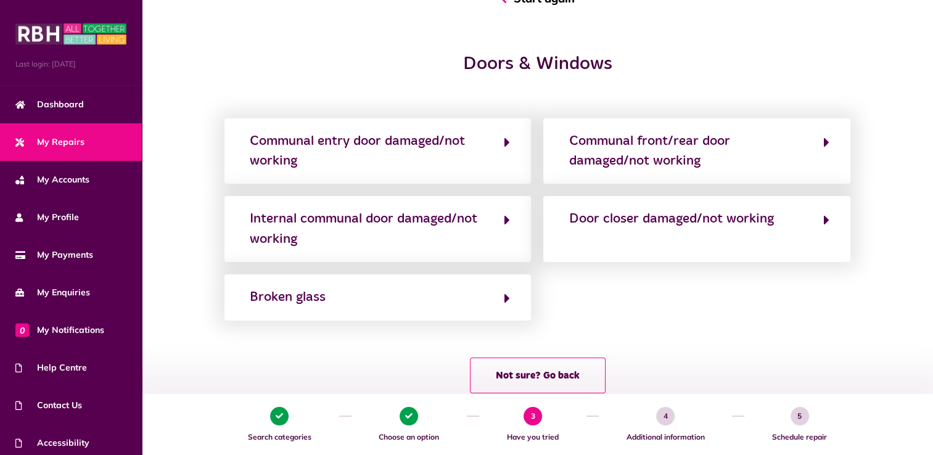
scroll to position [143, 0]
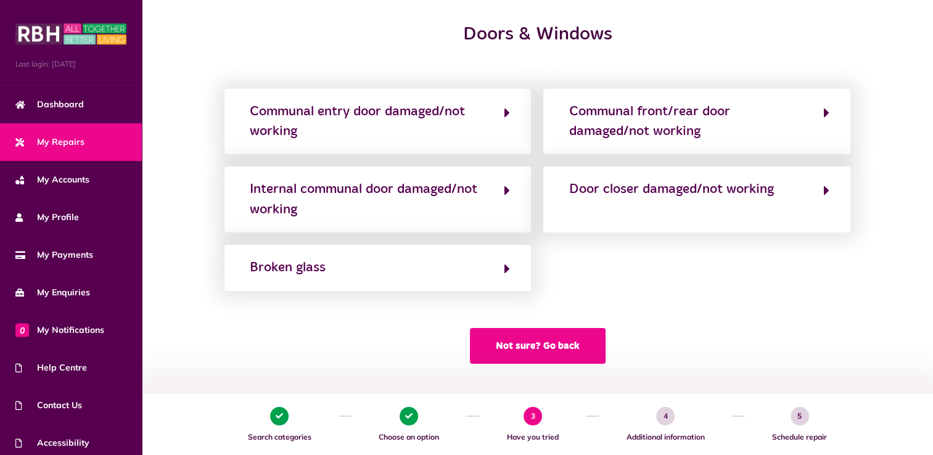
click at [538, 342] on button "Not sure? Go back" at bounding box center [538, 346] width 136 height 36
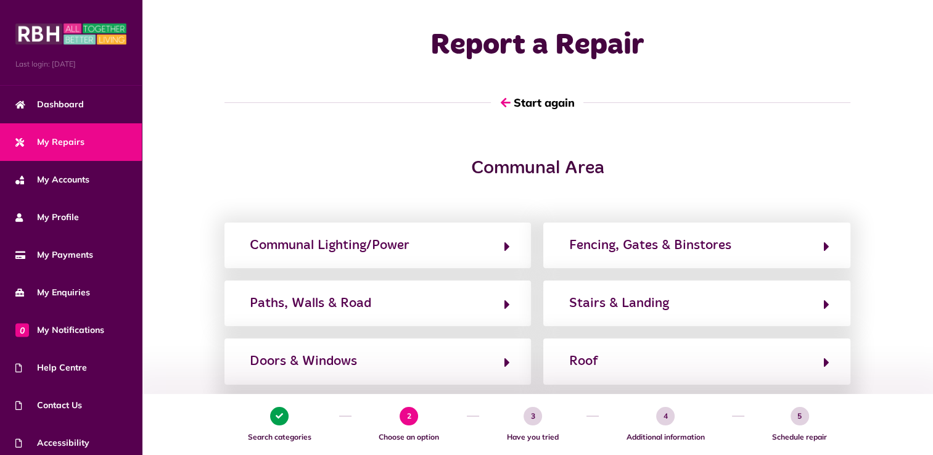
scroll to position [0, 0]
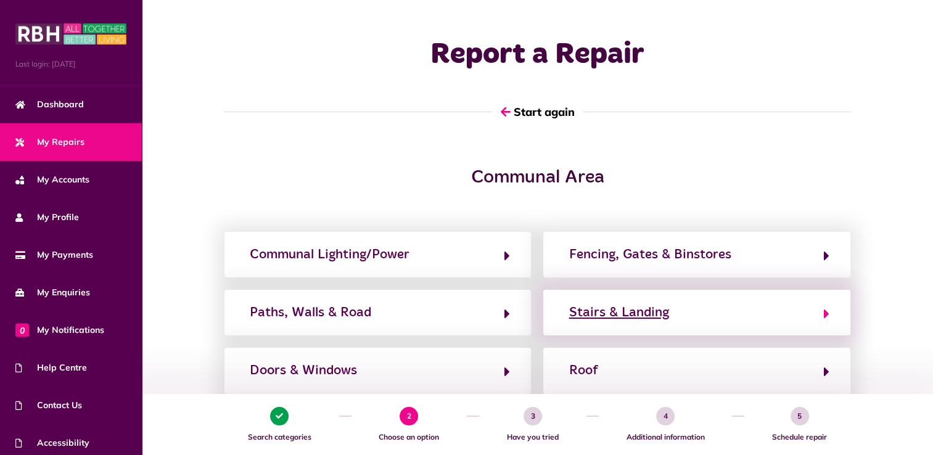
click at [640, 313] on div "Stairs & Landing" at bounding box center [619, 313] width 100 height 20
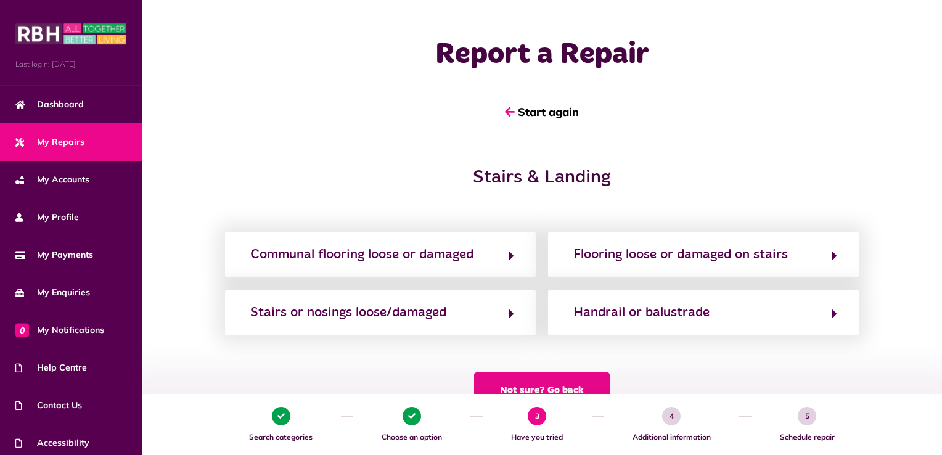
click at [524, 384] on button "Not sure? Go back" at bounding box center [542, 391] width 136 height 36
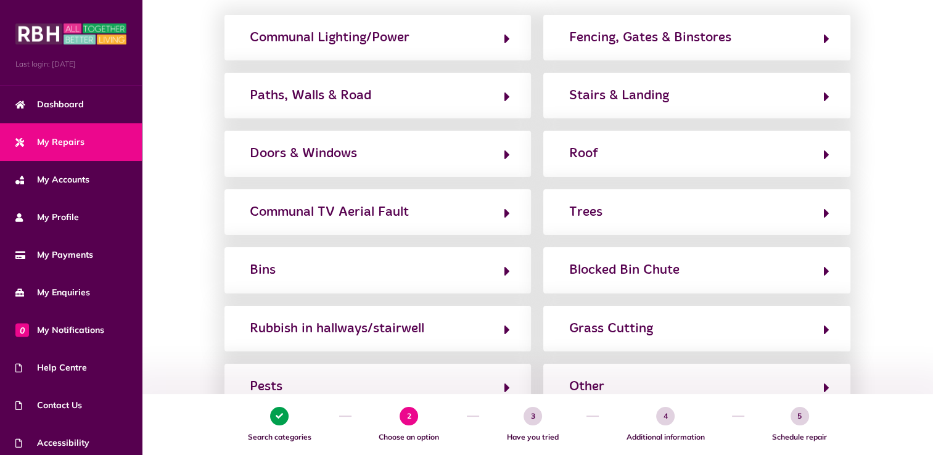
scroll to position [215, 0]
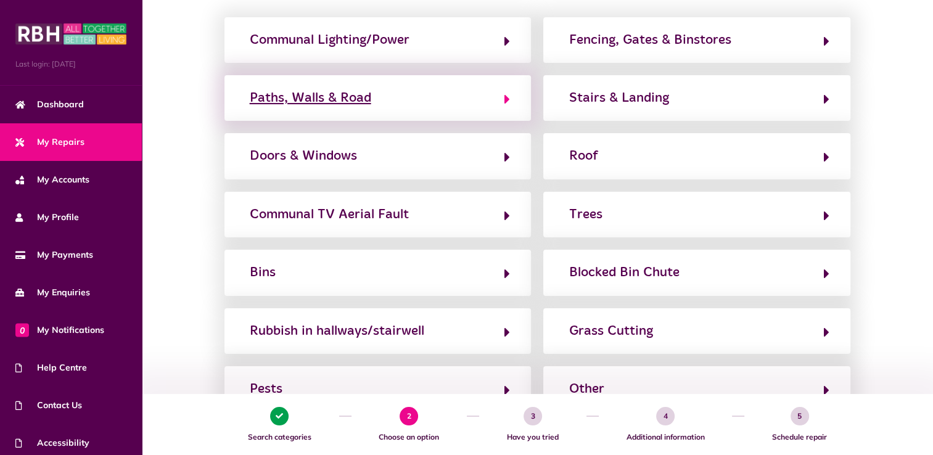
click at [348, 95] on div "Paths, Walls & Road" at bounding box center [310, 98] width 121 height 20
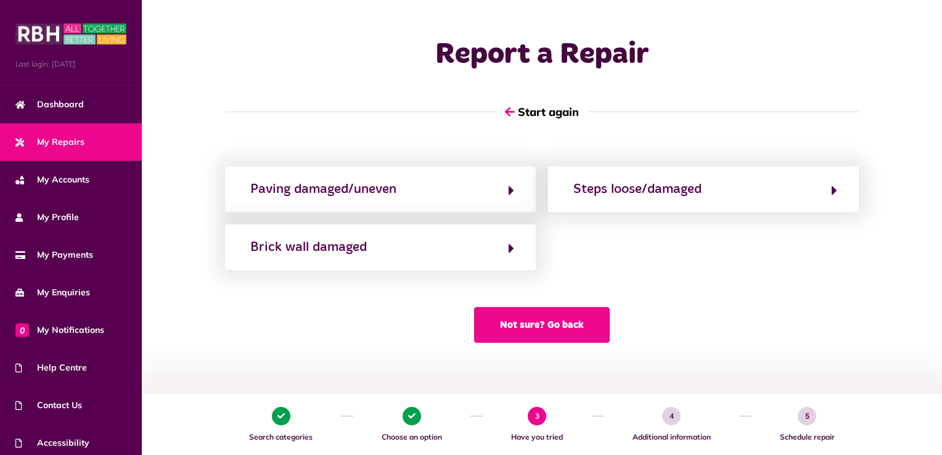
click at [543, 324] on button "Not sure? Go back" at bounding box center [542, 325] width 136 height 36
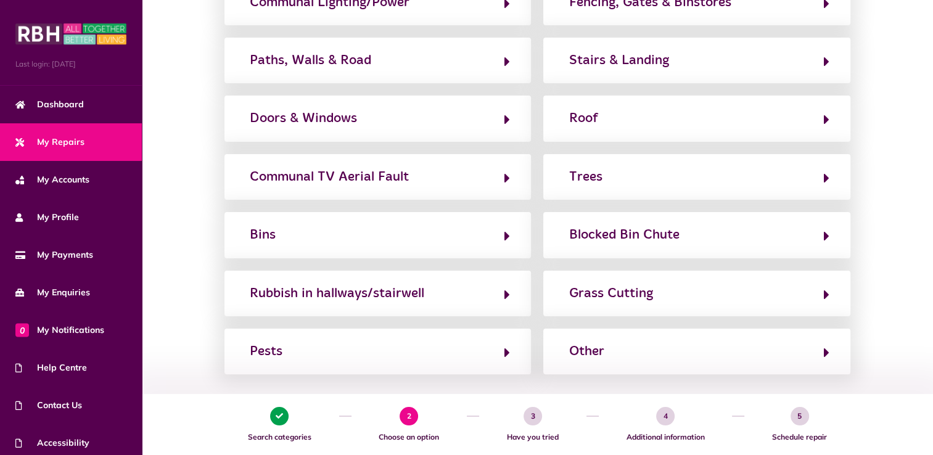
scroll to position [252, 0]
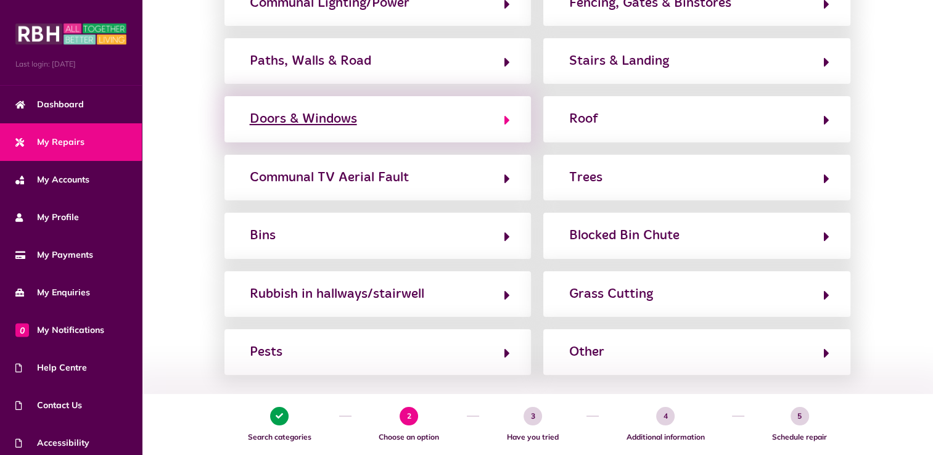
click at [343, 115] on div "Doors & Windows" at bounding box center [303, 119] width 107 height 20
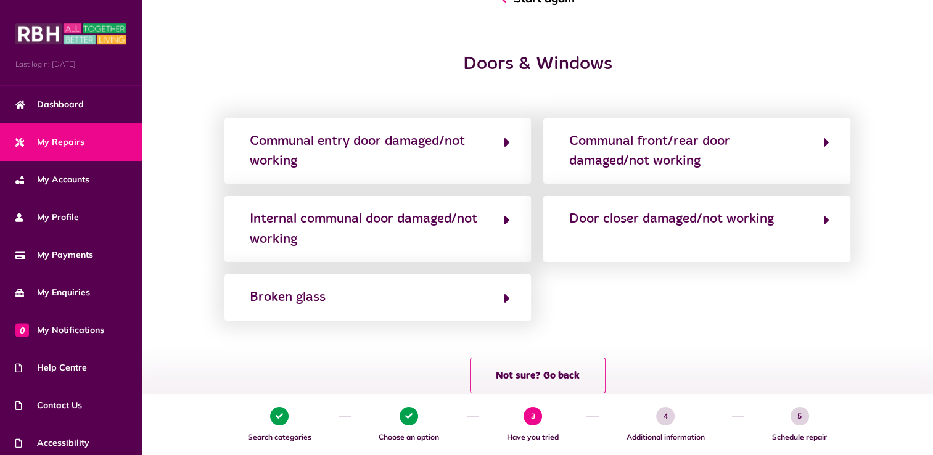
scroll to position [143, 0]
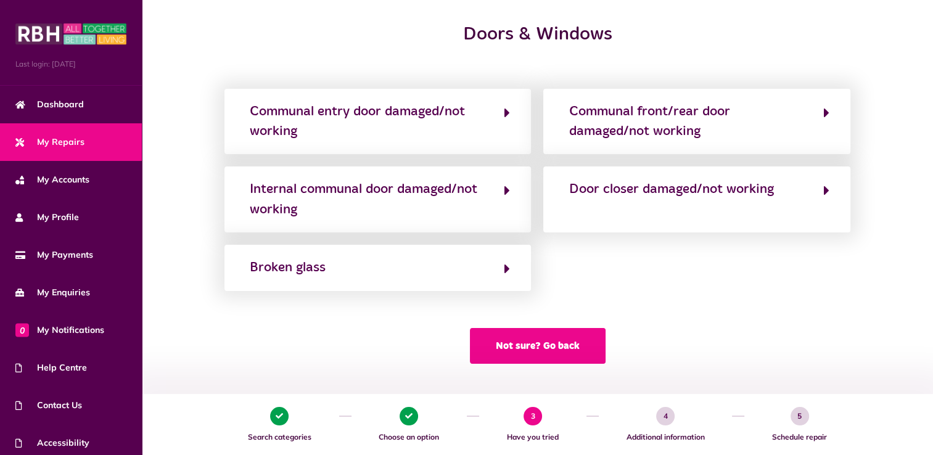
click at [525, 342] on button "Not sure? Go back" at bounding box center [538, 346] width 136 height 36
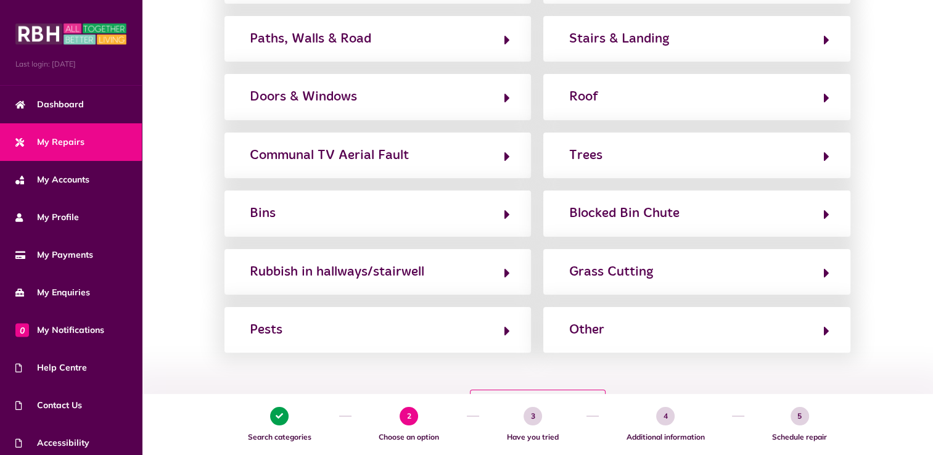
scroll to position [274, 0]
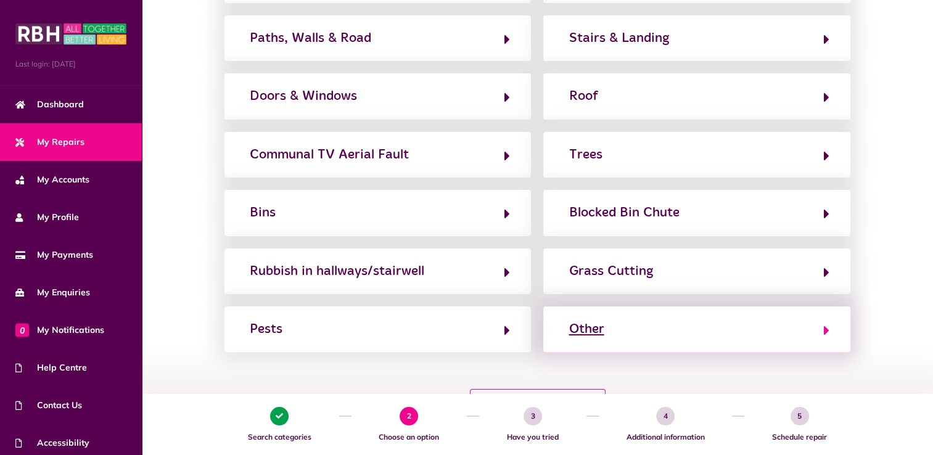
click at [587, 322] on div "Other" at bounding box center [586, 329] width 35 height 20
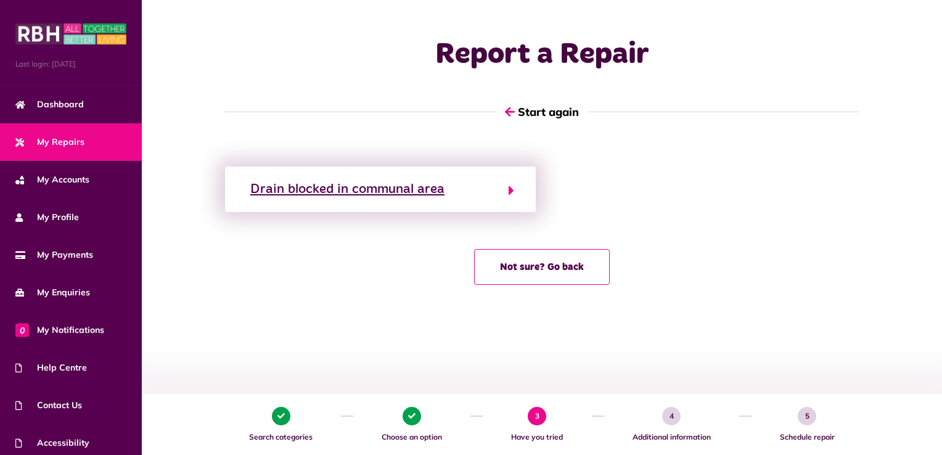
click at [373, 190] on div "Drain blocked in communal area" at bounding box center [347, 189] width 194 height 20
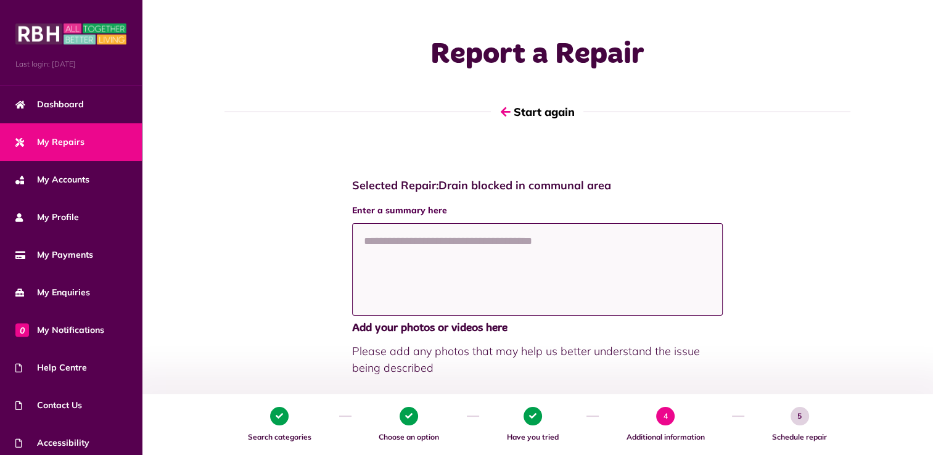
click at [376, 236] on textarea at bounding box center [537, 269] width 371 height 93
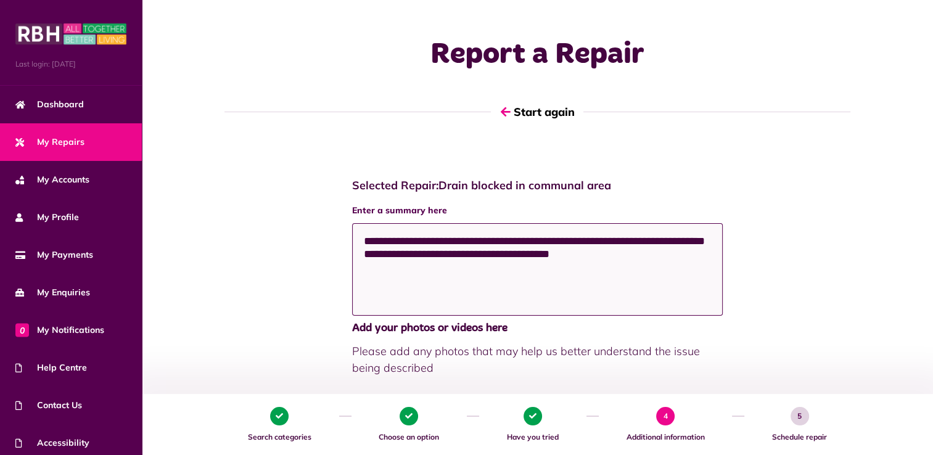
click at [521, 271] on textarea "**********" at bounding box center [537, 269] width 371 height 93
click at [601, 270] on textarea "**********" at bounding box center [537, 269] width 371 height 93
click at [603, 270] on textarea "**********" at bounding box center [537, 269] width 371 height 93
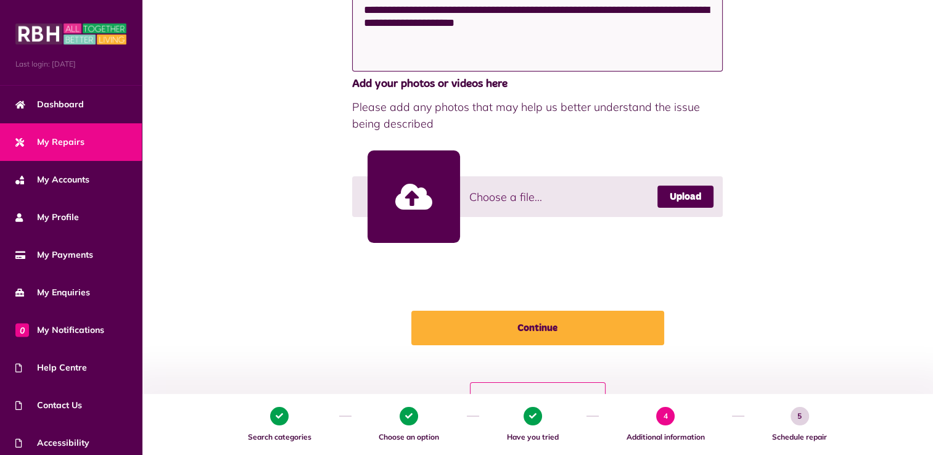
scroll to position [249, 0]
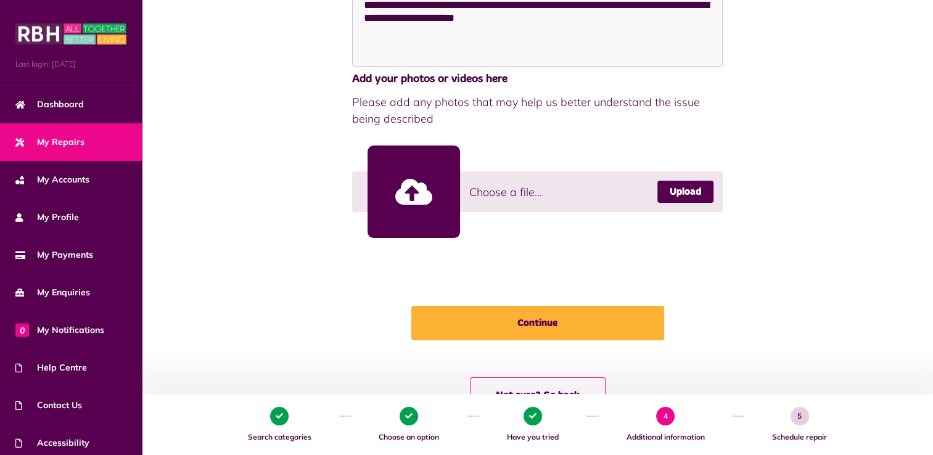
click at [419, 196] on link at bounding box center [414, 192] width 93 height 93
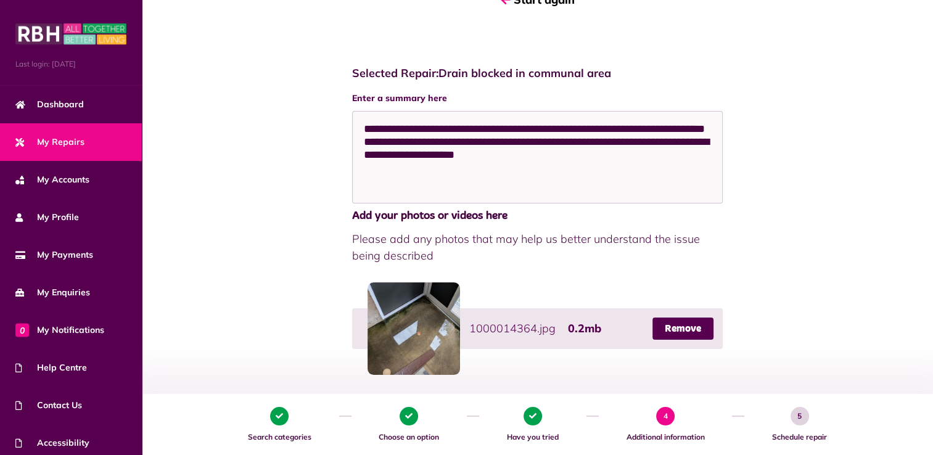
scroll to position [104, 0]
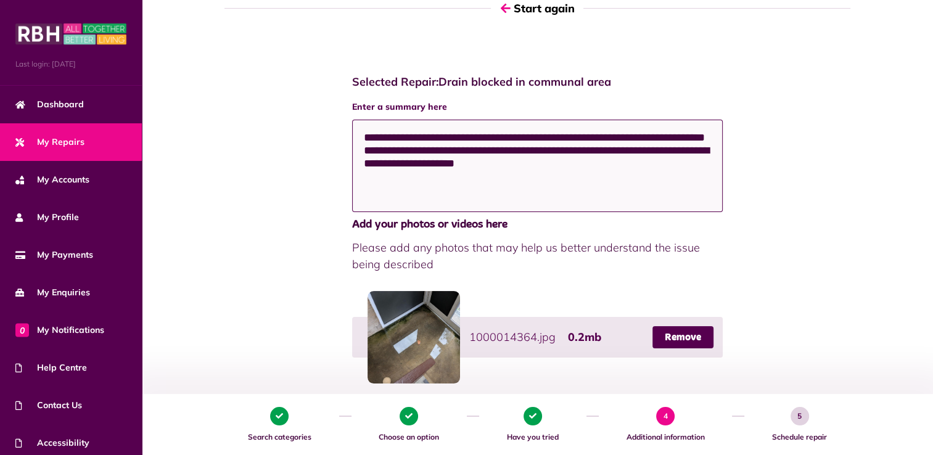
click at [401, 152] on textarea "**********" at bounding box center [537, 166] width 371 height 93
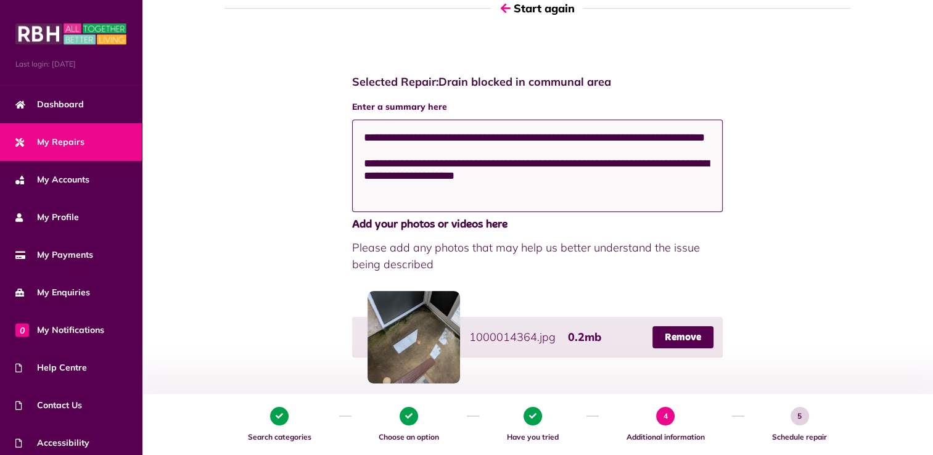
click at [437, 191] on textarea "**********" at bounding box center [537, 166] width 371 height 93
click at [642, 253] on span "Please add any photos that may help us better understand the issue being descri…" at bounding box center [537, 255] width 371 height 33
click at [435, 194] on textarea "**********" at bounding box center [537, 166] width 371 height 93
click at [373, 191] on textarea "**********" at bounding box center [537, 166] width 371 height 93
click at [488, 189] on textarea "**********" at bounding box center [537, 166] width 371 height 93
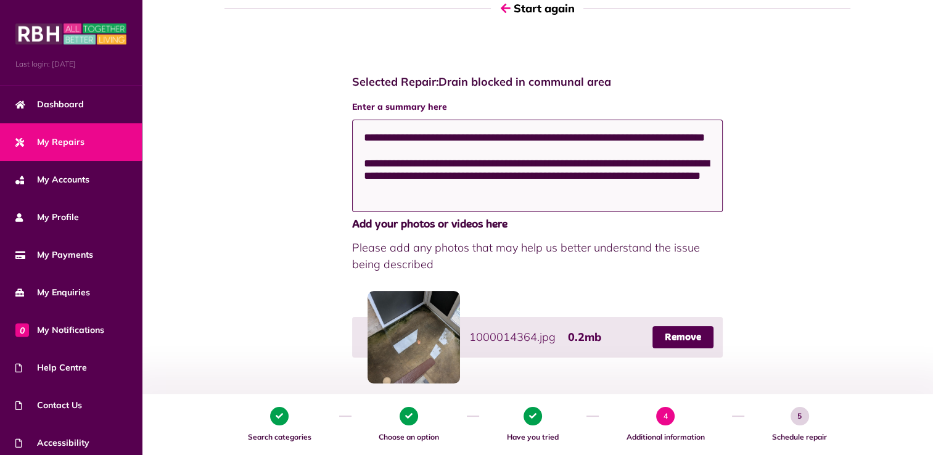
click at [588, 191] on textarea "**********" at bounding box center [537, 166] width 371 height 93
click at [519, 202] on textarea "**********" at bounding box center [537, 166] width 371 height 93
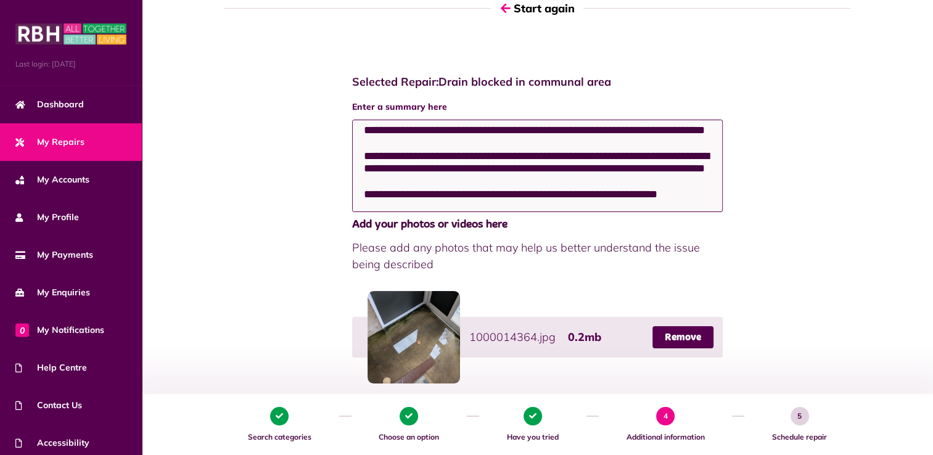
scroll to position [35, 0]
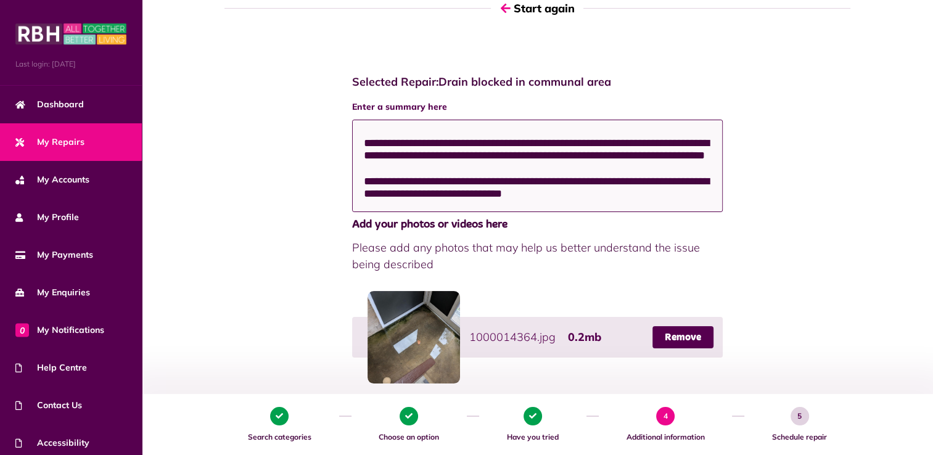
click at [603, 194] on textarea "**********" at bounding box center [537, 166] width 371 height 93
click at [599, 205] on textarea "**********" at bounding box center [537, 166] width 371 height 93
click at [493, 155] on textarea "**********" at bounding box center [537, 166] width 371 height 93
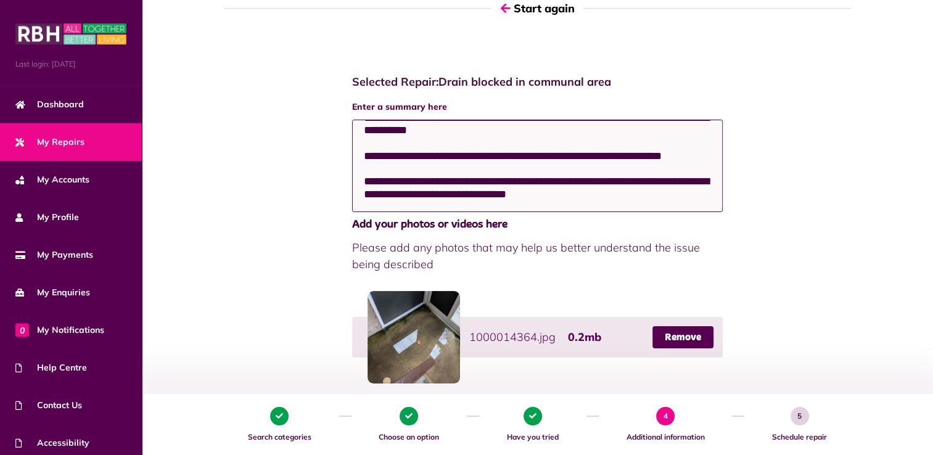
scroll to position [74, 0]
click at [617, 195] on textarea "**********" at bounding box center [537, 166] width 371 height 93
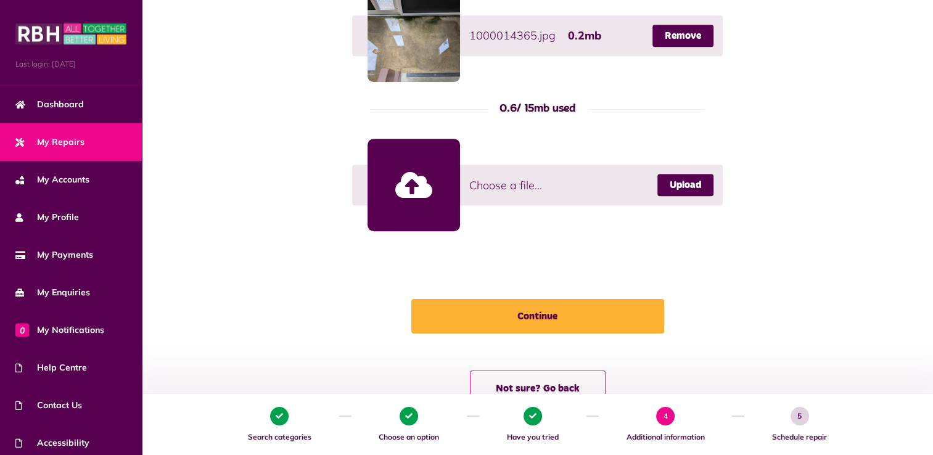
scroll to position [643, 0]
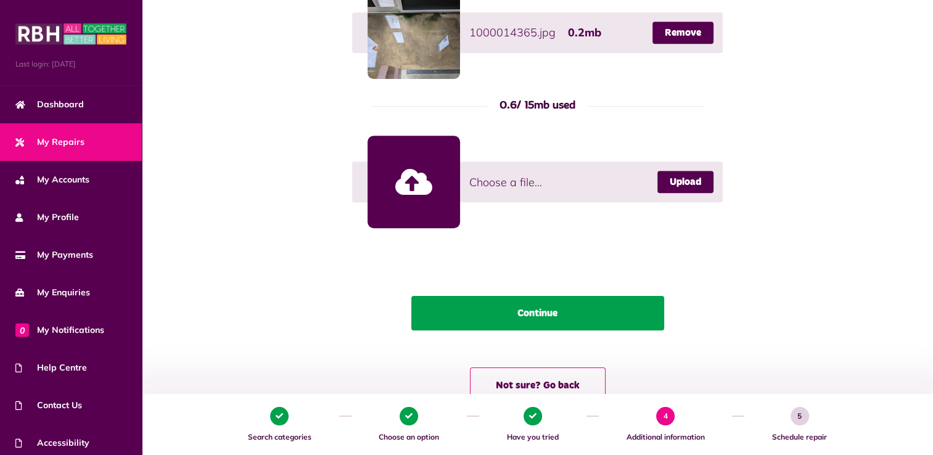
type textarea "**********"
click at [618, 307] on button "Continue" at bounding box center [537, 313] width 253 height 35
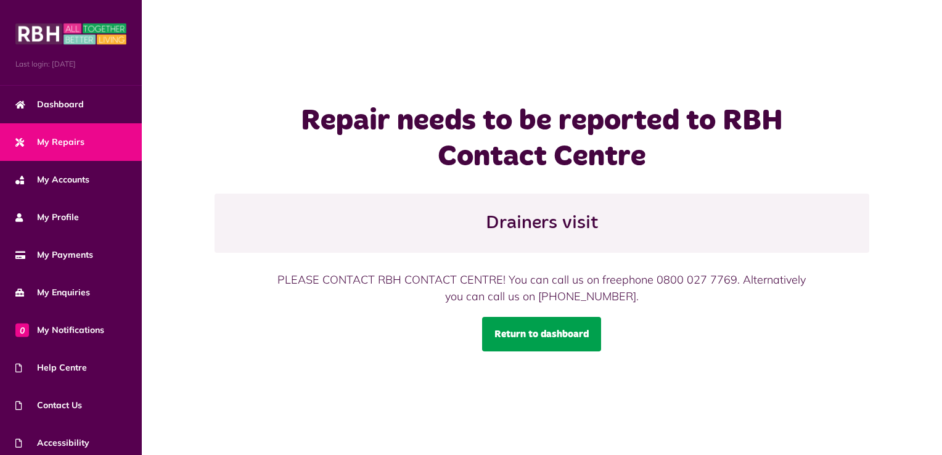
click at [546, 329] on link "Return to dashboard" at bounding box center [541, 334] width 119 height 35
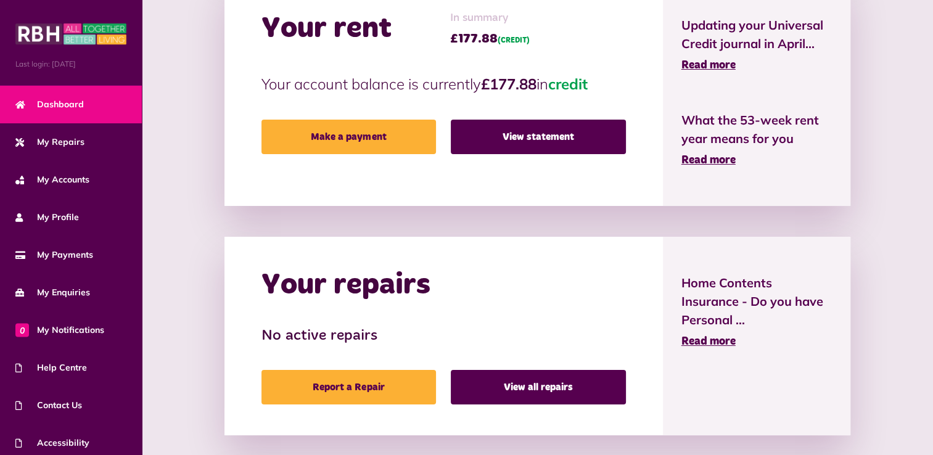
scroll to position [409, 0]
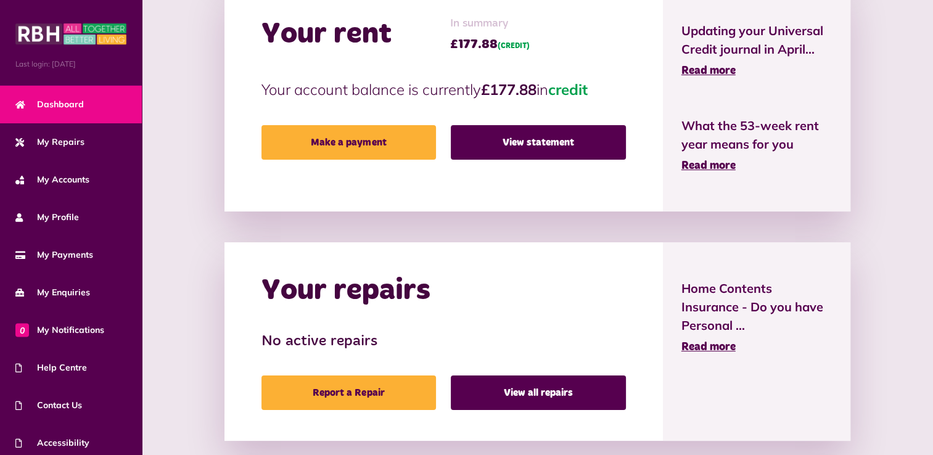
click at [919, 344] on div "HELP CENTRE From neighbourhood issues to money advice, use our new help centre …" at bounding box center [537, 281] width 767 height 836
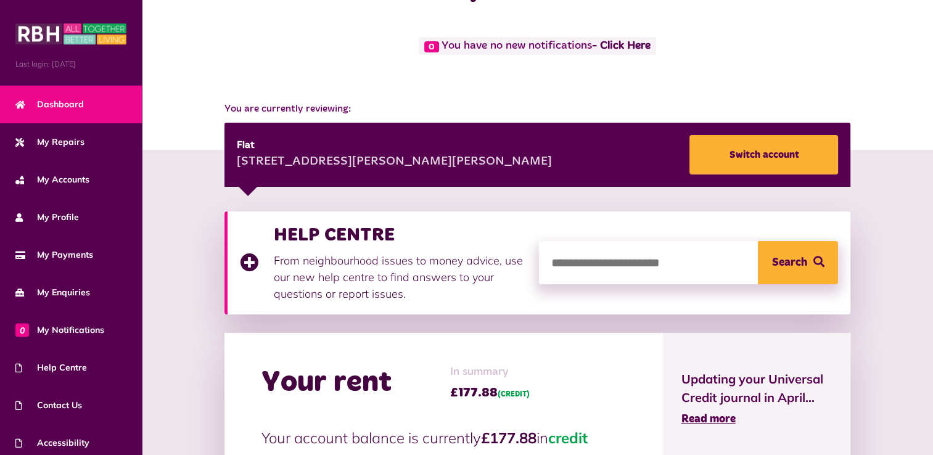
scroll to position [0, 0]
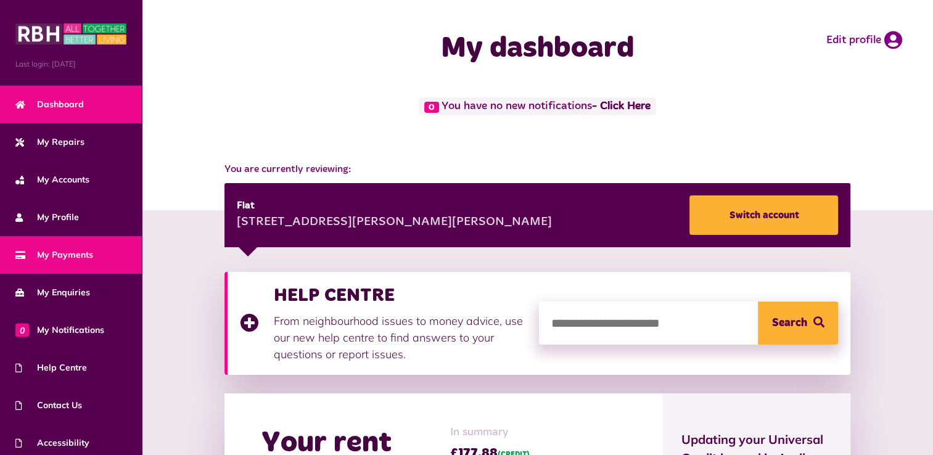
click at [116, 268] on link "My Payments" at bounding box center [71, 255] width 142 height 38
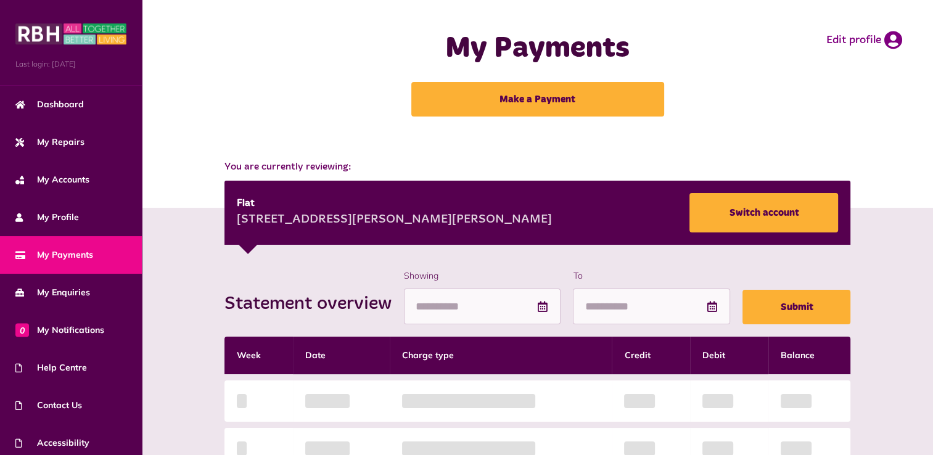
click at [59, 139] on span "My Repairs" at bounding box center [49, 142] width 69 height 13
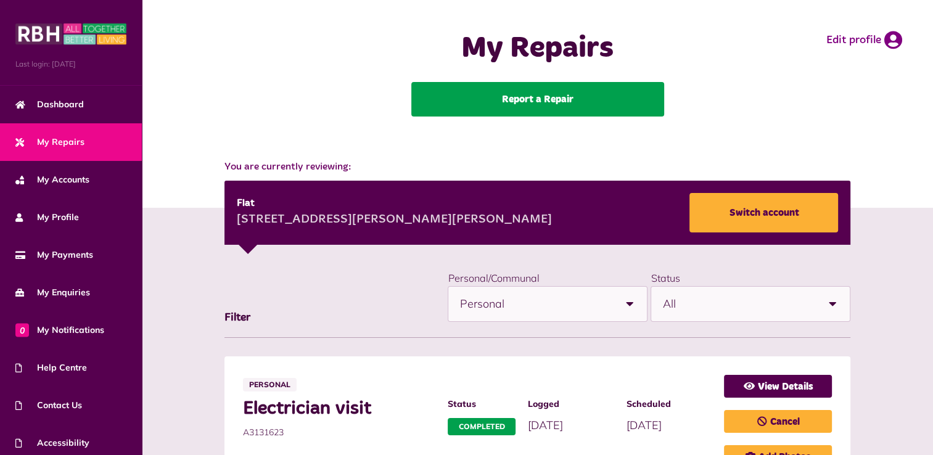
click at [570, 99] on link "Report a Repair" at bounding box center [537, 99] width 253 height 35
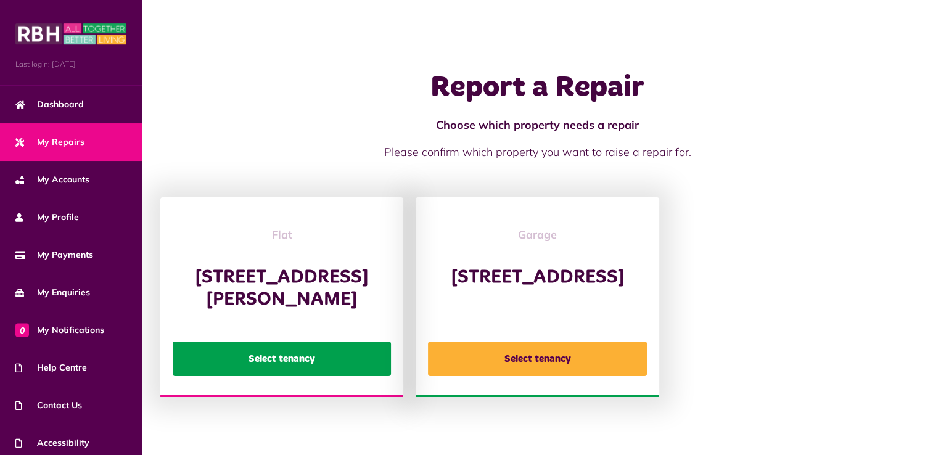
click at [360, 371] on button "Select tenancy" at bounding box center [282, 359] width 218 height 35
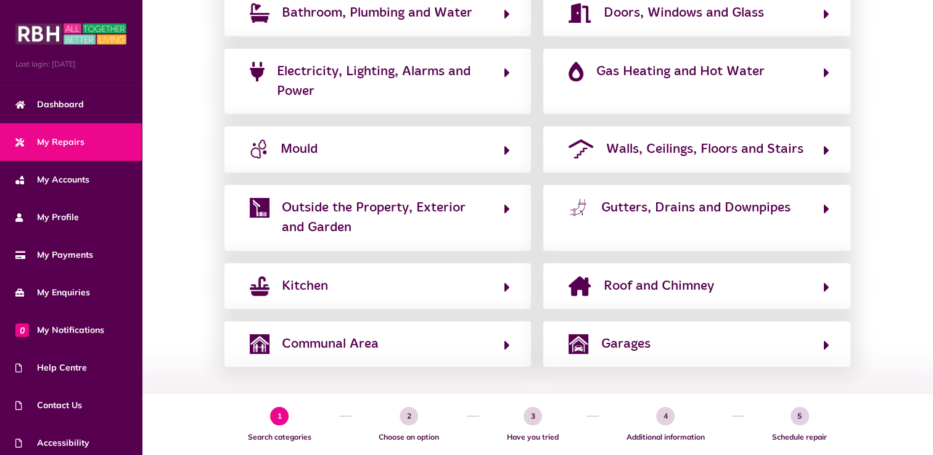
scroll to position [313, 0]
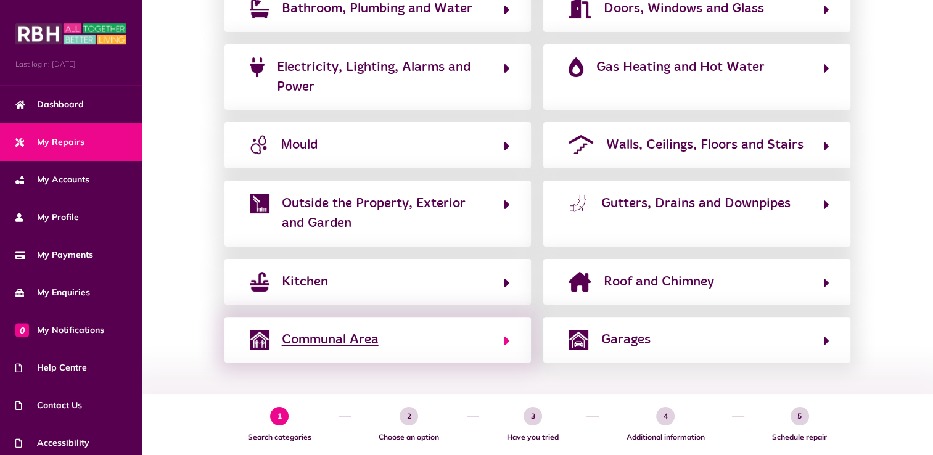
click at [355, 339] on span "Communal Area" at bounding box center [330, 340] width 97 height 20
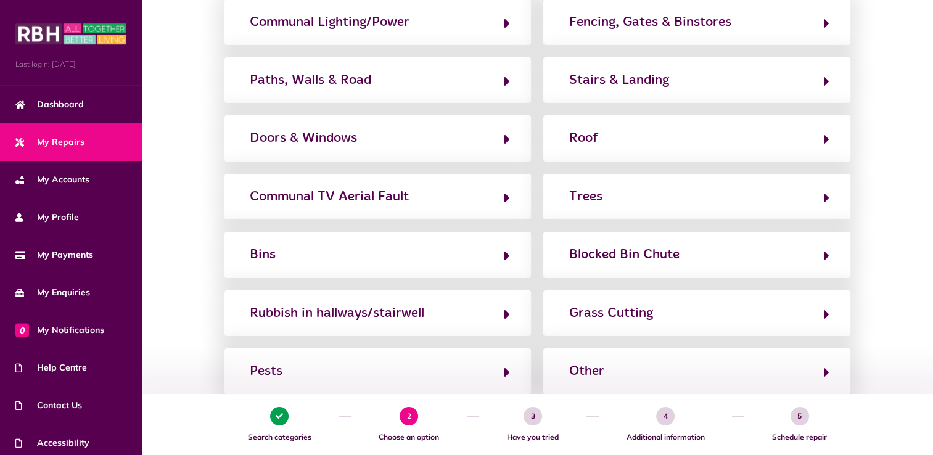
scroll to position [234, 0]
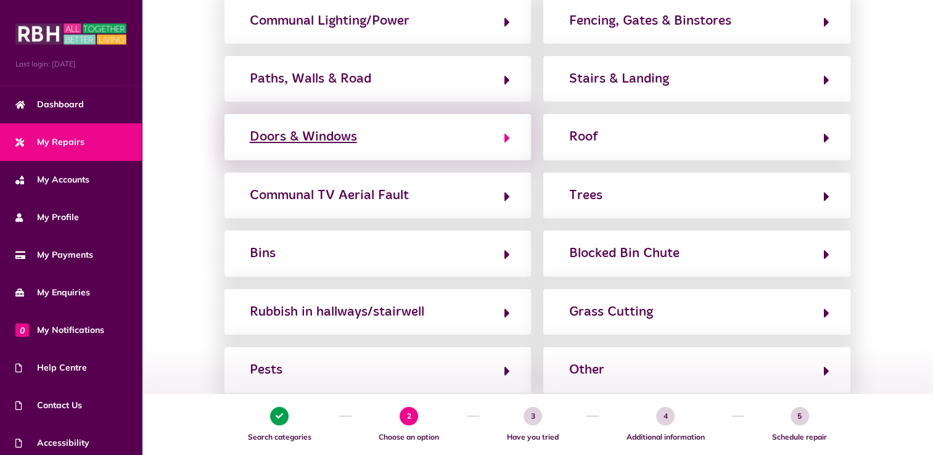
click at [325, 139] on div "Doors & Windows" at bounding box center [303, 137] width 107 height 20
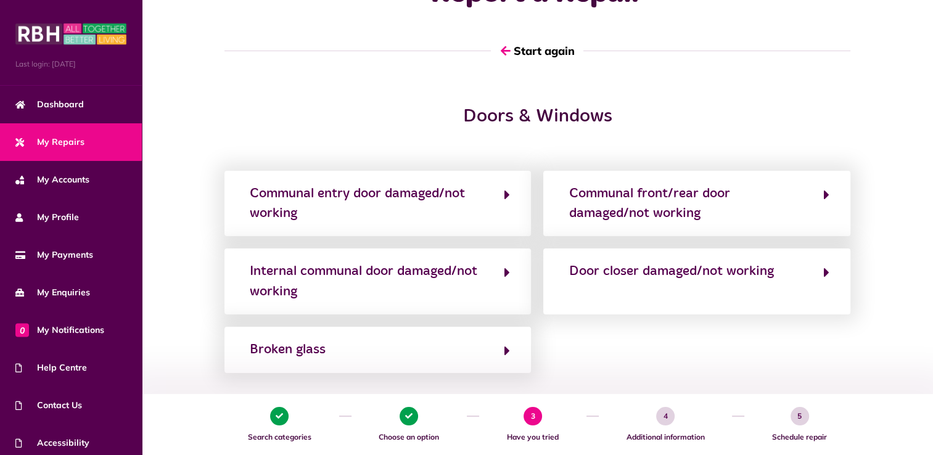
scroll to position [0, 0]
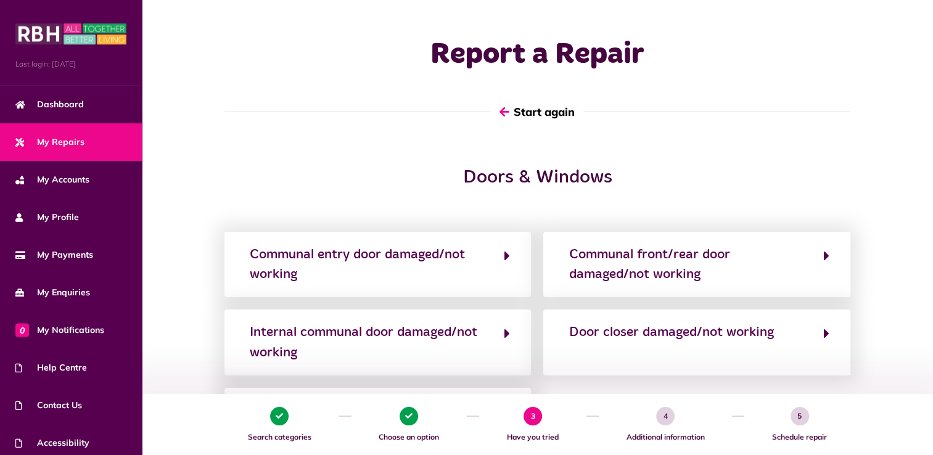
click at [546, 114] on button "Start again" at bounding box center [537, 111] width 93 height 35
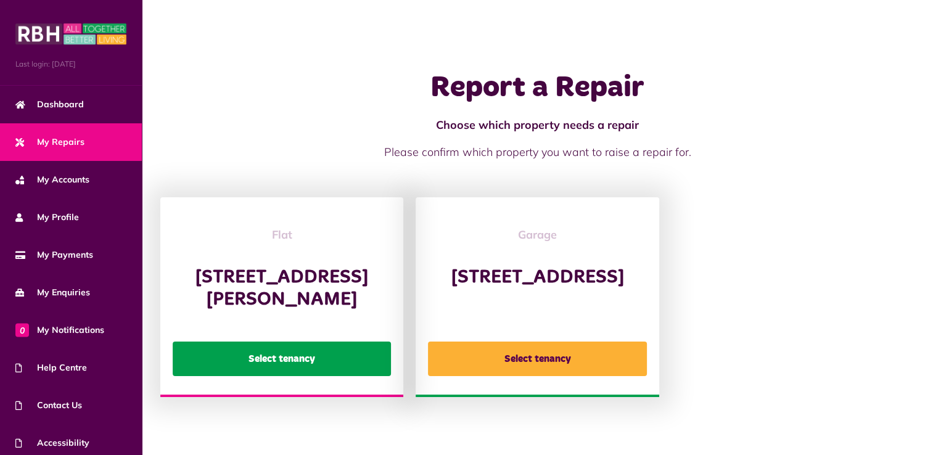
click at [298, 375] on button "Select tenancy" at bounding box center [282, 359] width 218 height 35
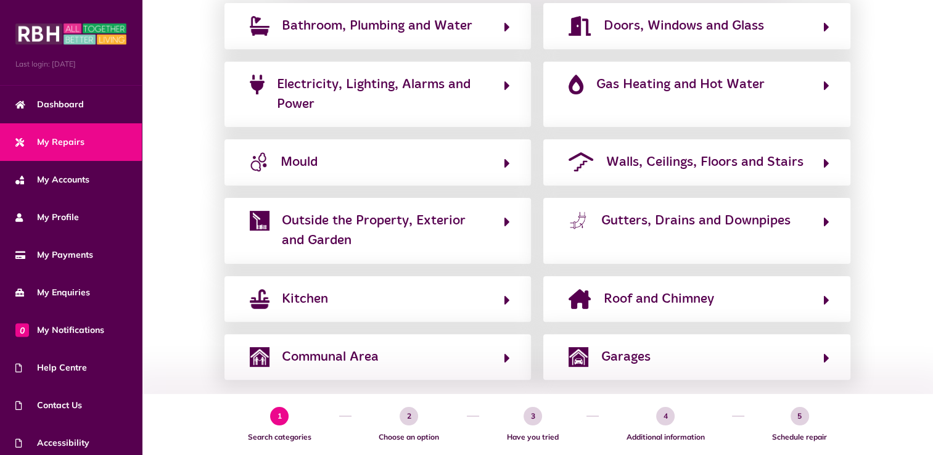
scroll to position [296, 0]
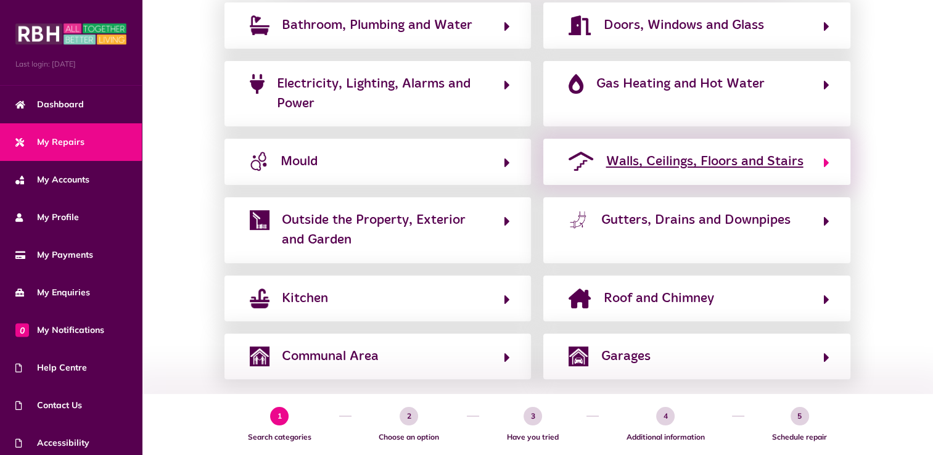
click at [738, 163] on span "Walls, Ceilings, Floors and Stairs" at bounding box center [704, 162] width 197 height 20
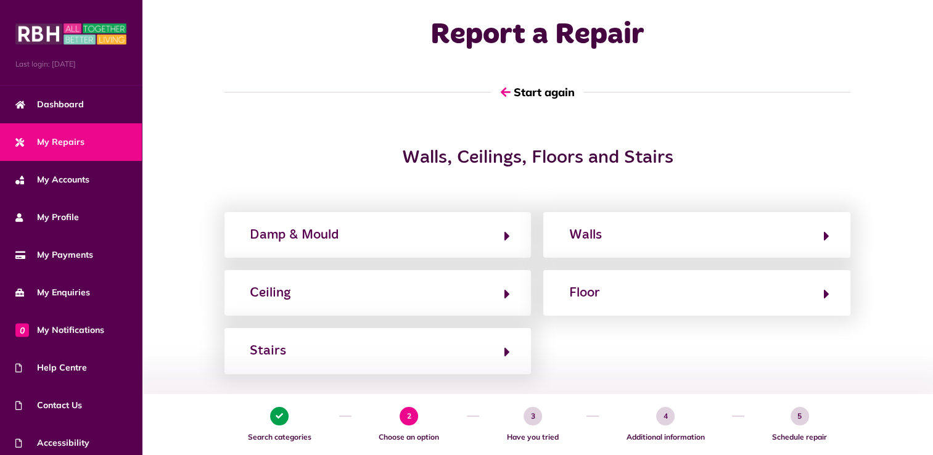
scroll to position [0, 0]
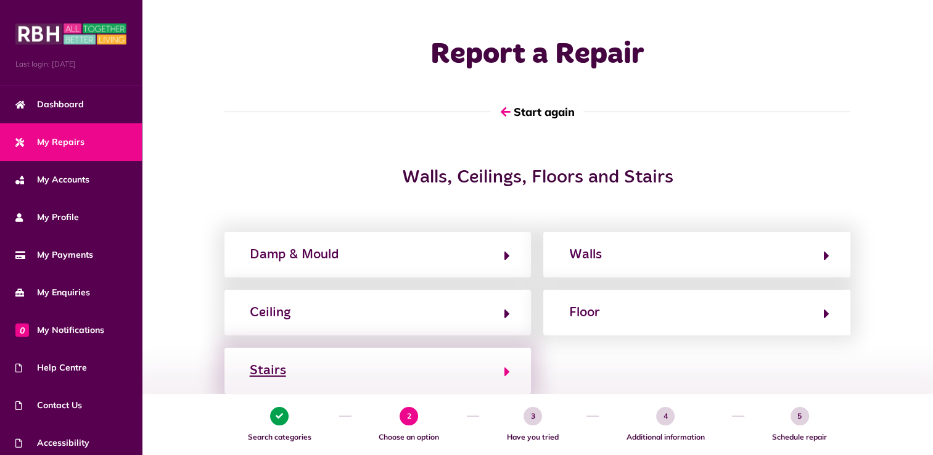
click at [278, 371] on div "Stairs" at bounding box center [268, 371] width 36 height 20
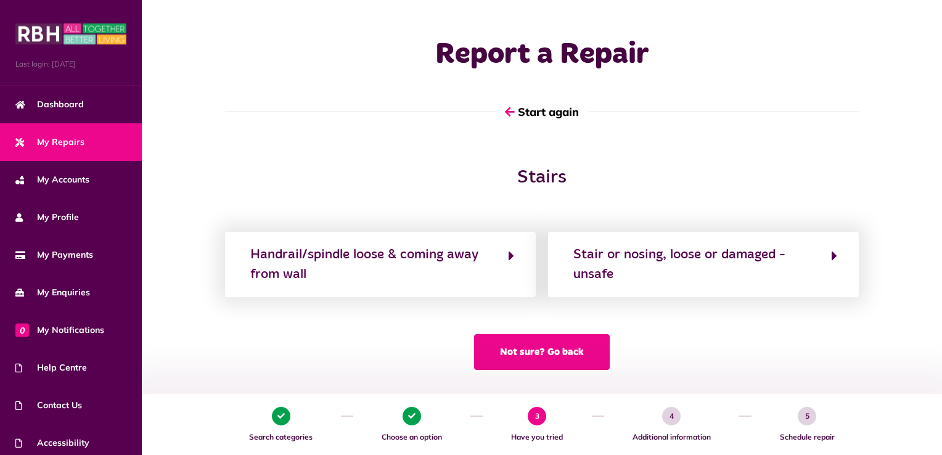
click at [565, 360] on button "Not sure? Go back" at bounding box center [542, 352] width 136 height 36
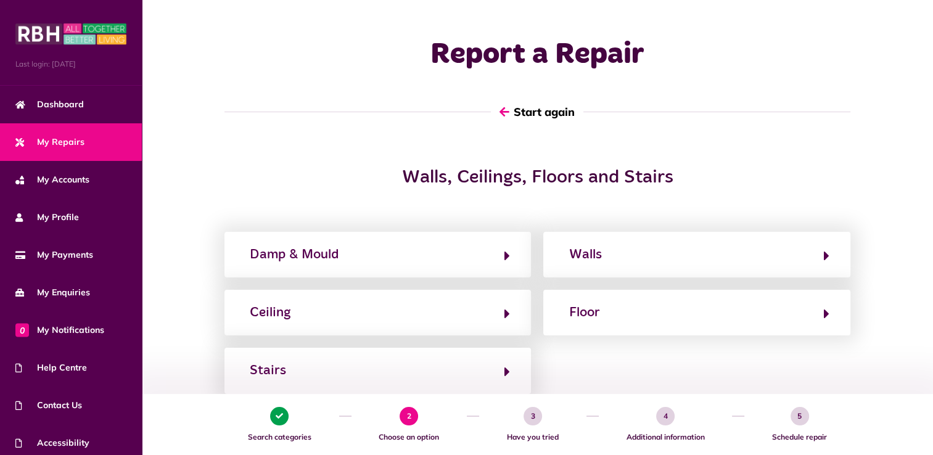
click at [523, 114] on button "Start again" at bounding box center [537, 111] width 93 height 35
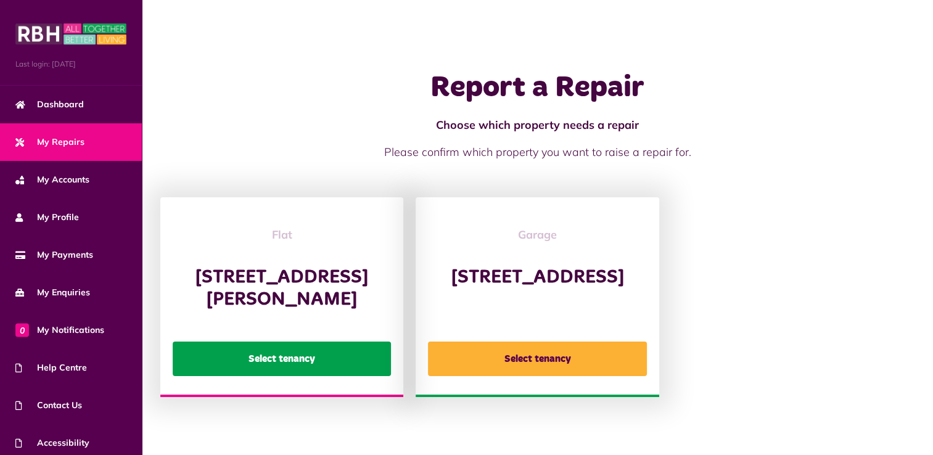
click at [309, 370] on button "Select tenancy" at bounding box center [282, 359] width 218 height 35
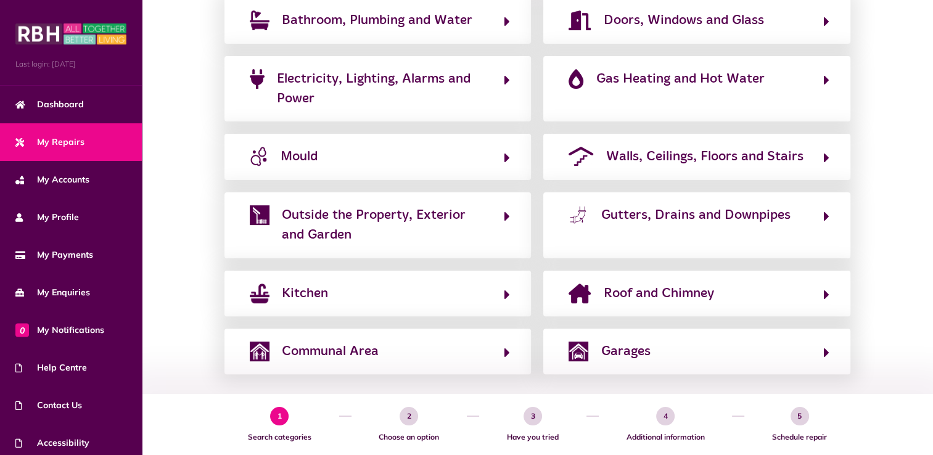
scroll to position [313, 0]
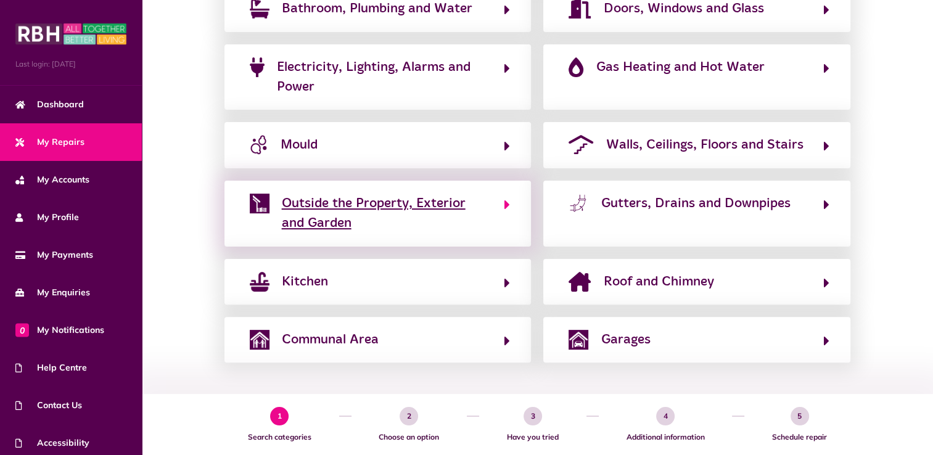
click at [385, 200] on span "Outside the Property, Exterior and Garden" at bounding box center [387, 214] width 210 height 40
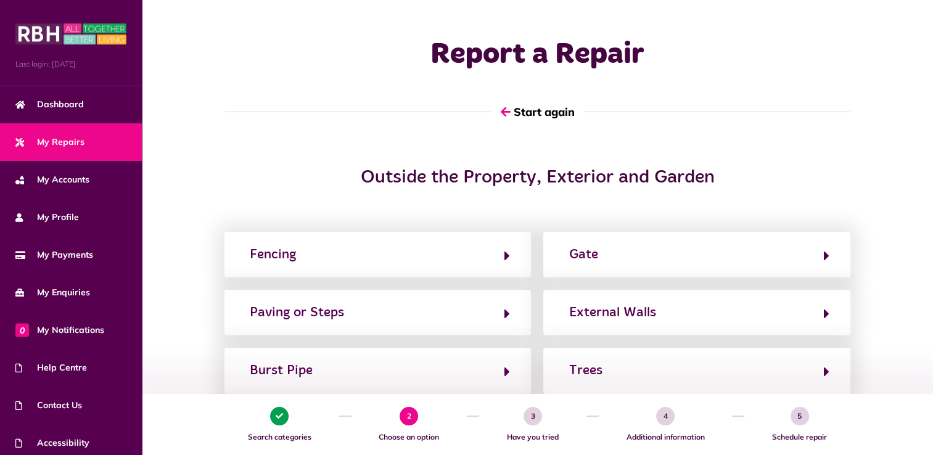
scroll to position [162, 0]
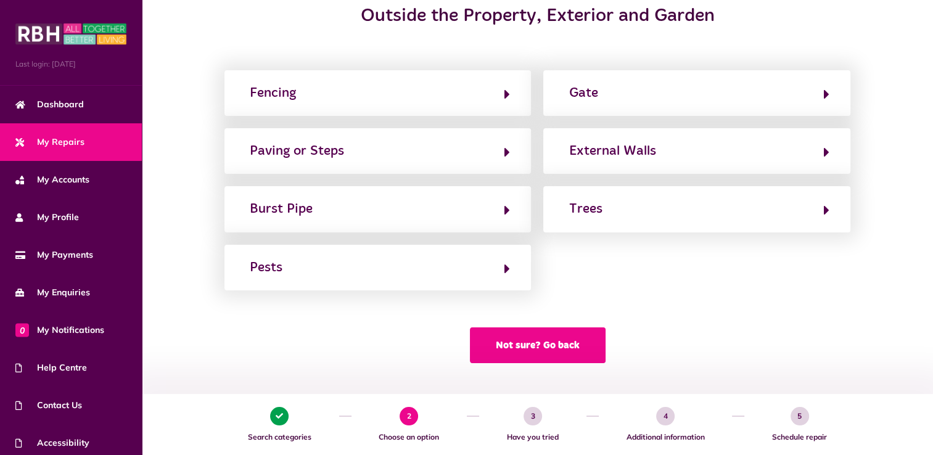
click at [582, 342] on button "Not sure? Go back" at bounding box center [538, 345] width 136 height 36
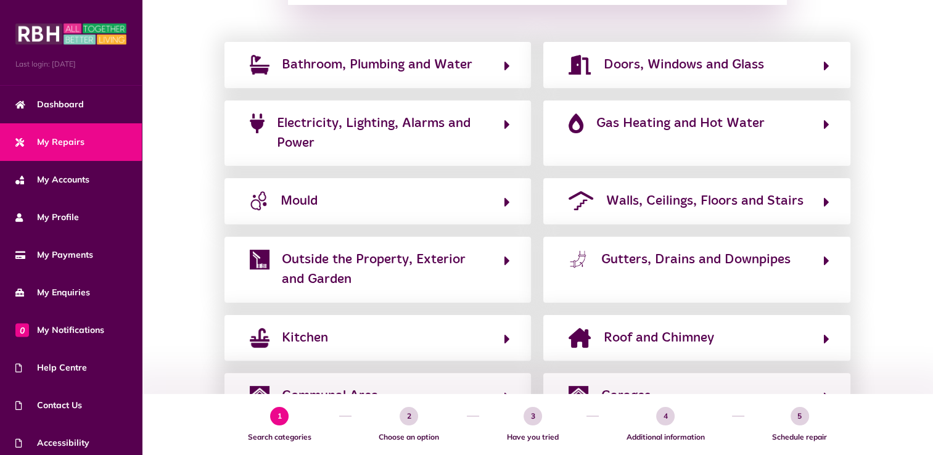
scroll to position [313, 0]
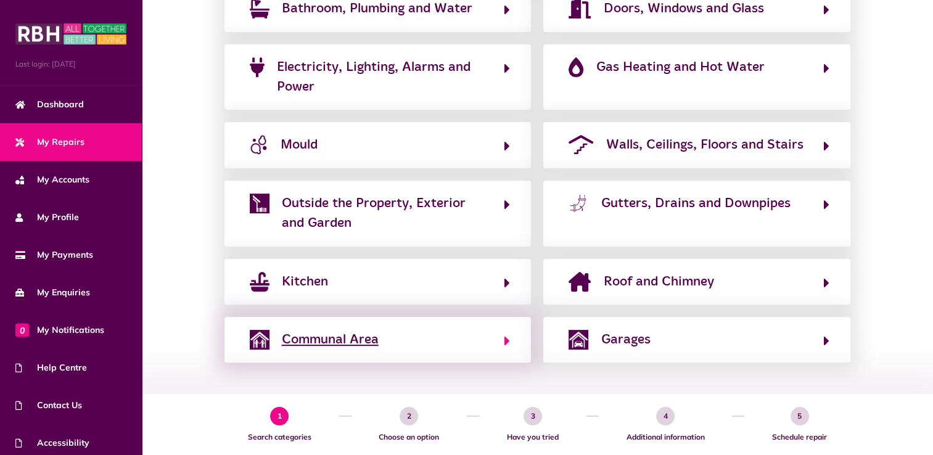
click at [364, 341] on span "Communal Area" at bounding box center [330, 340] width 97 height 20
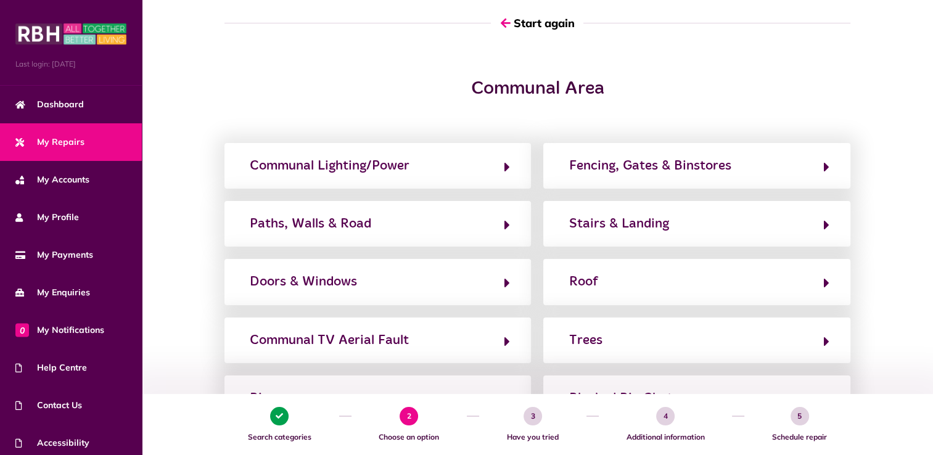
scroll to position [90, 0]
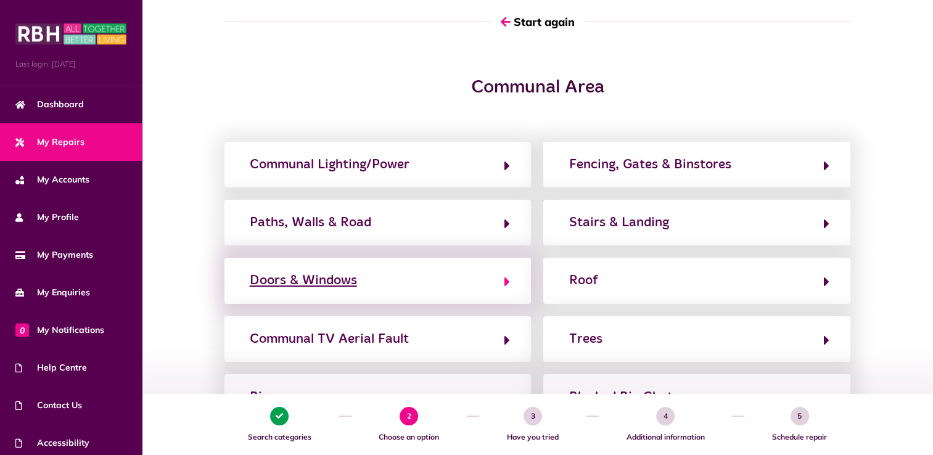
click at [323, 282] on div "Doors & Windows" at bounding box center [303, 281] width 107 height 20
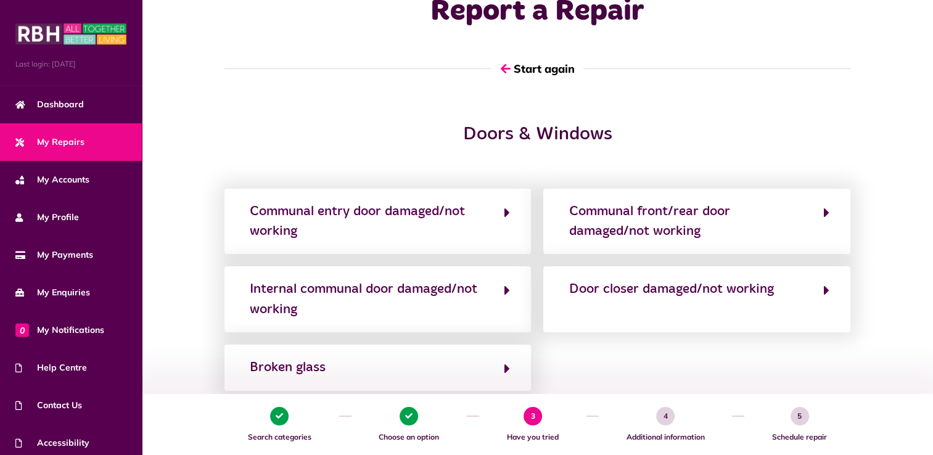
scroll to position [0, 0]
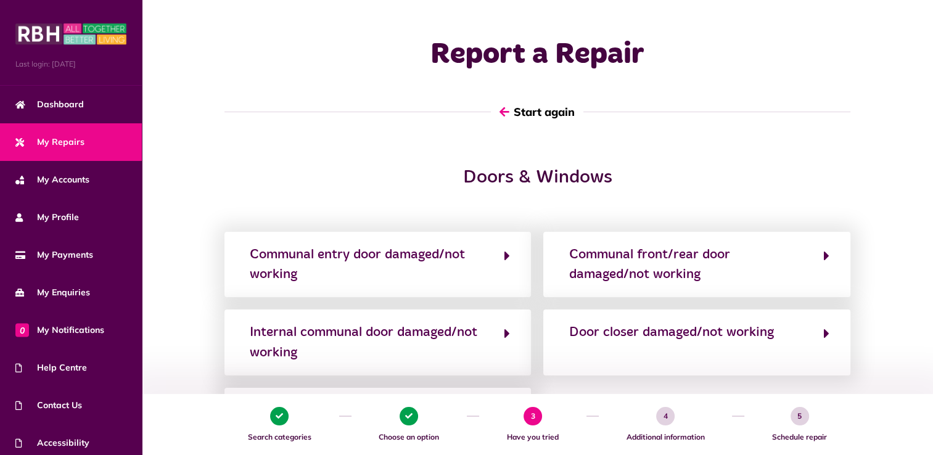
click at [533, 110] on button "Start again" at bounding box center [537, 111] width 93 height 35
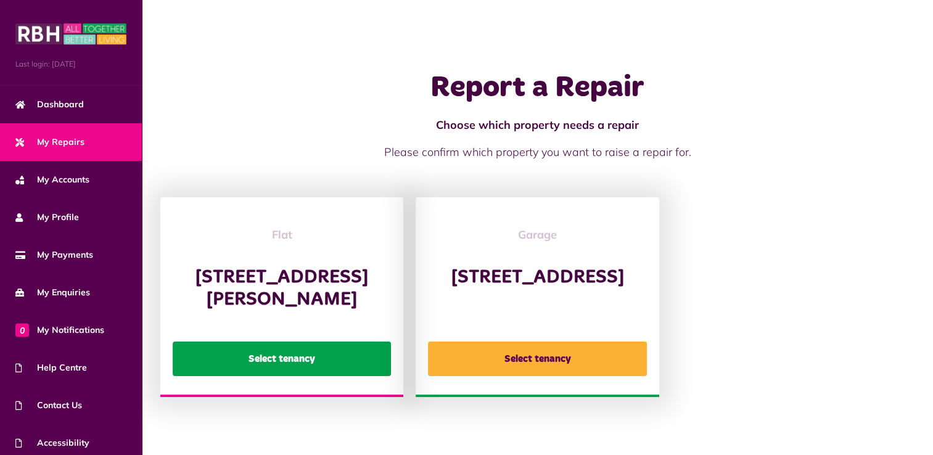
click at [334, 374] on button "Select tenancy" at bounding box center [282, 359] width 218 height 35
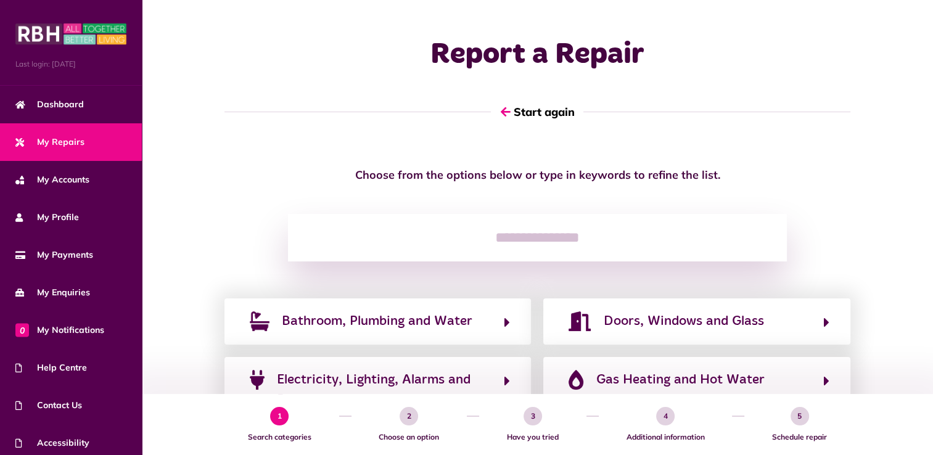
click at [334, 374] on span "Electricity, Lighting, Alarms and Power" at bounding box center [384, 390] width 215 height 40
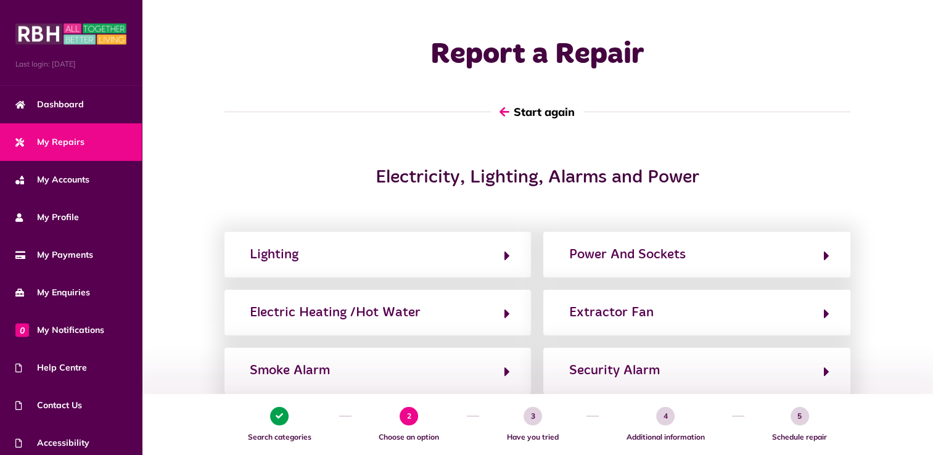
click at [543, 113] on button "Start again" at bounding box center [537, 111] width 93 height 35
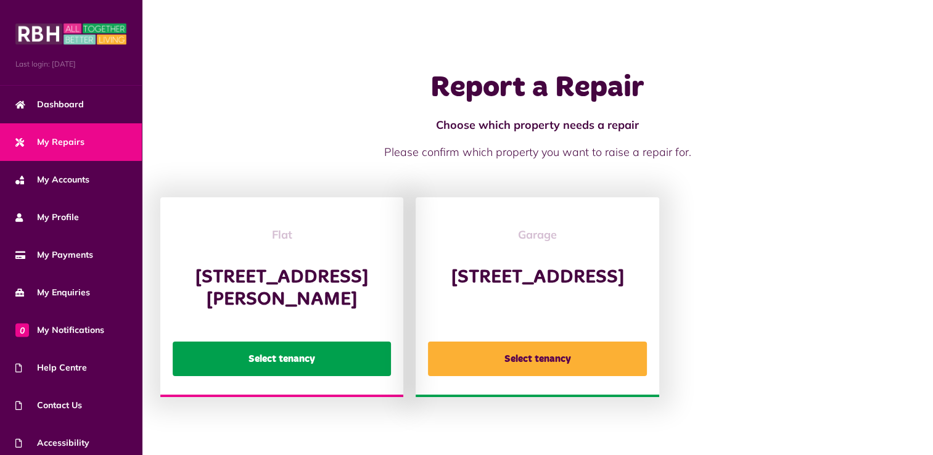
click at [300, 371] on button "Select tenancy" at bounding box center [282, 359] width 218 height 35
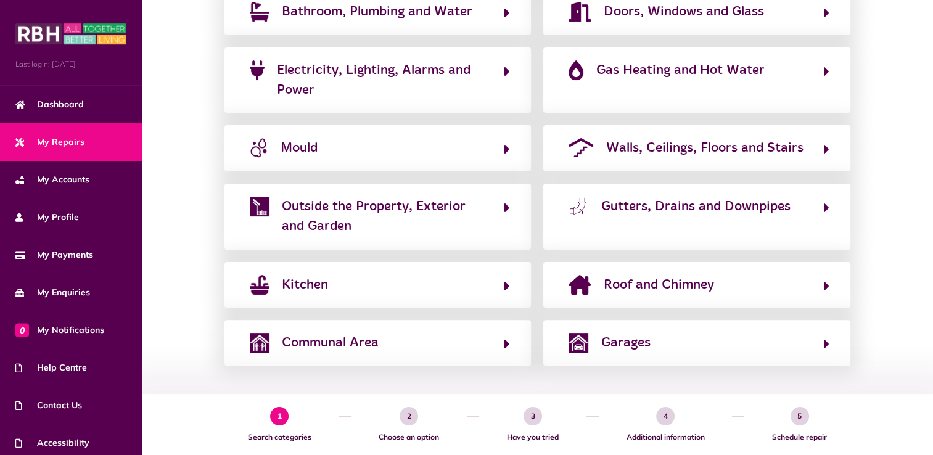
scroll to position [313, 0]
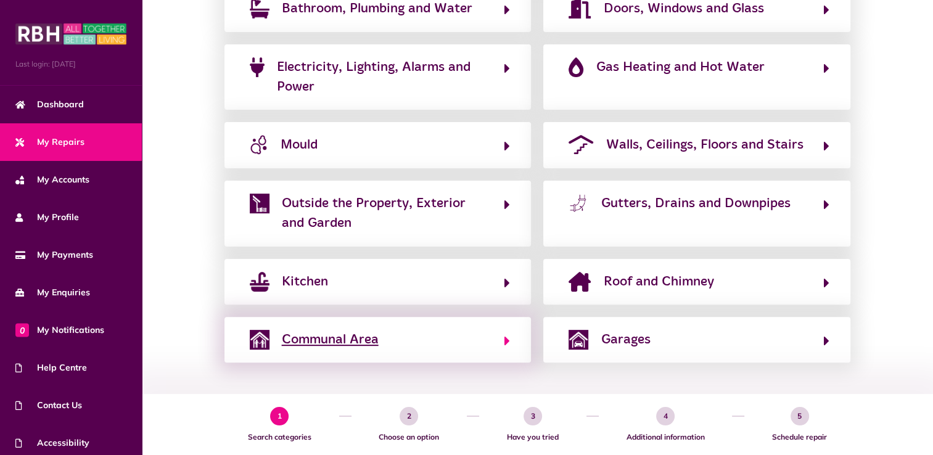
click at [368, 344] on span "Communal Area" at bounding box center [330, 340] width 97 height 20
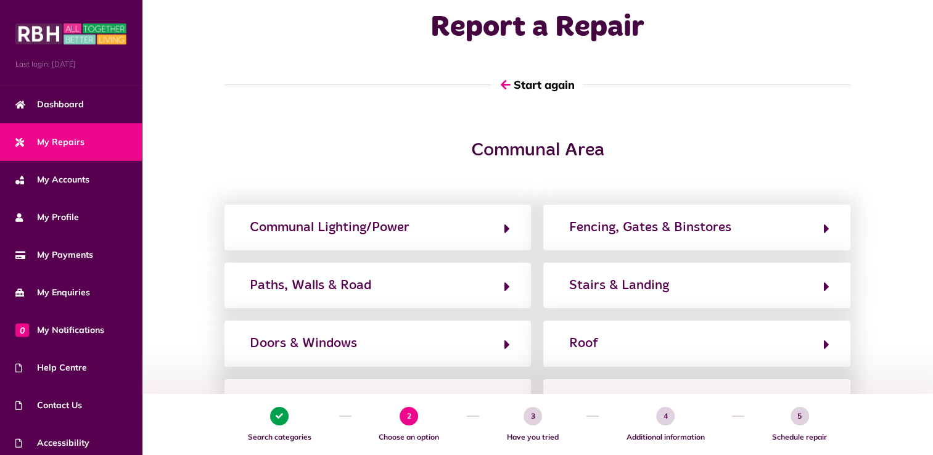
scroll to position [0, 0]
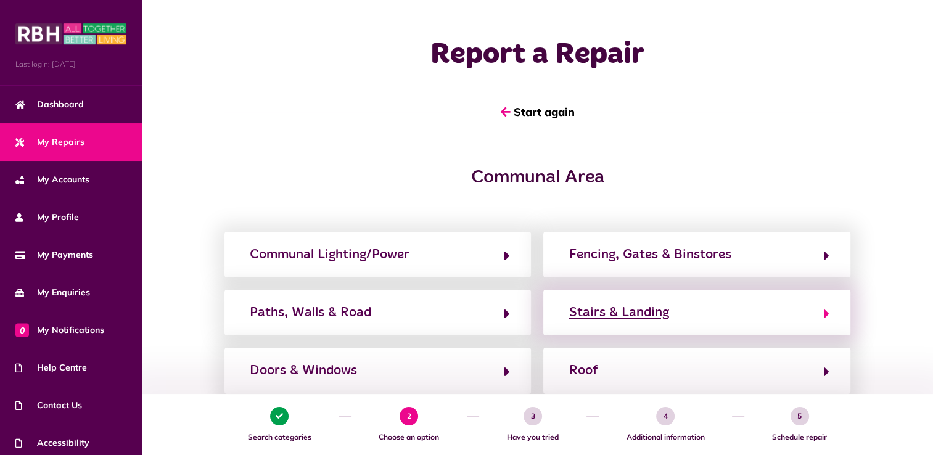
click at [651, 312] on div "Stairs & Landing" at bounding box center [619, 313] width 100 height 20
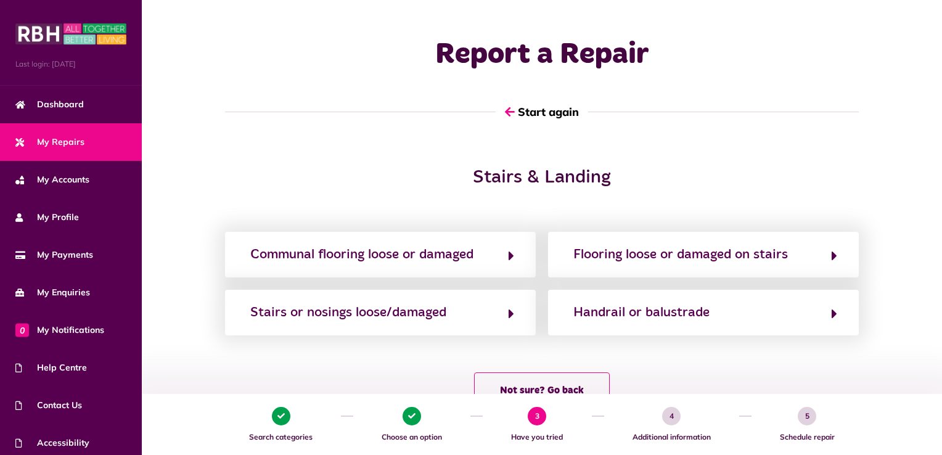
click at [651, 312] on div "Handrail or balustrade" at bounding box center [642, 313] width 136 height 20
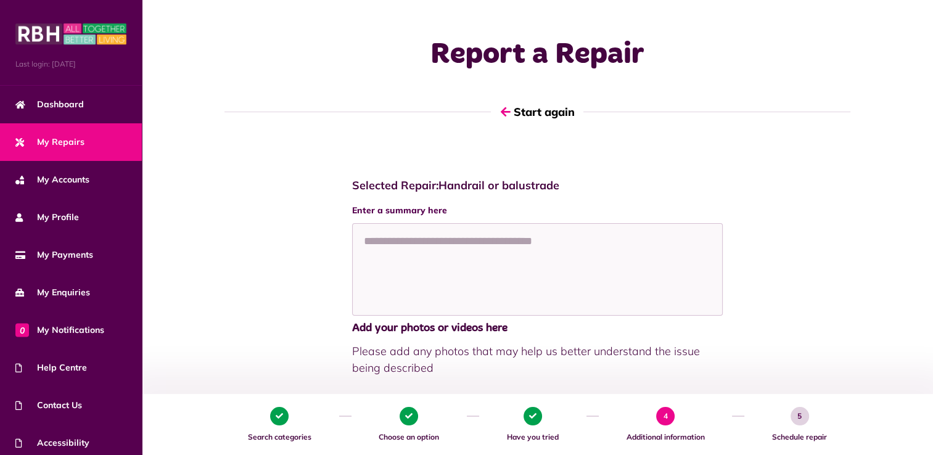
click at [915, 268] on div "Selected Repair: Handrail or balustrade Enter a summary here Add your photos or…" at bounding box center [537, 415] width 767 height 496
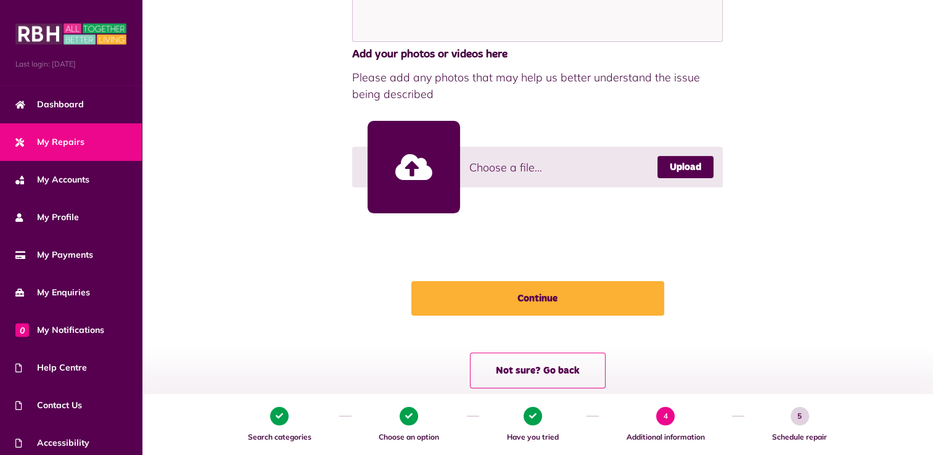
scroll to position [299, 0]
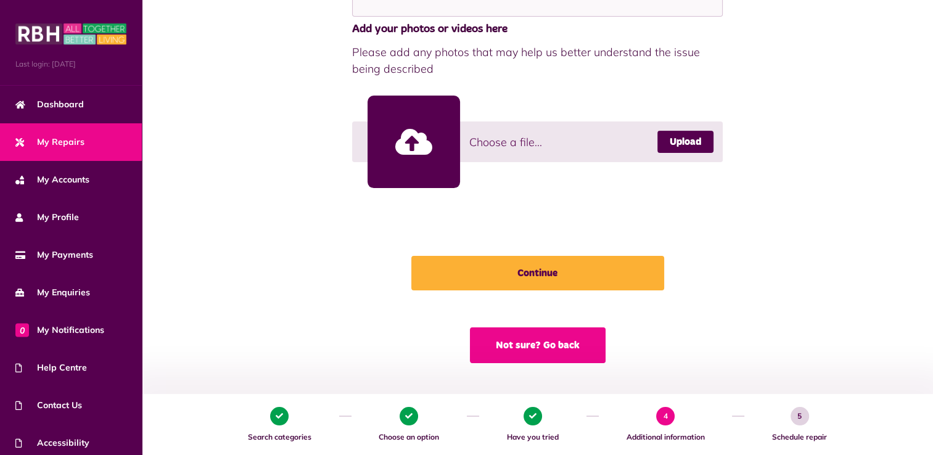
click at [585, 348] on button "Not sure? Go back" at bounding box center [538, 345] width 136 height 36
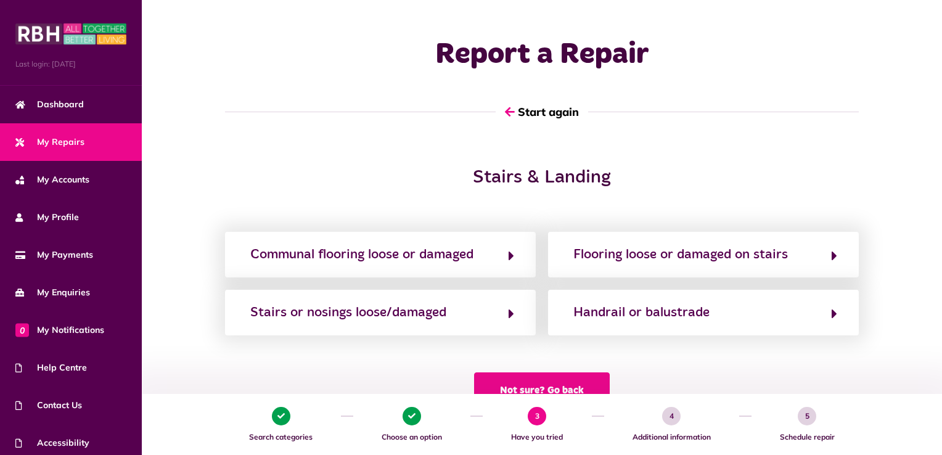
click at [575, 386] on button "Not sure? Go back" at bounding box center [542, 391] width 136 height 36
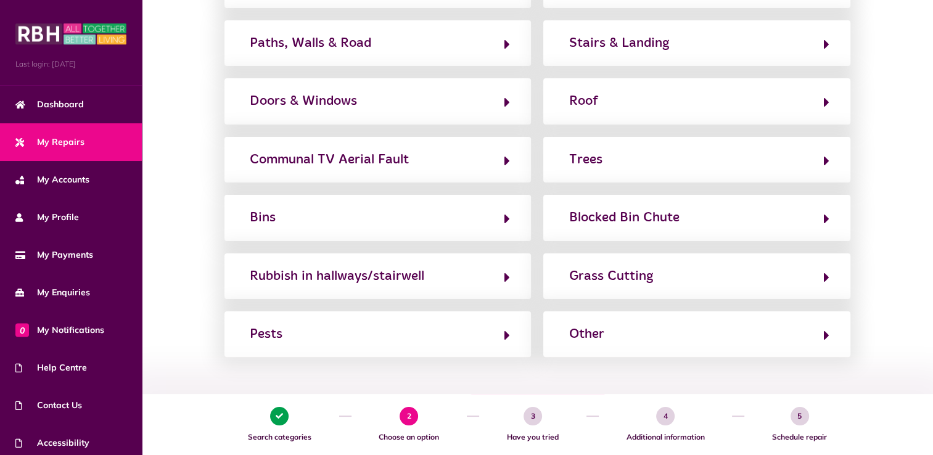
scroll to position [268, 0]
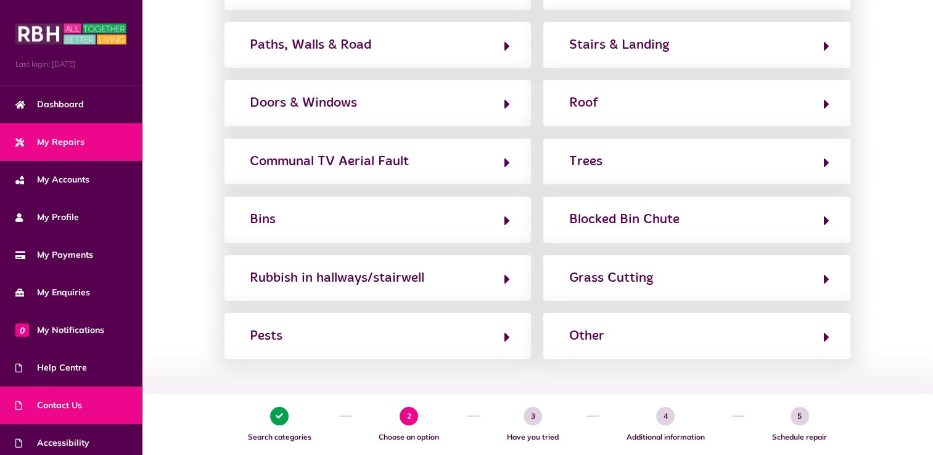
click at [64, 403] on span "Contact Us" at bounding box center [48, 405] width 67 height 13
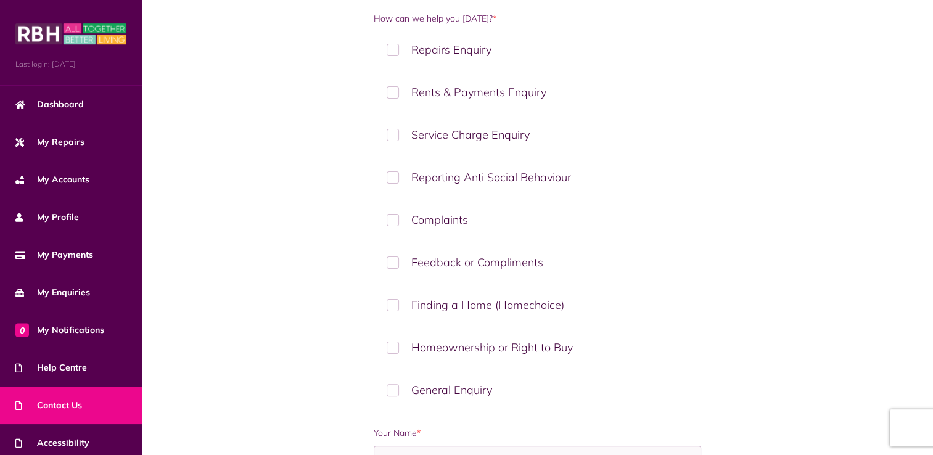
scroll to position [190, 0]
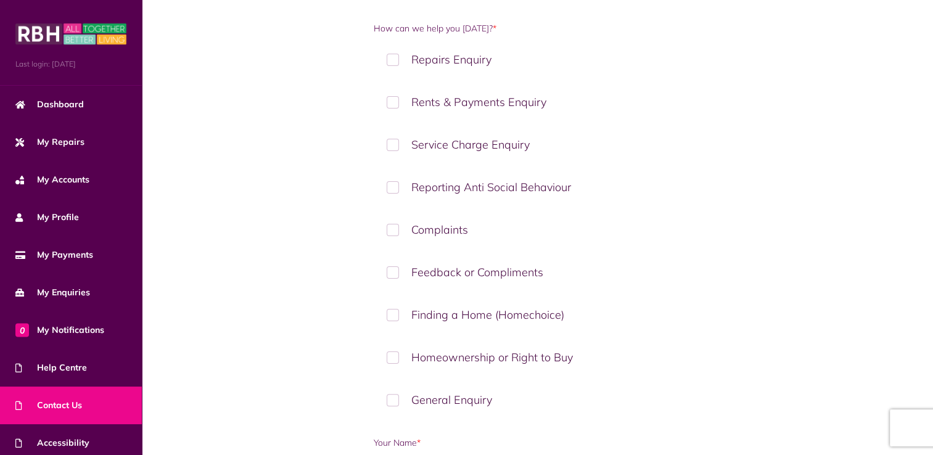
click at [392, 55] on label "Repairs Enquiry" at bounding box center [537, 59] width 327 height 36
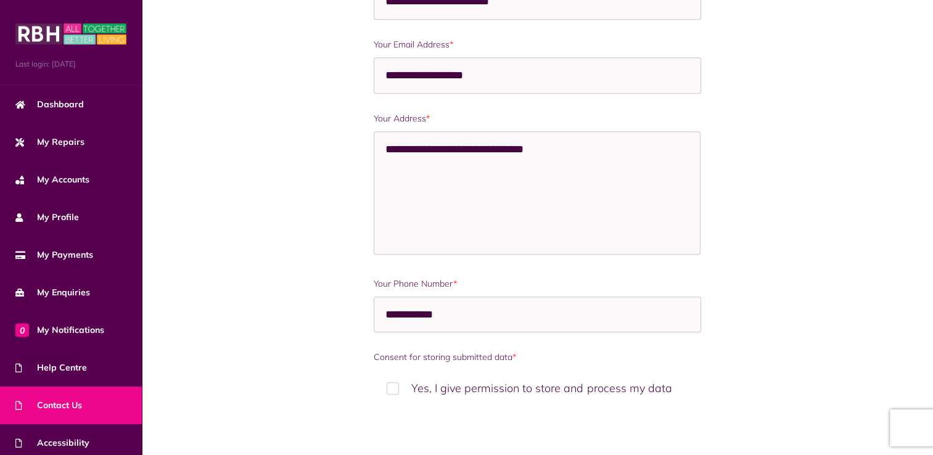
scroll to position [876, 0]
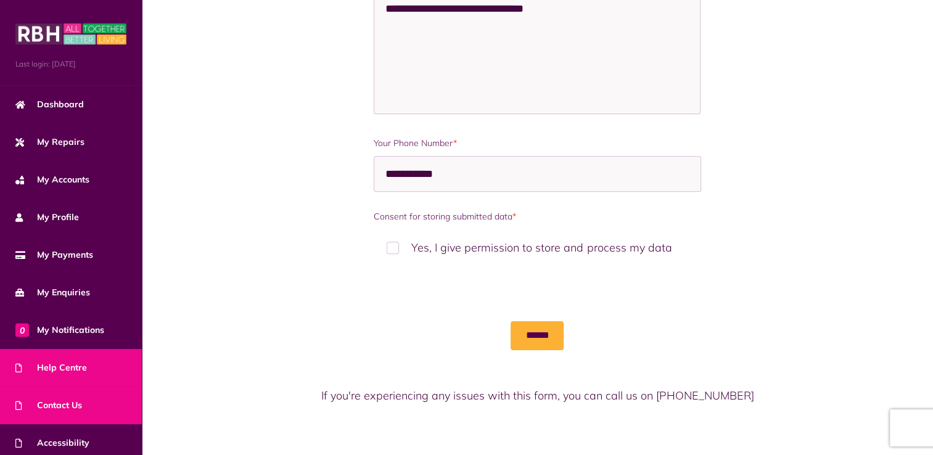
click at [64, 363] on span "Help Centre" at bounding box center [51, 367] width 72 height 13
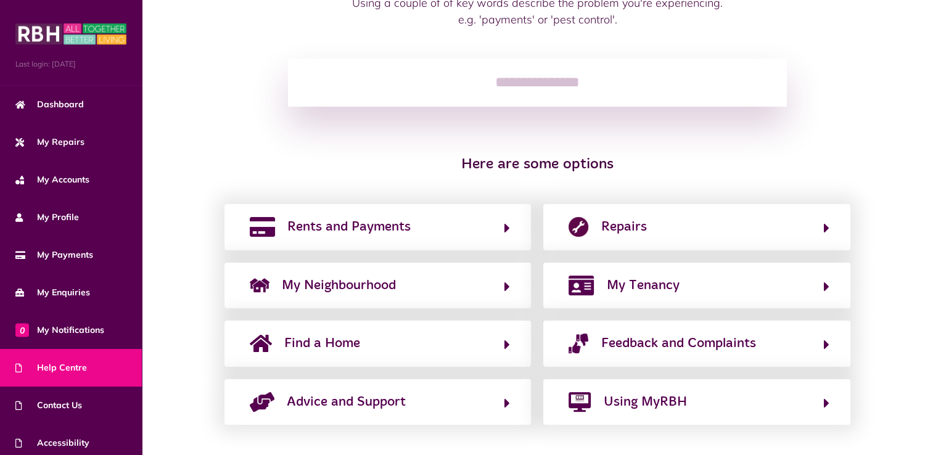
scroll to position [149, 0]
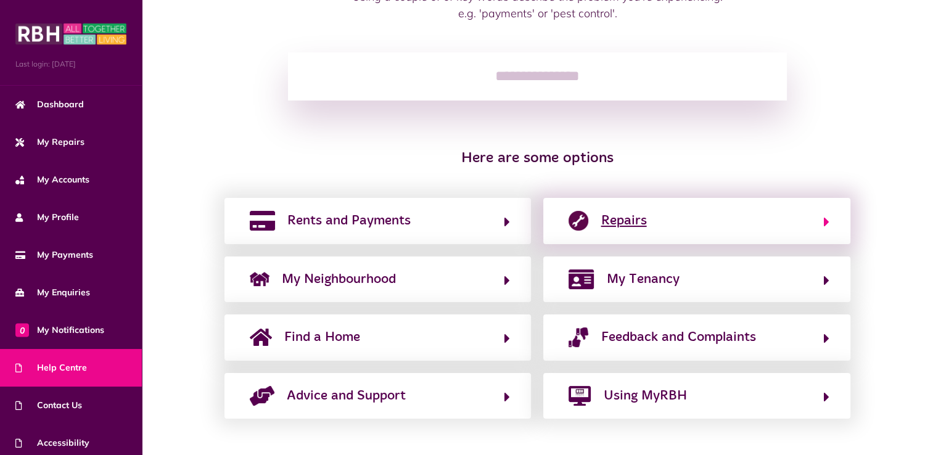
click at [627, 216] on span "Repairs" at bounding box center [624, 221] width 46 height 20
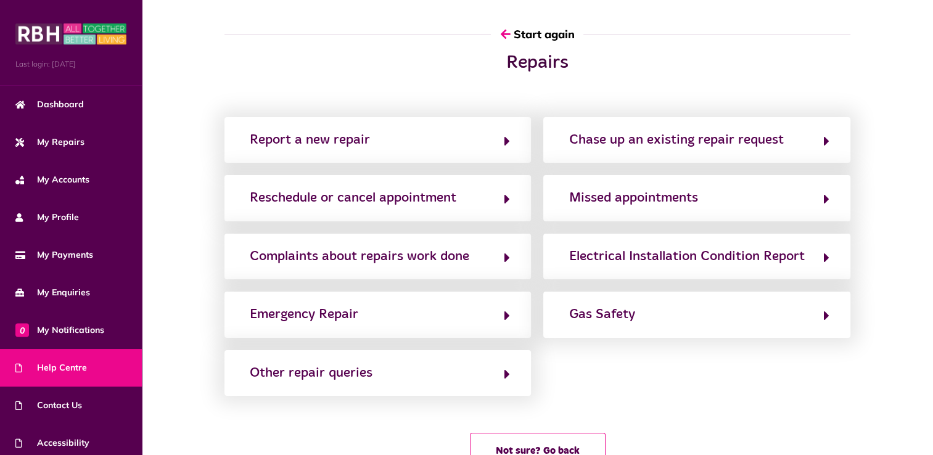
scroll to position [0, 0]
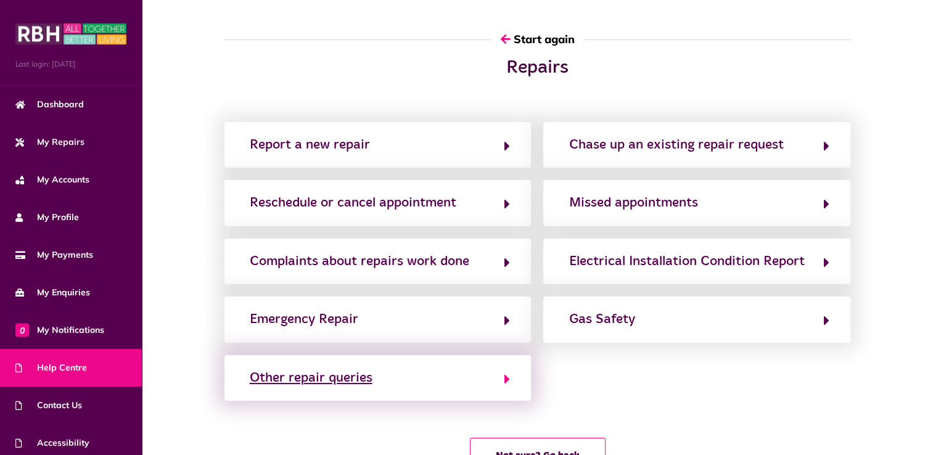
click at [323, 378] on div "Other repair queries" at bounding box center [311, 378] width 123 height 20
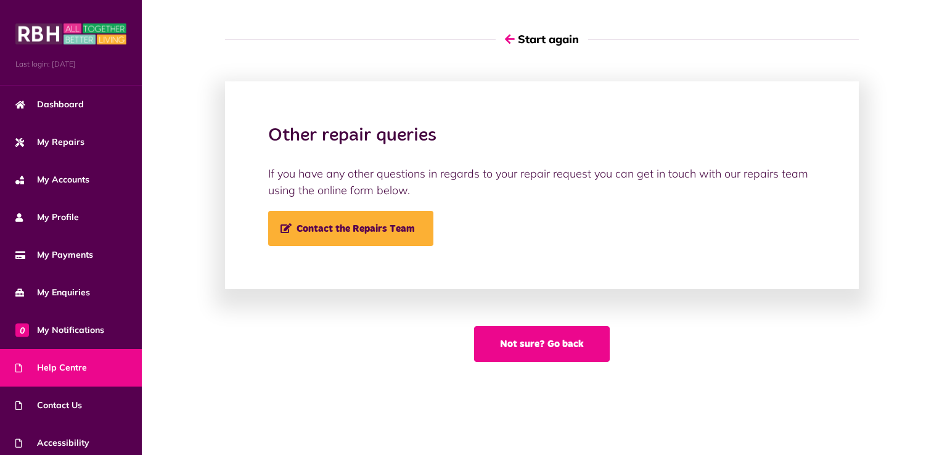
click at [543, 352] on button "Not sure? Go back" at bounding box center [542, 344] width 136 height 36
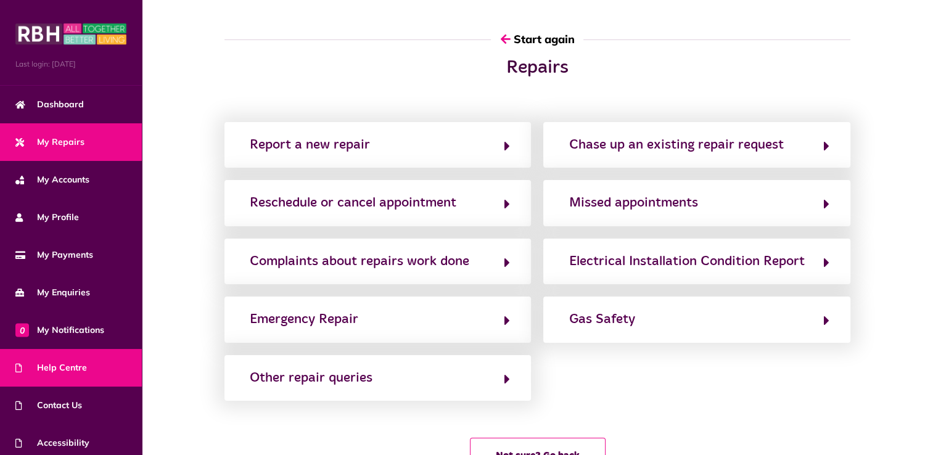
click at [68, 136] on span "My Repairs" at bounding box center [49, 142] width 69 height 13
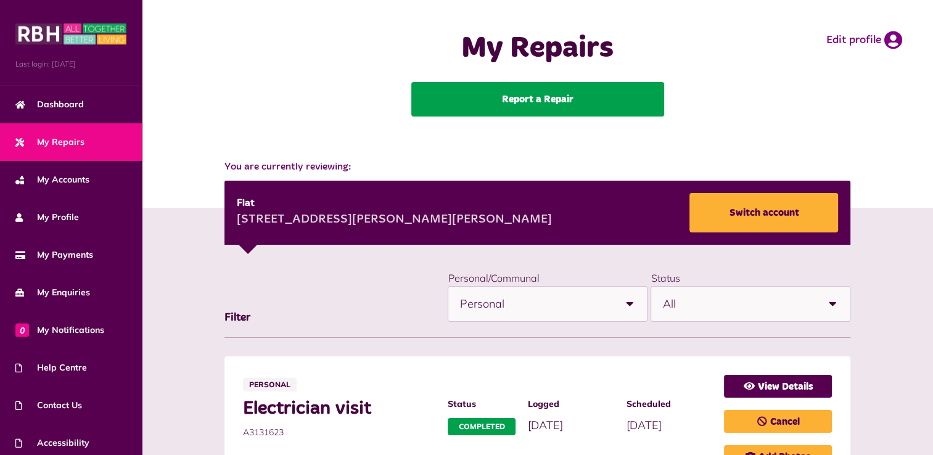
click at [519, 102] on link "Report a Repair" at bounding box center [537, 99] width 253 height 35
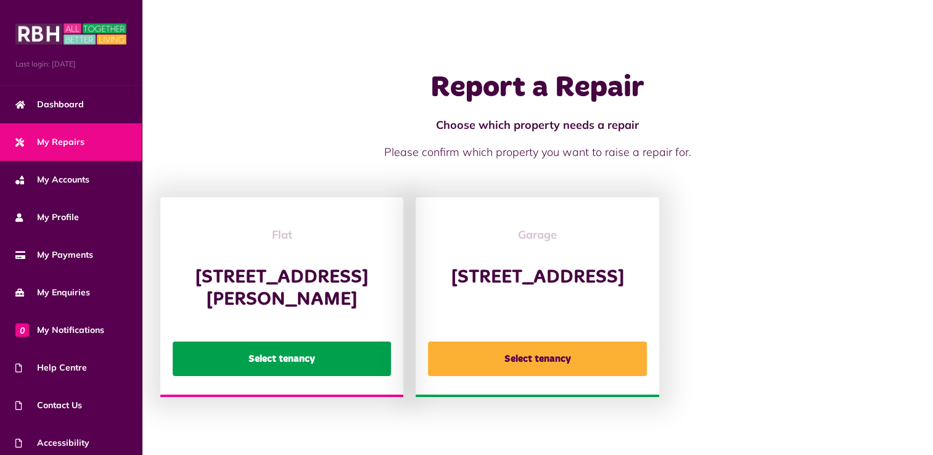
click at [332, 369] on button "Select tenancy" at bounding box center [282, 359] width 218 height 35
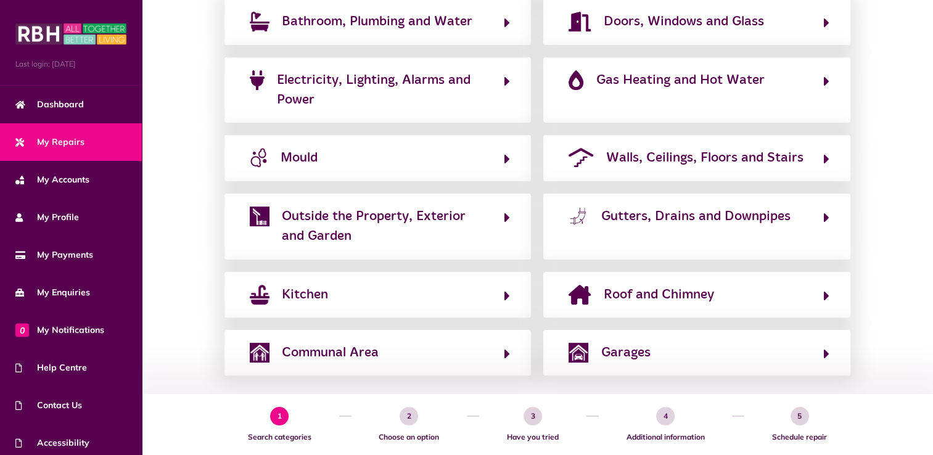
scroll to position [313, 0]
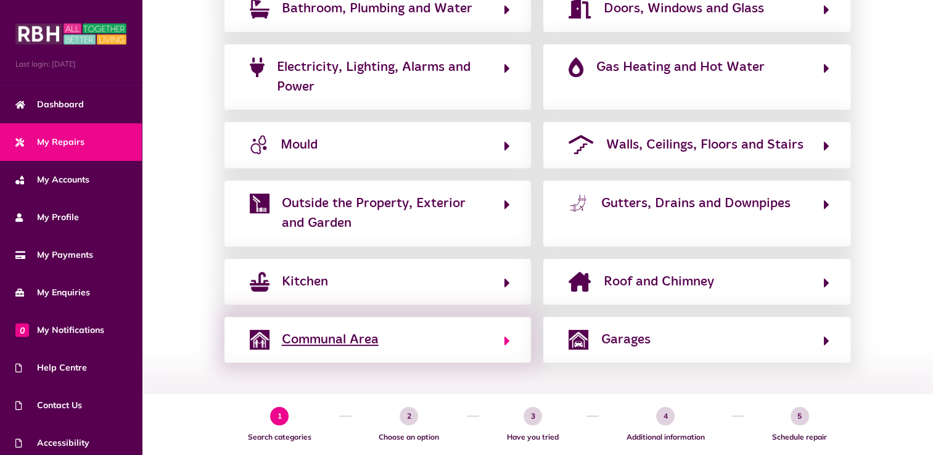
click at [345, 339] on span "Communal Area" at bounding box center [330, 340] width 97 height 20
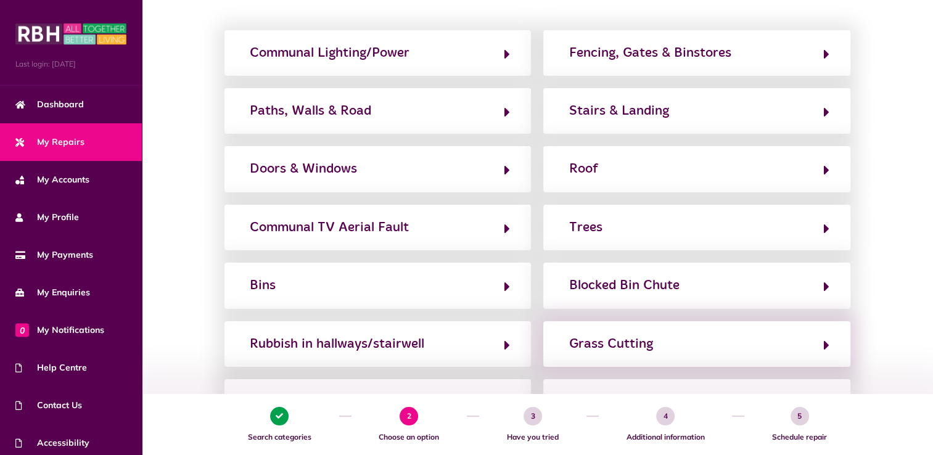
scroll to position [202, 0]
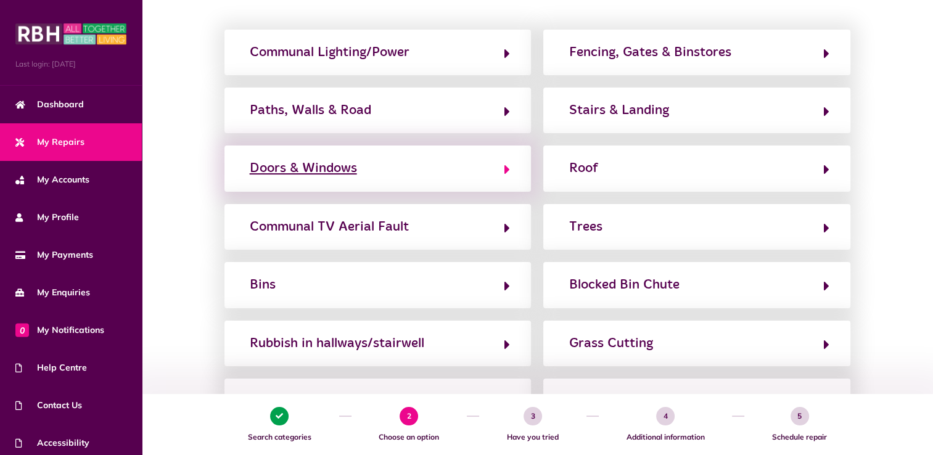
click at [335, 167] on div "Doors & Windows" at bounding box center [303, 168] width 107 height 20
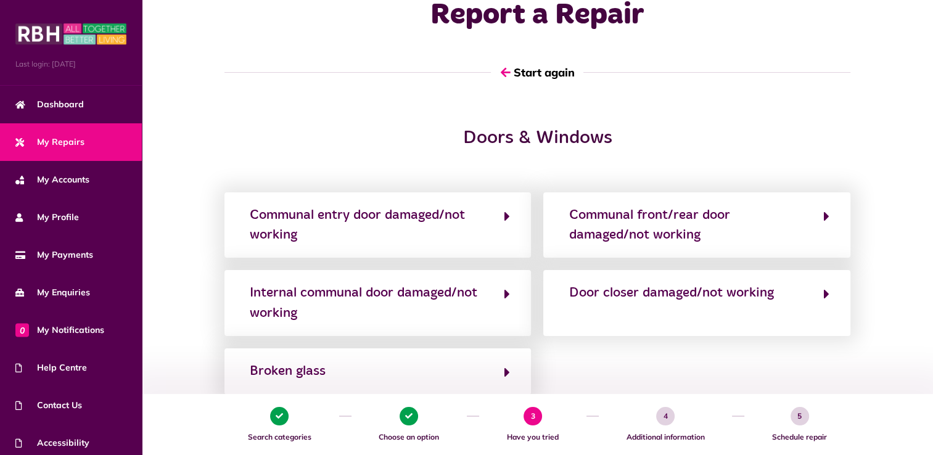
scroll to position [0, 0]
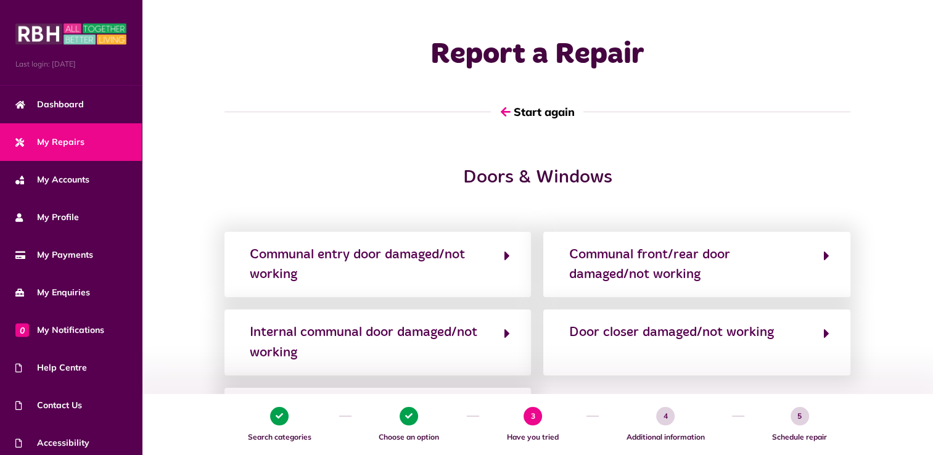
click at [384, 189] on div "Doors & Windows" at bounding box center [538, 184] width 384 height 35
click at [547, 113] on button "Start again" at bounding box center [537, 111] width 93 height 35
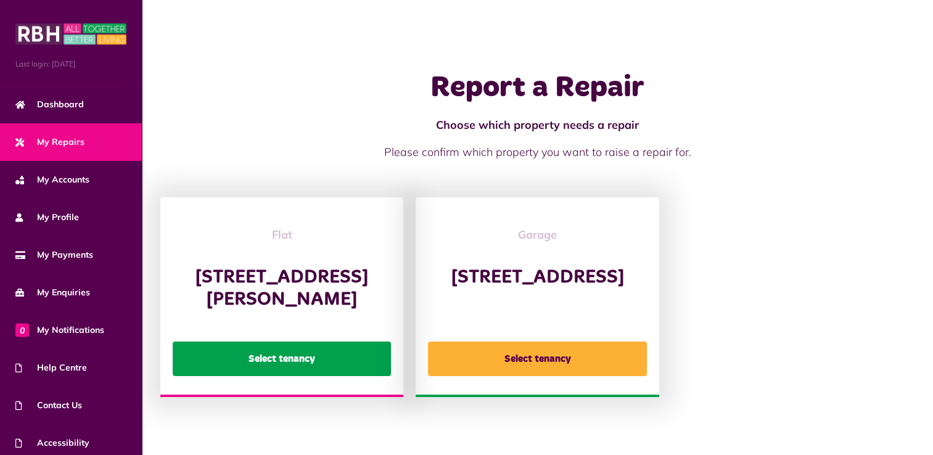
click at [352, 371] on button "Select tenancy" at bounding box center [282, 359] width 218 height 35
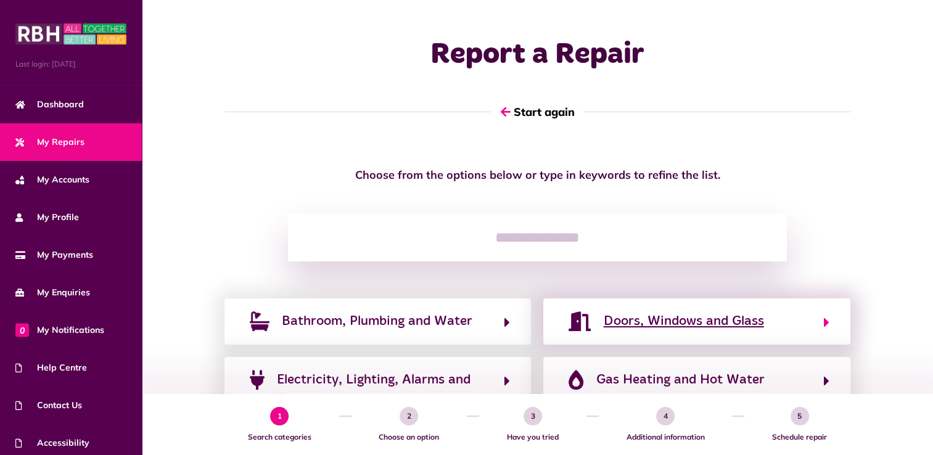
click at [709, 323] on span "Doors, Windows and Glass" at bounding box center [683, 321] width 160 height 20
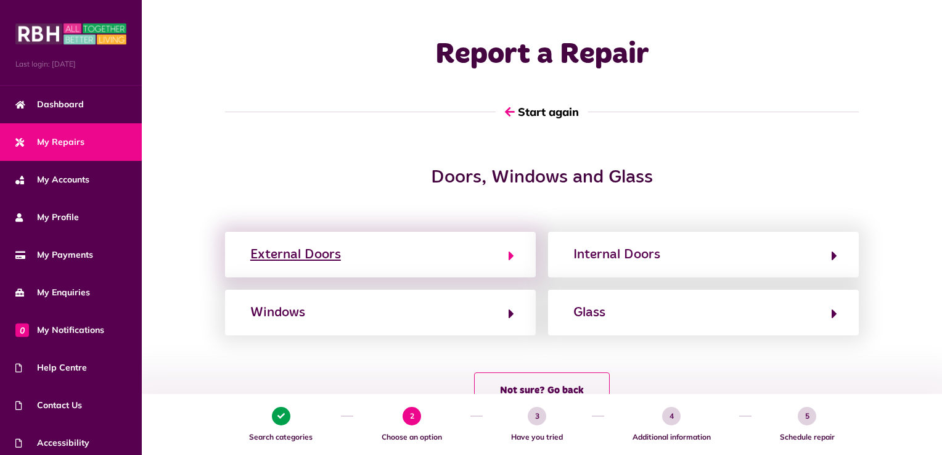
click at [318, 255] on div "External Doors" at bounding box center [295, 255] width 91 height 20
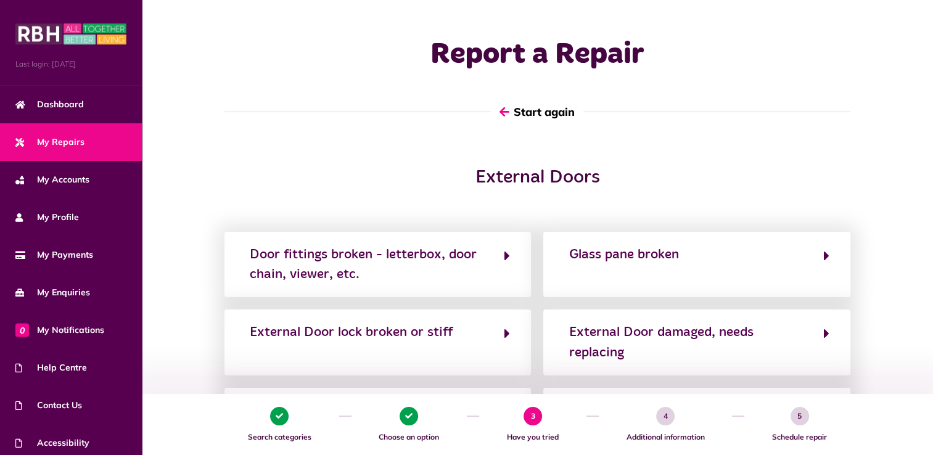
click at [544, 111] on button "Start again" at bounding box center [537, 111] width 93 height 35
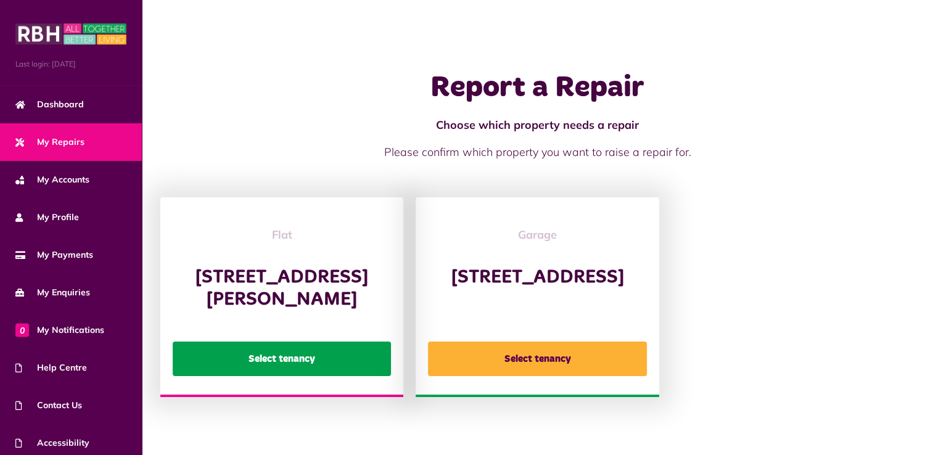
click at [311, 376] on button "Select tenancy" at bounding box center [282, 359] width 218 height 35
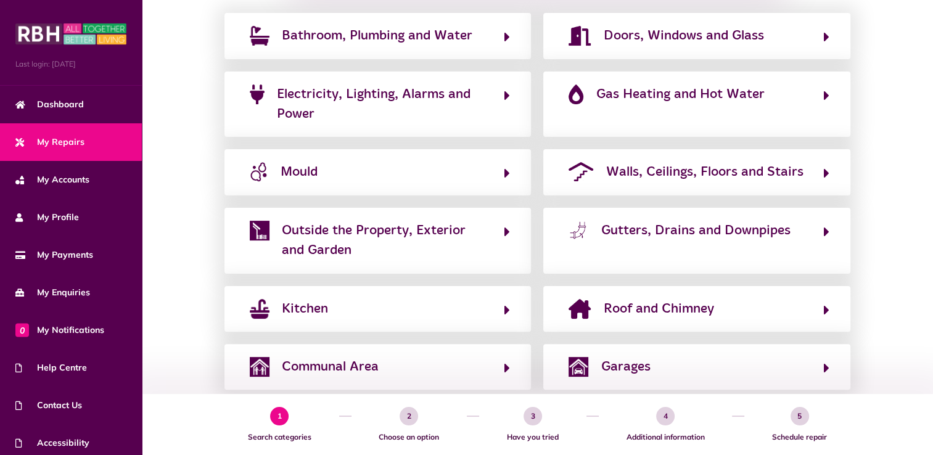
scroll to position [313, 0]
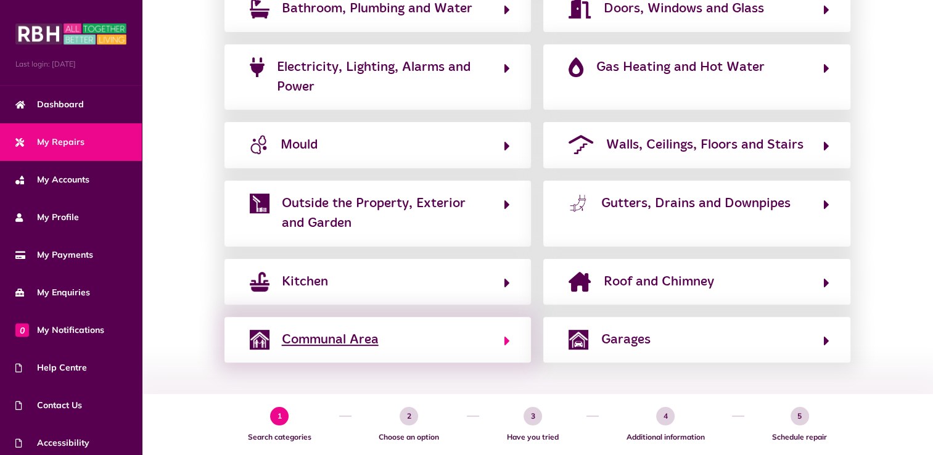
click at [352, 335] on span "Communal Area" at bounding box center [330, 340] width 97 height 20
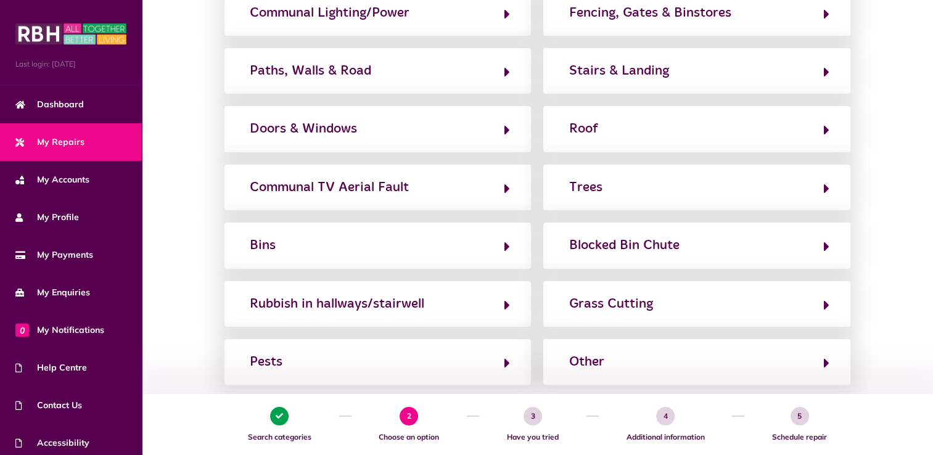
scroll to position [245, 0]
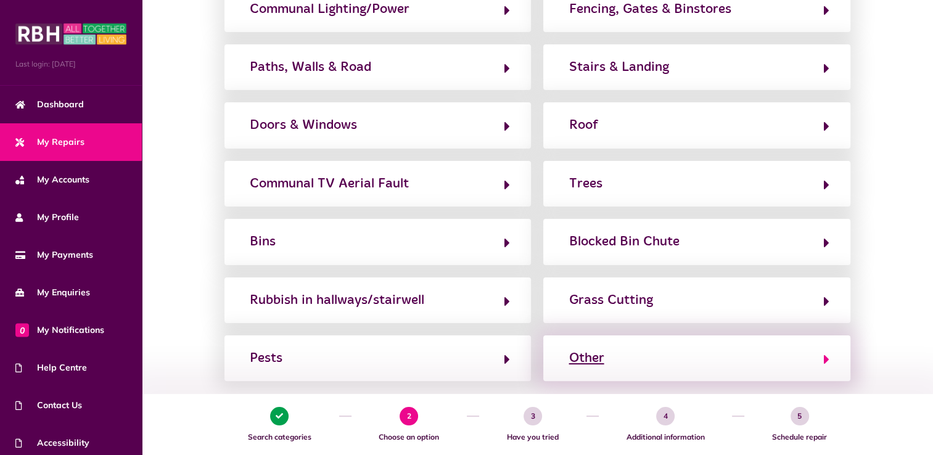
click at [596, 358] on div "Other" at bounding box center [586, 358] width 35 height 20
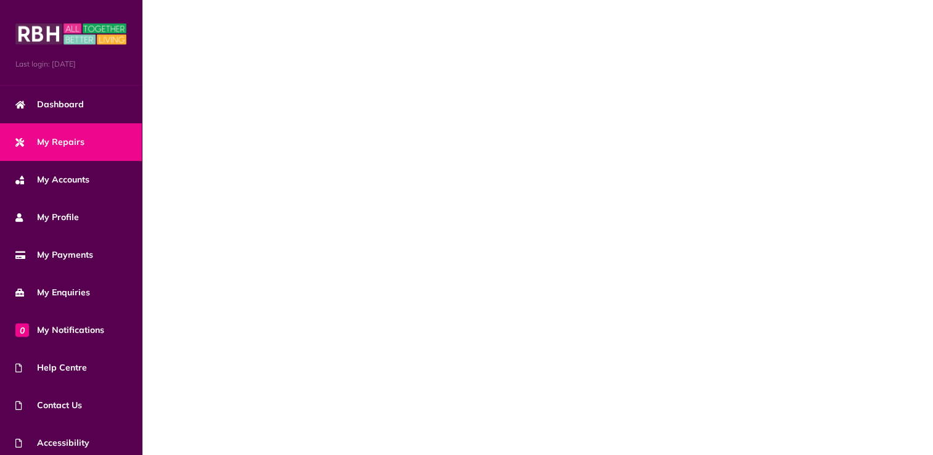
scroll to position [0, 0]
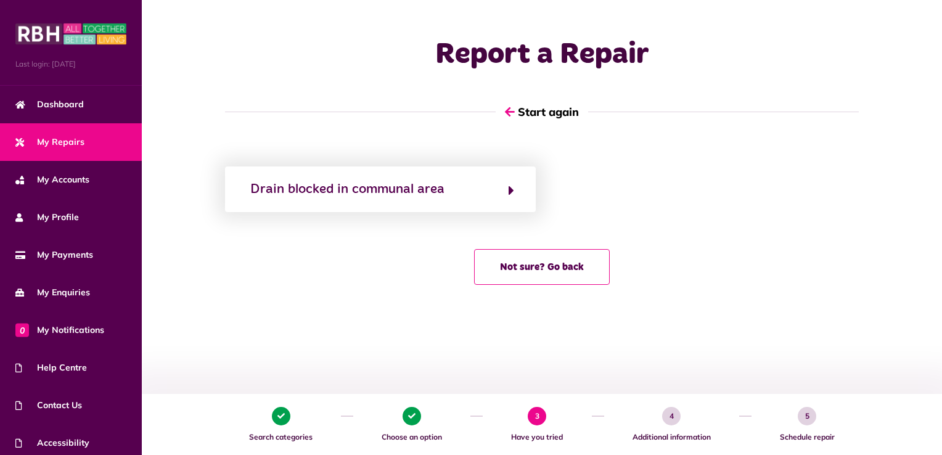
click at [596, 358] on main "Report a Repair Start again Drain blocked in communal area Not sure? Go back 1 …" at bounding box center [542, 227] width 801 height 455
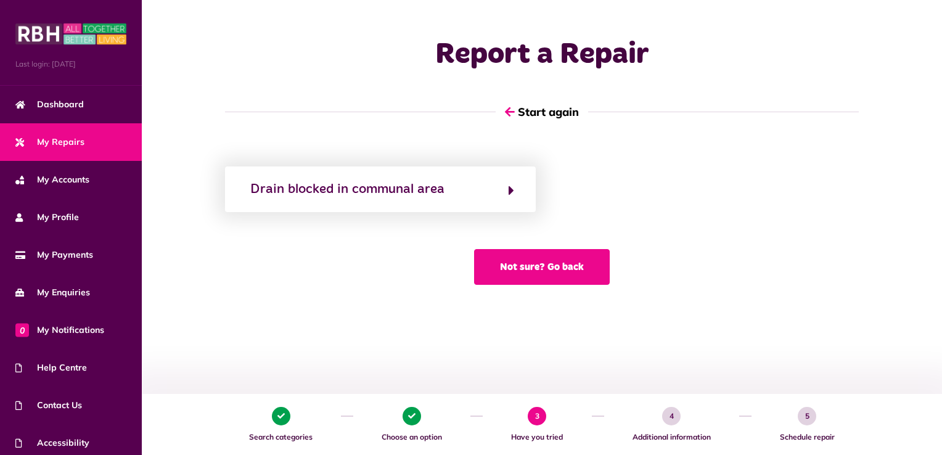
click at [551, 267] on button "Not sure? Go back" at bounding box center [542, 267] width 136 height 36
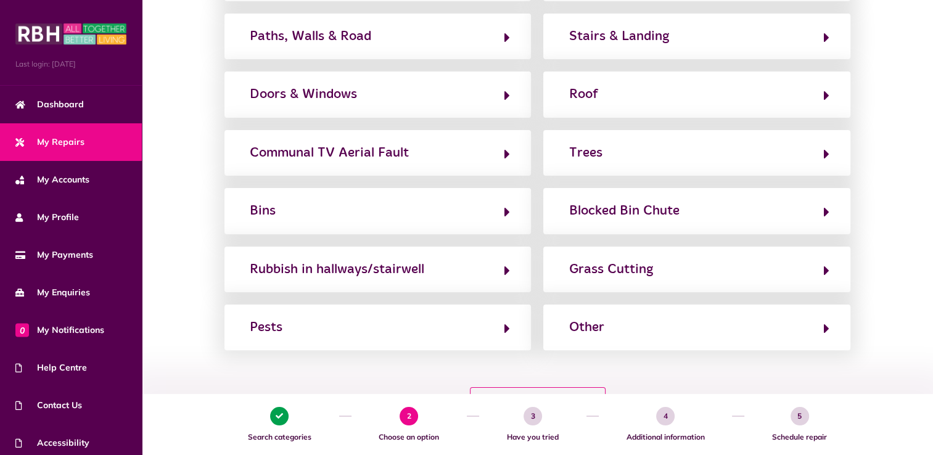
scroll to position [271, 0]
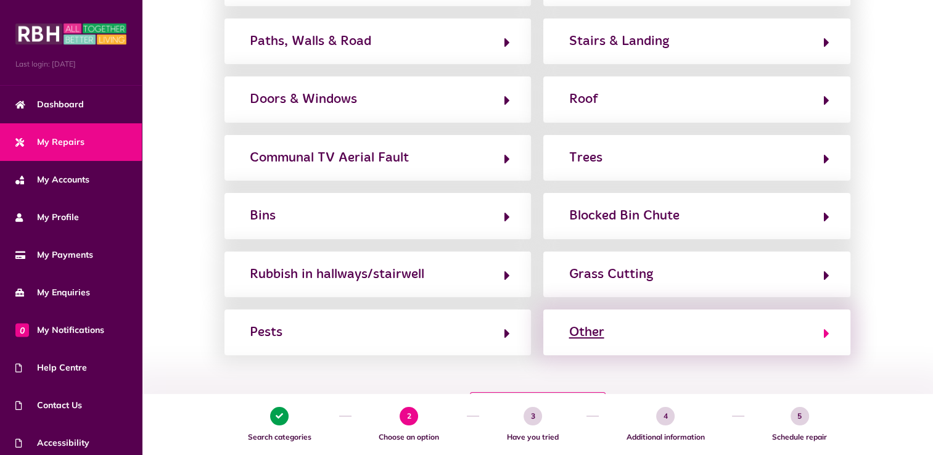
click at [587, 337] on div "Other" at bounding box center [586, 333] width 35 height 20
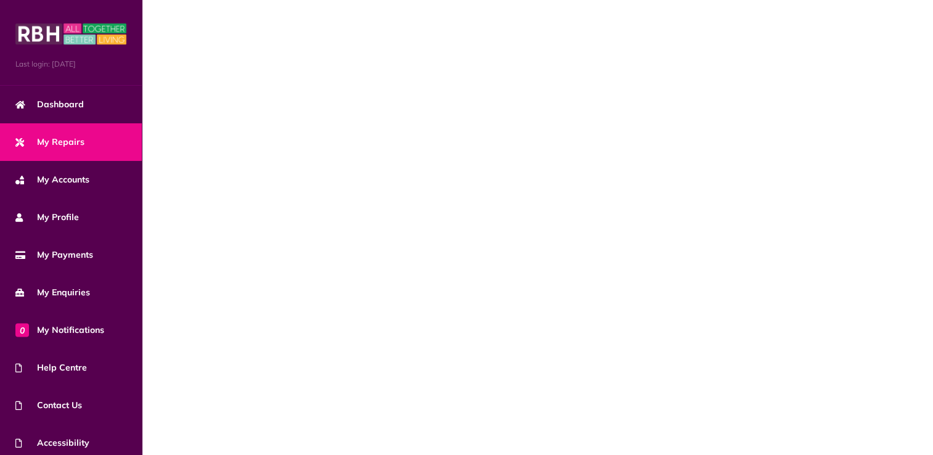
scroll to position [0, 0]
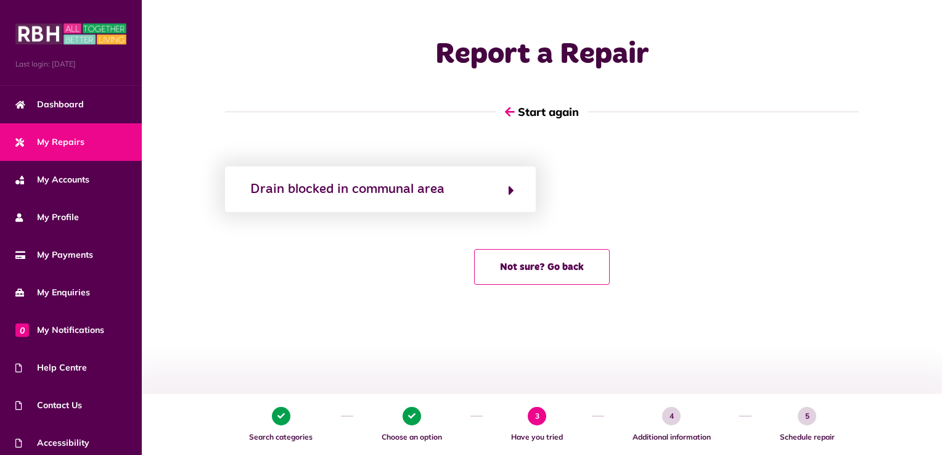
click at [577, 233] on div "Drain blocked in communal area Not sure? Go back" at bounding box center [542, 232] width 801 height 131
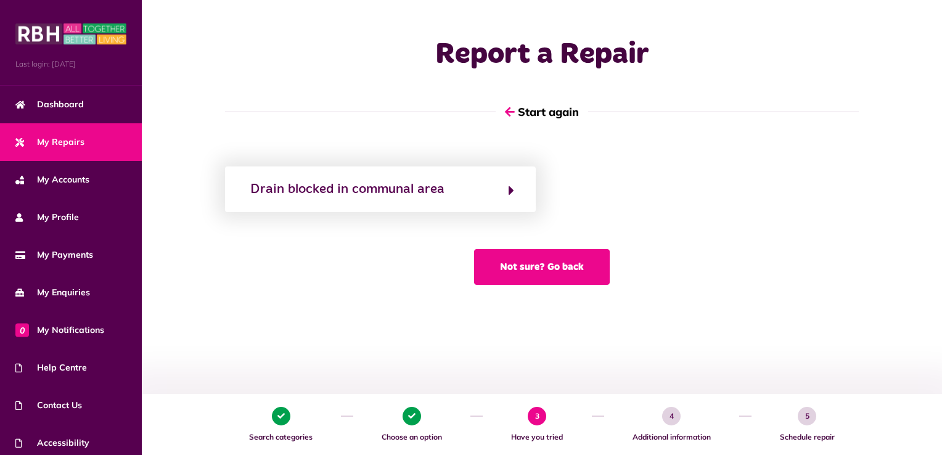
click at [578, 268] on button "Not sure? Go back" at bounding box center [542, 267] width 136 height 36
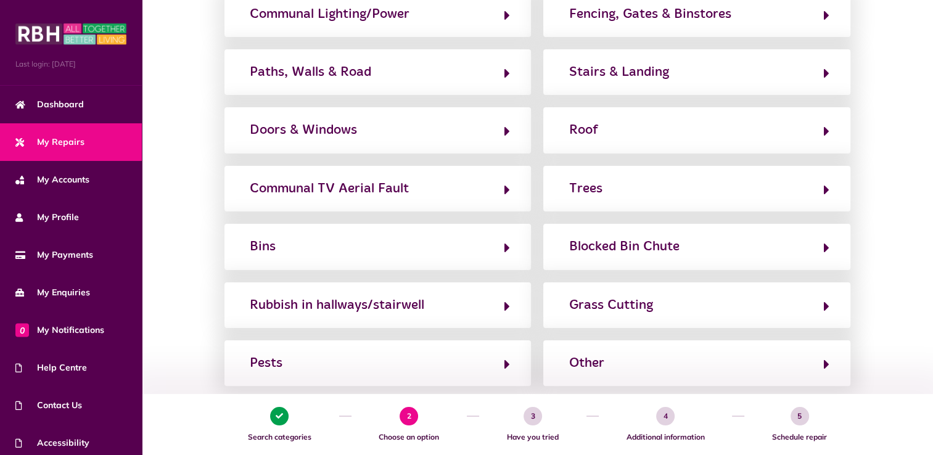
scroll to position [242, 0]
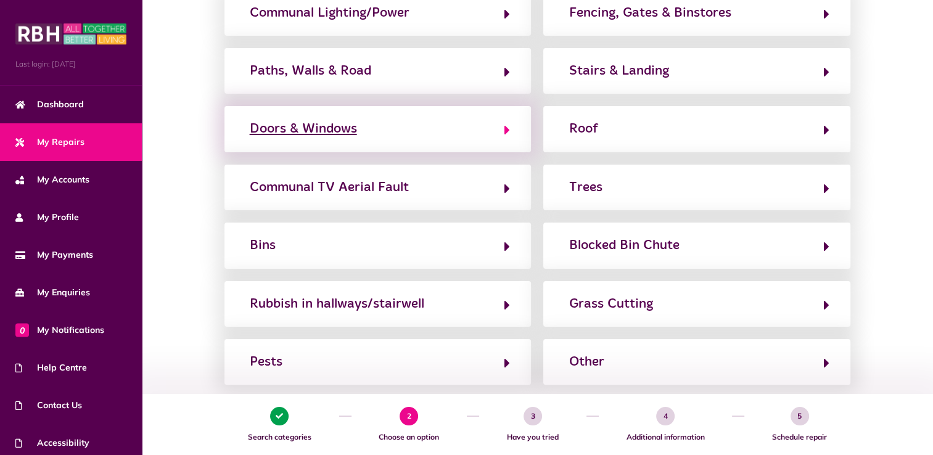
click at [318, 126] on div "Doors & Windows" at bounding box center [303, 129] width 107 height 20
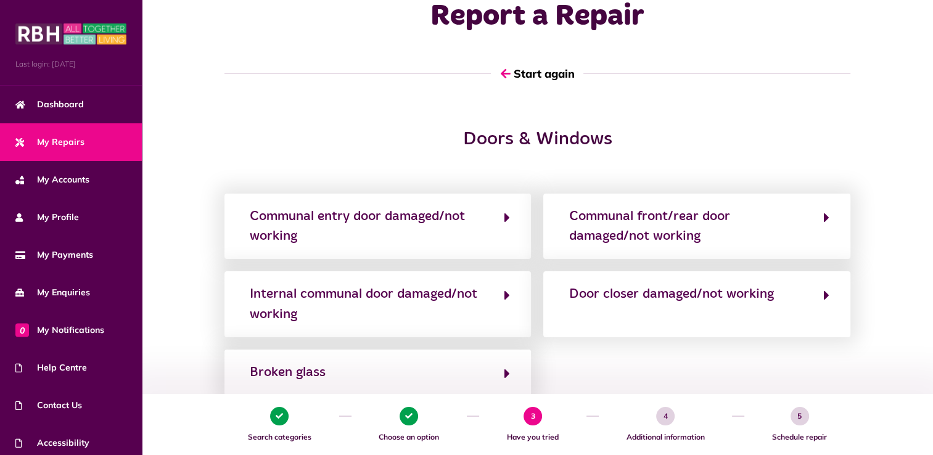
scroll to position [0, 0]
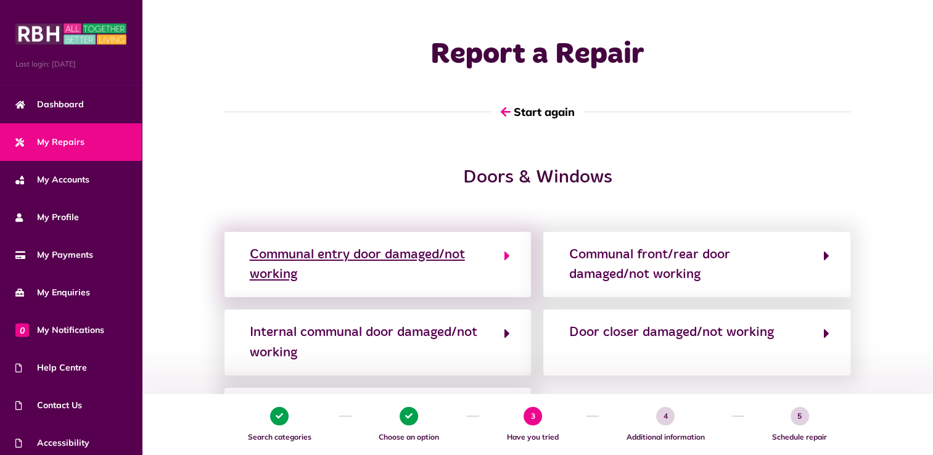
click at [324, 253] on div "Communal entry door damaged/not working" at bounding box center [371, 265] width 242 height 40
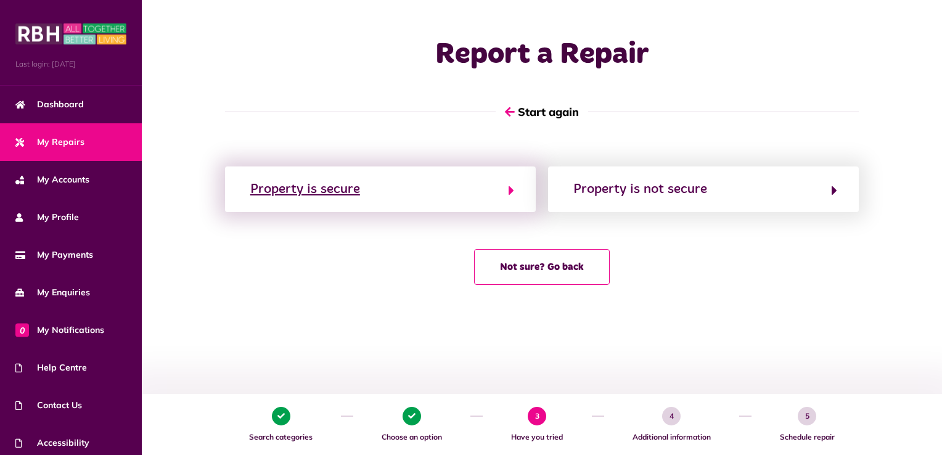
click at [343, 191] on div "Property is secure" at bounding box center [305, 189] width 110 height 20
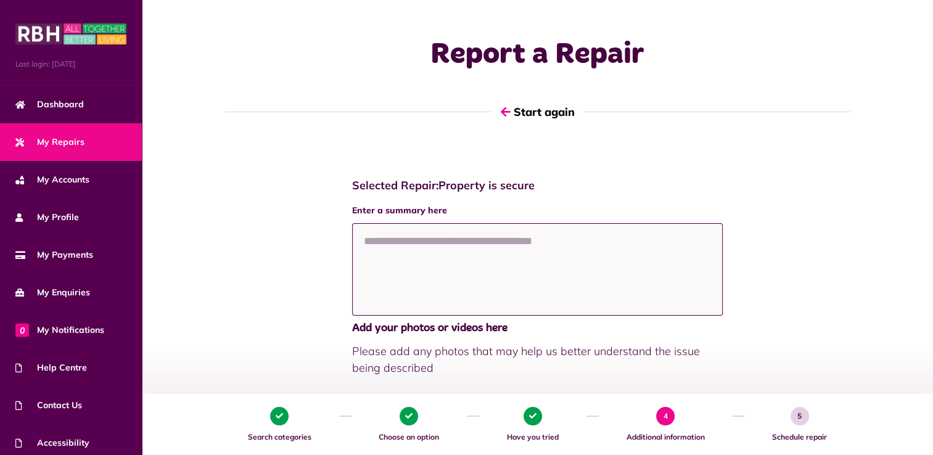
click at [389, 242] on textarea at bounding box center [537, 269] width 371 height 93
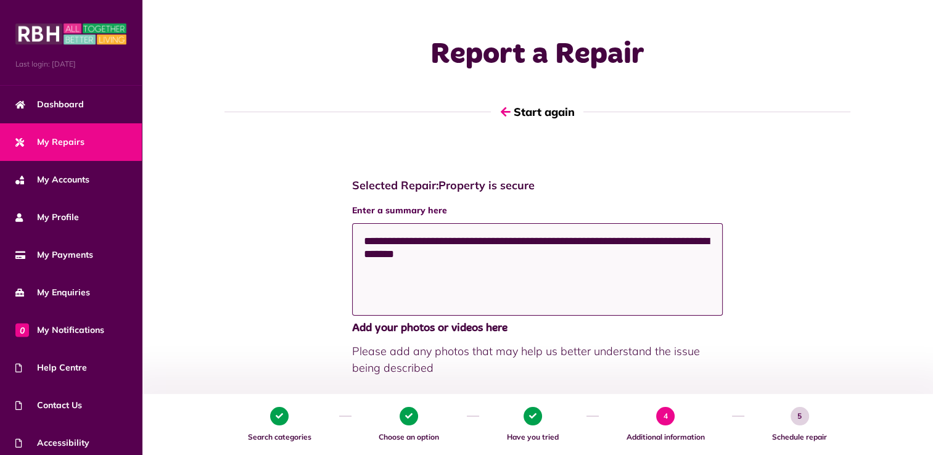
click at [406, 244] on textarea "**********" at bounding box center [537, 269] width 371 height 93
click at [471, 252] on textarea "**********" at bounding box center [537, 269] width 371 height 93
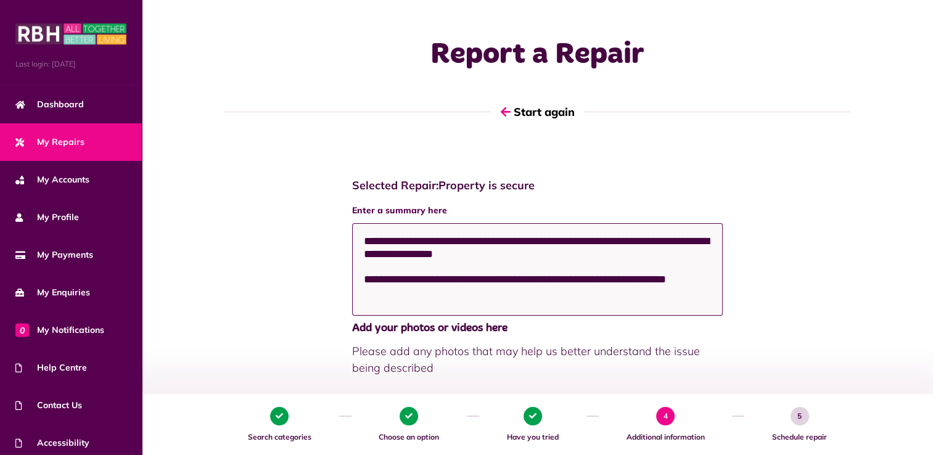
click at [618, 282] on textarea "**********" at bounding box center [537, 269] width 371 height 93
click at [659, 284] on textarea "**********" at bounding box center [537, 269] width 371 height 93
click at [576, 298] on textarea "**********" at bounding box center [537, 269] width 371 height 93
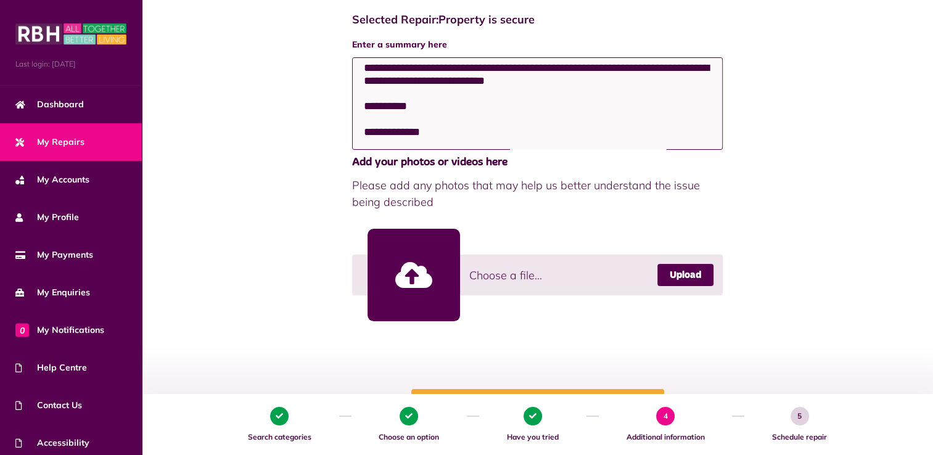
scroll to position [173, 0]
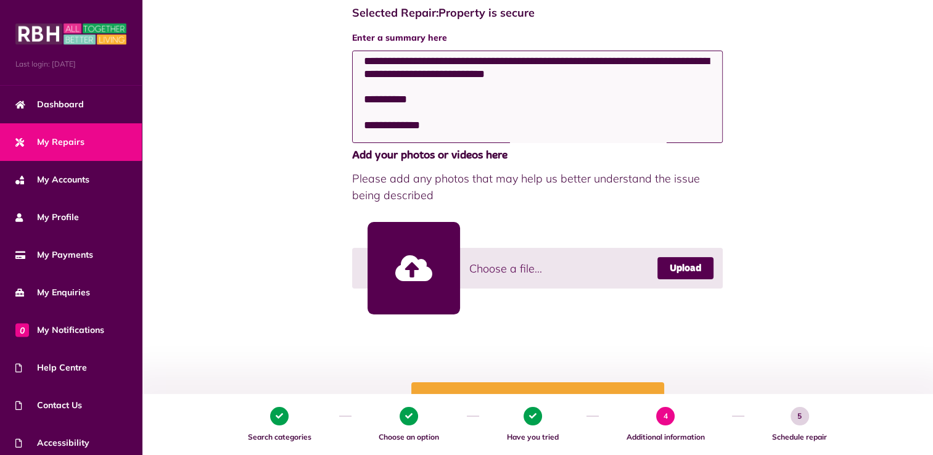
type textarea "**********"
click at [414, 269] on link at bounding box center [414, 268] width 93 height 93
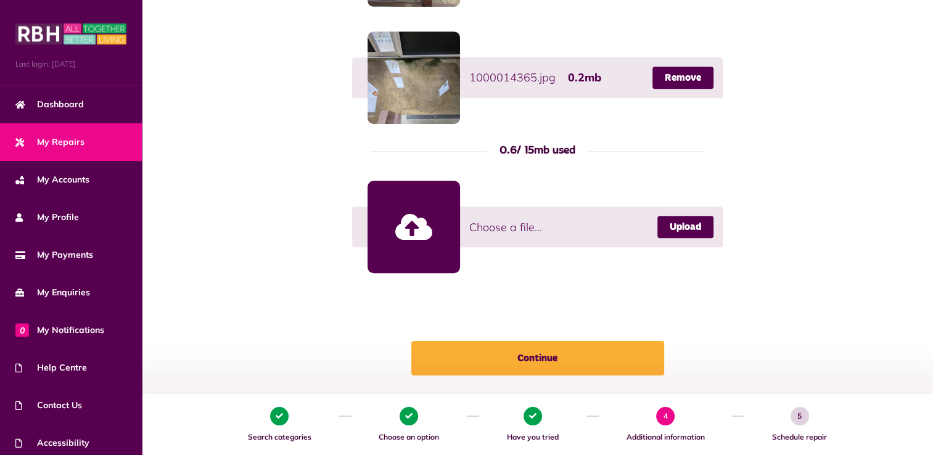
scroll to position [607, 0]
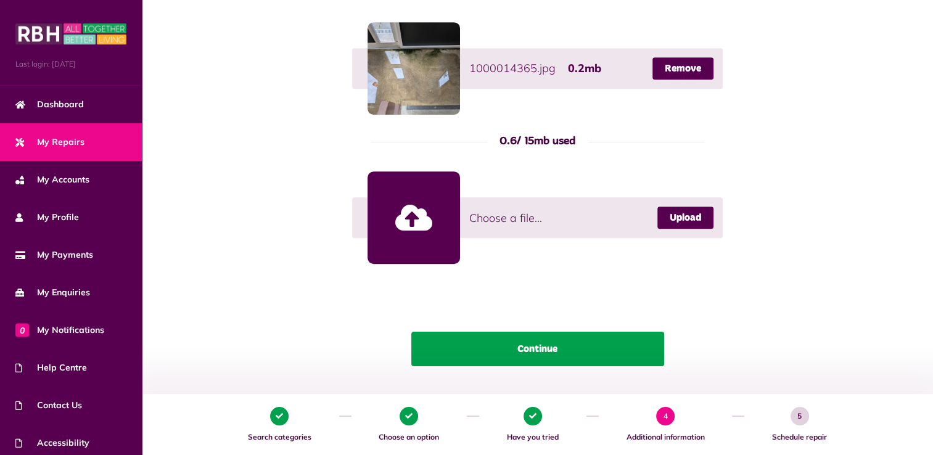
click at [622, 352] on button "Continue" at bounding box center [537, 349] width 253 height 35
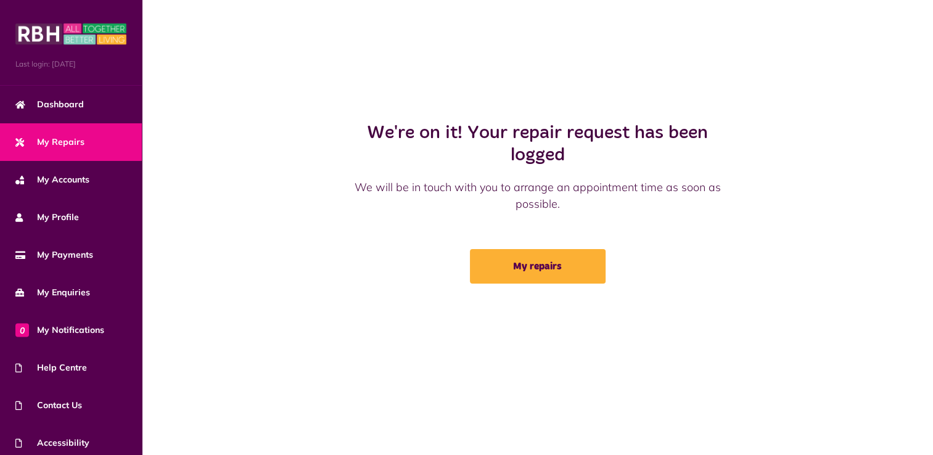
scroll to position [0, 0]
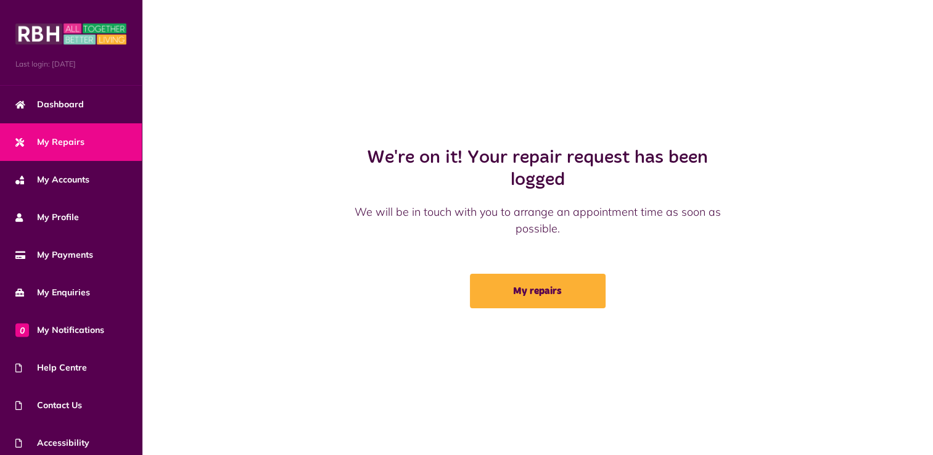
click at [49, 136] on span "My Repairs" at bounding box center [49, 142] width 69 height 13
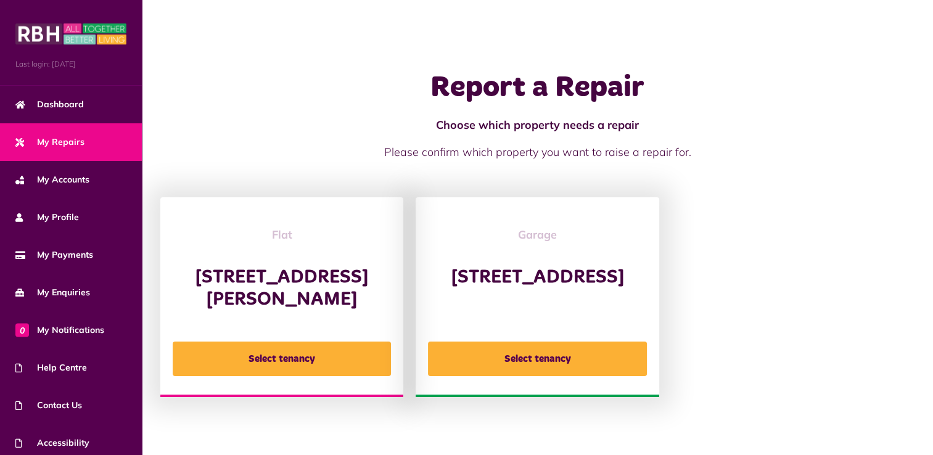
click at [73, 144] on span "My Repairs" at bounding box center [49, 142] width 69 height 13
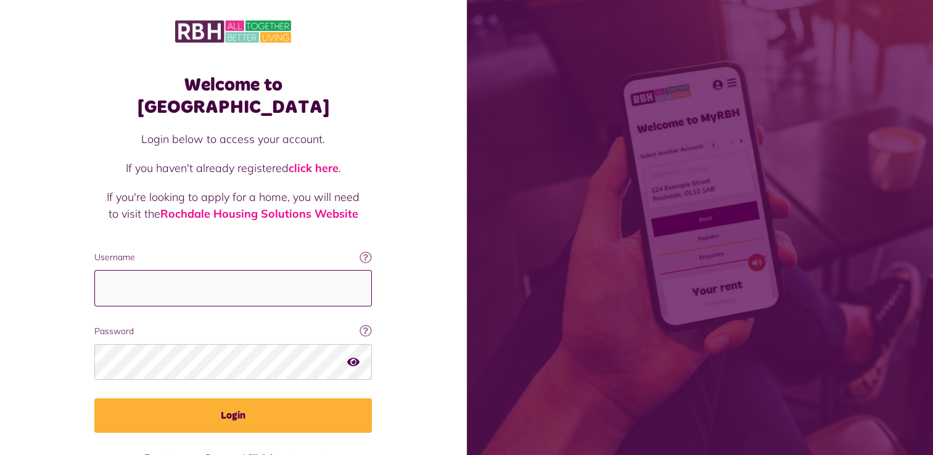
click at [163, 270] on input "Username" at bounding box center [233, 288] width 278 height 36
type input "**********"
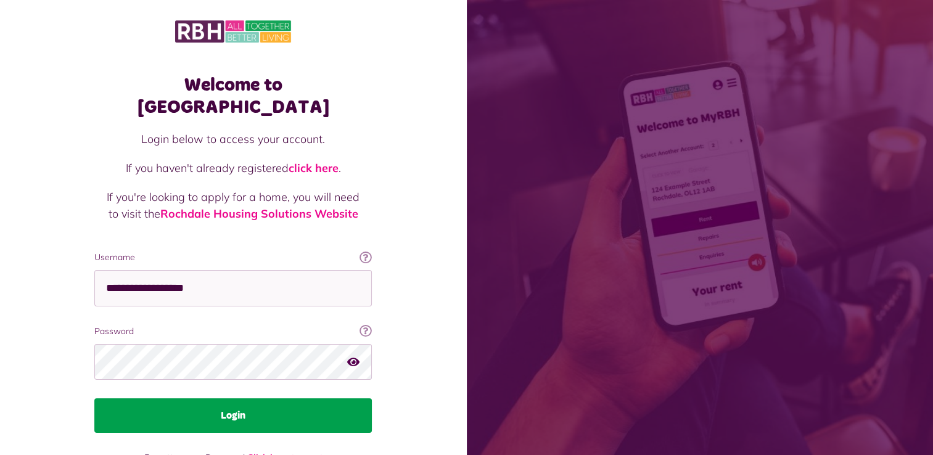
click at [249, 400] on button "Login" at bounding box center [233, 415] width 278 height 35
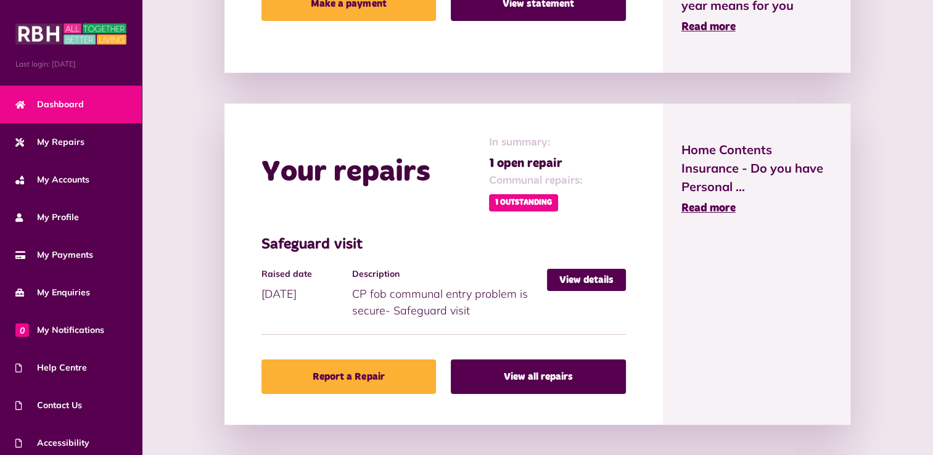
scroll to position [554, 0]
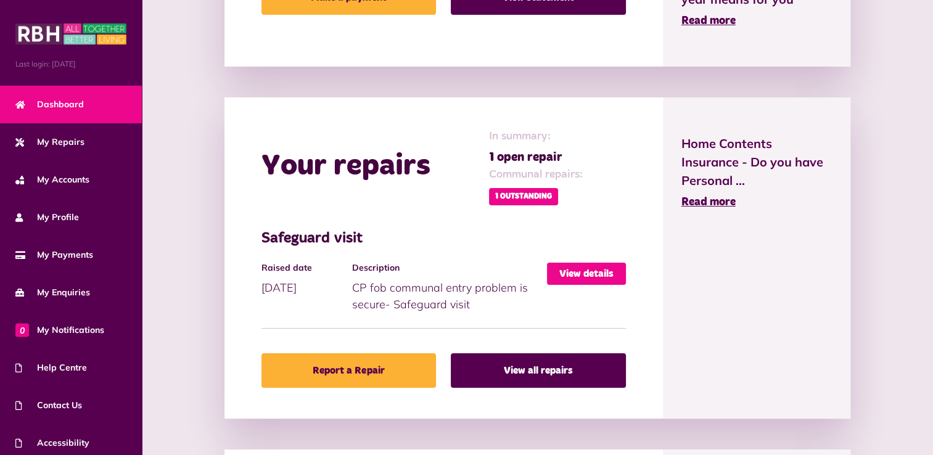
click at [584, 270] on link "View details" at bounding box center [586, 274] width 79 height 22
